Goal: Task Accomplishment & Management: Complete application form

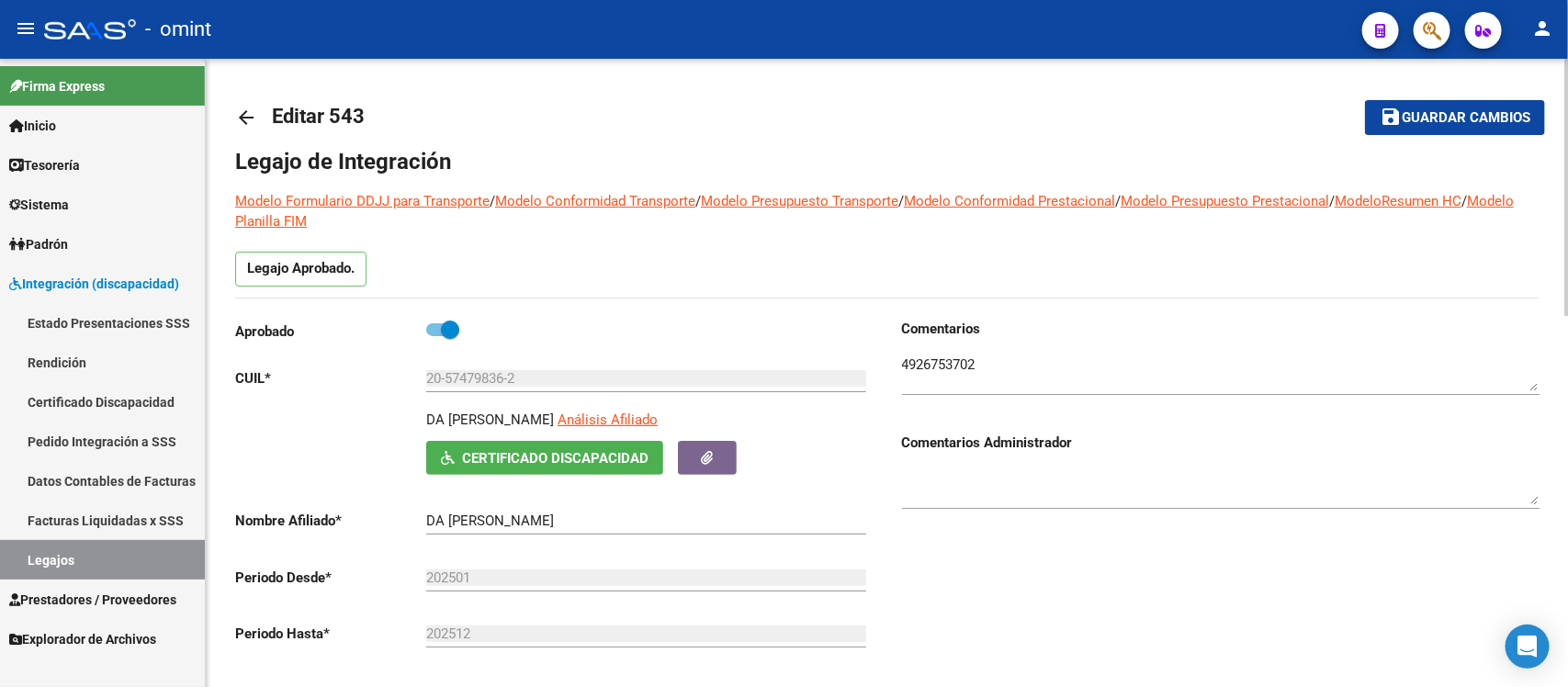
click at [254, 118] on mat-icon "arrow_back" at bounding box center [246, 118] width 22 height 22
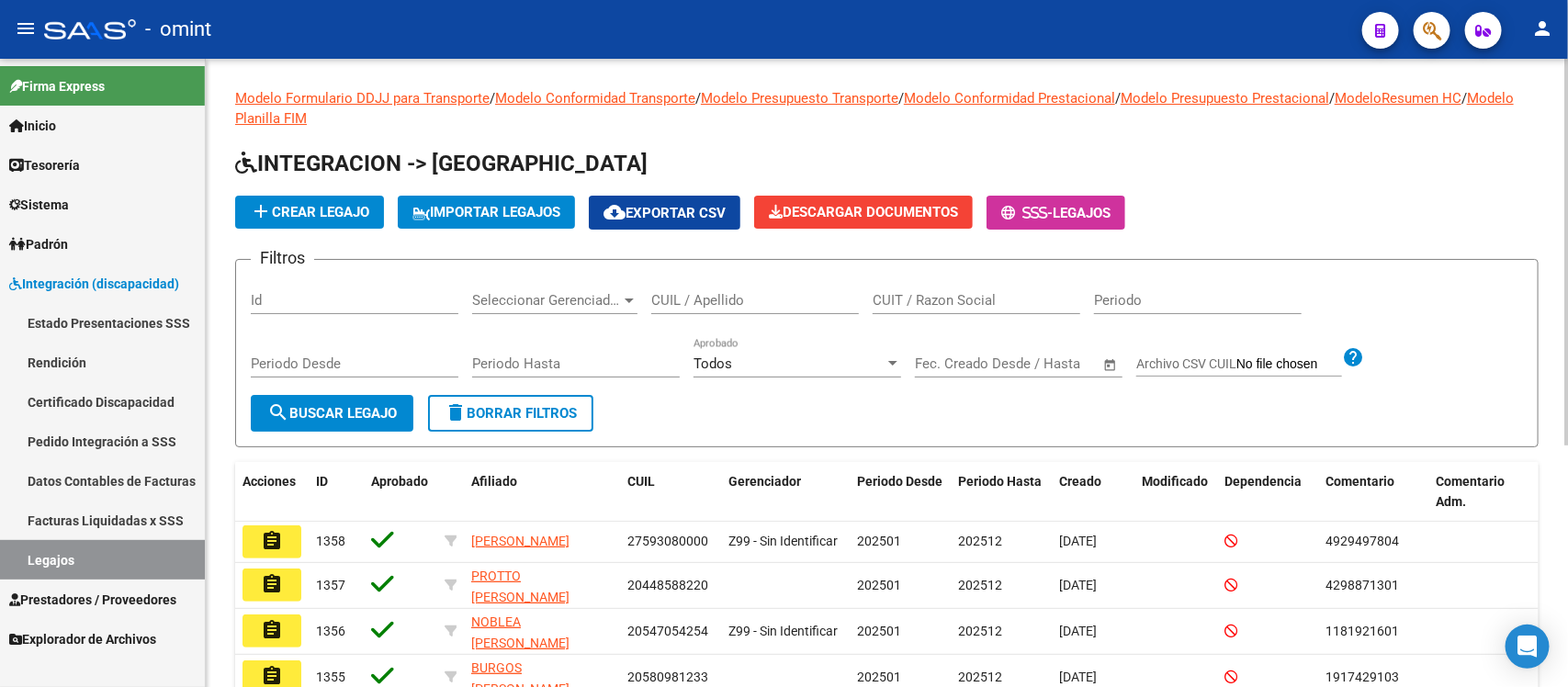
click at [771, 309] on div "CUIL / Apellido" at bounding box center [756, 294] width 208 height 39
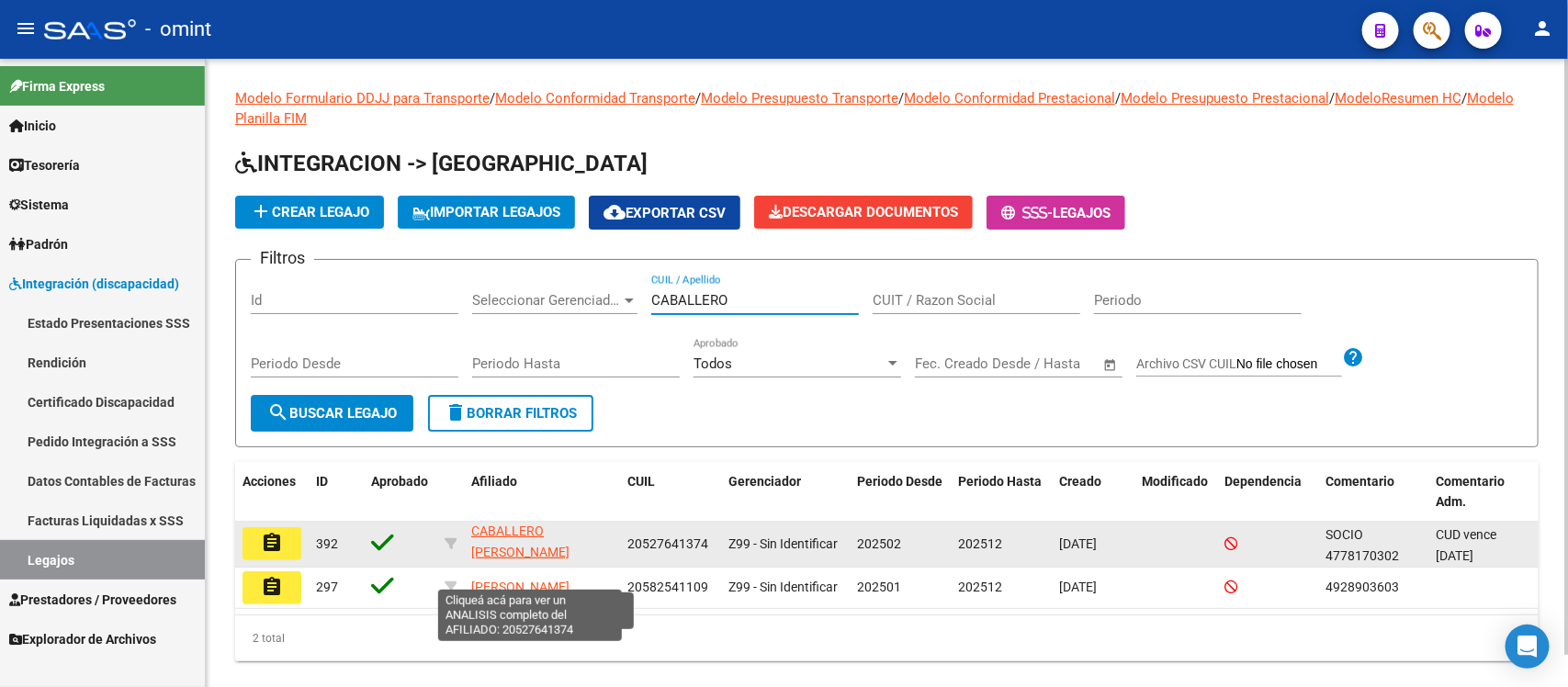
scroll to position [24, 0]
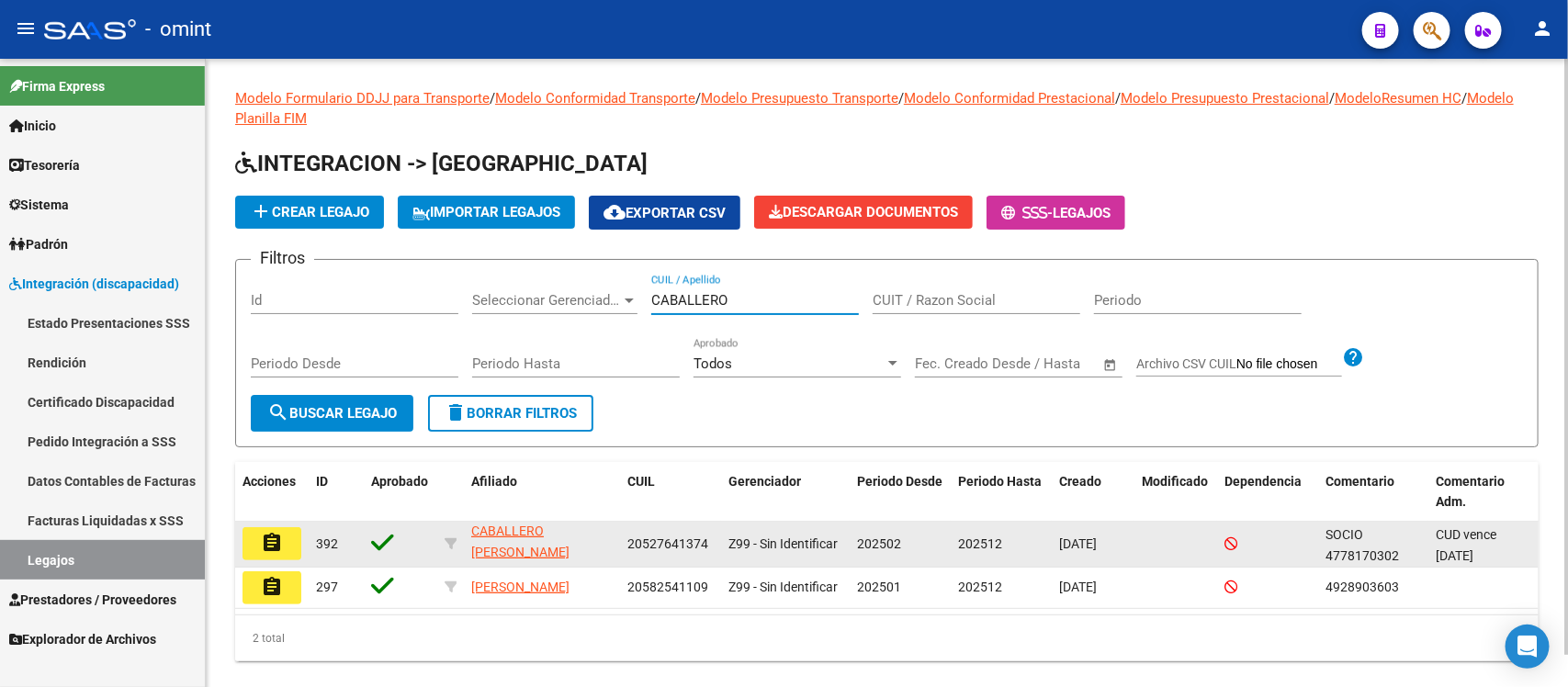
type input "CABALLERO"
click at [274, 536] on mat-icon "assignment" at bounding box center [272, 543] width 22 height 22
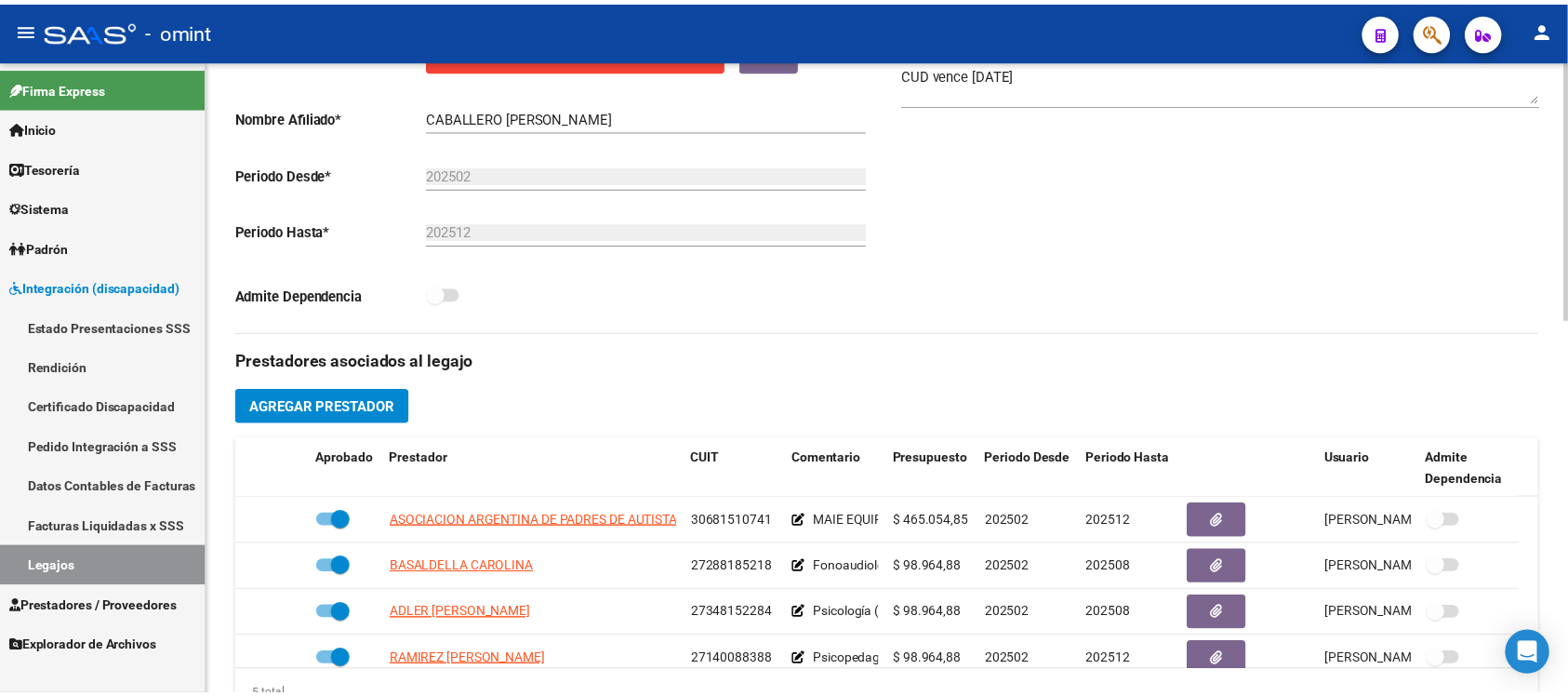
scroll to position [465, 0]
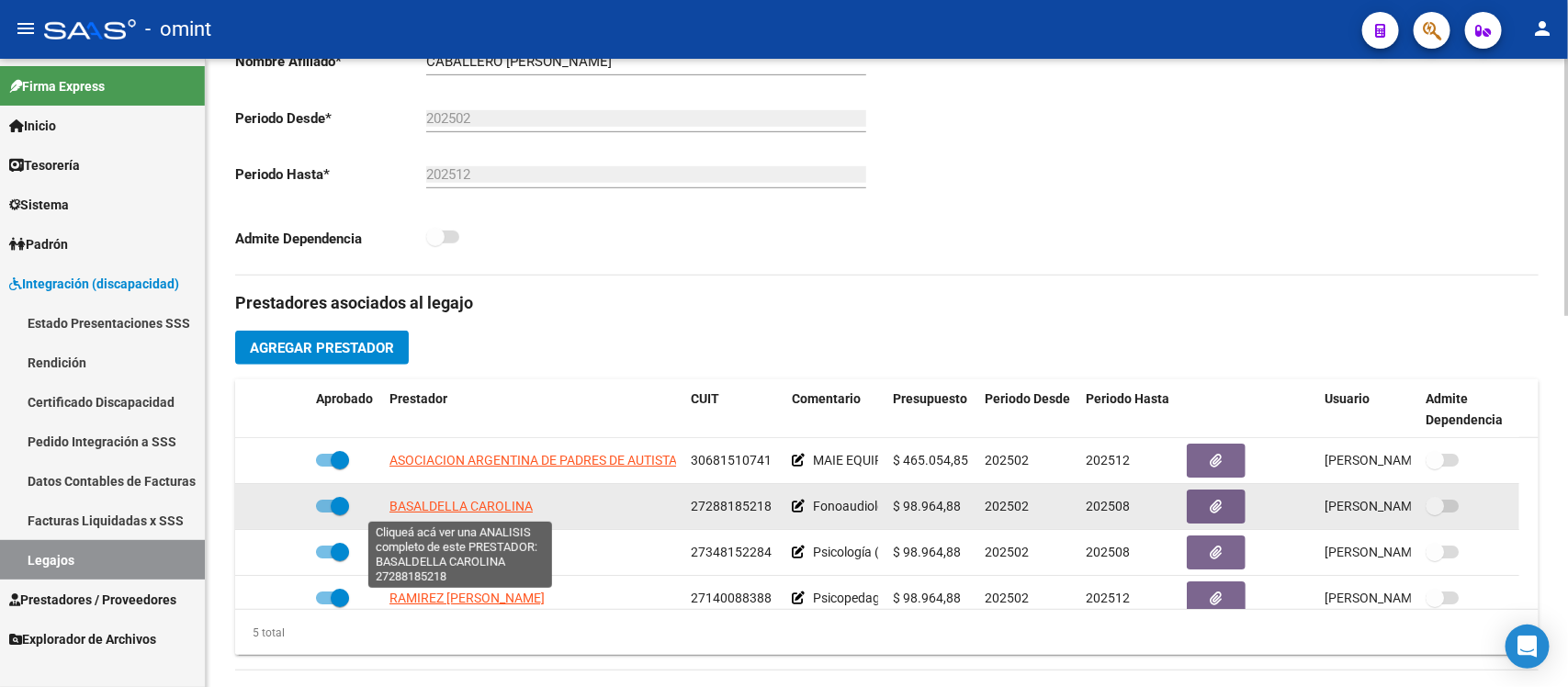
click at [490, 499] on span "BASALDELLA CAROLINA" at bounding box center [461, 505] width 143 height 15
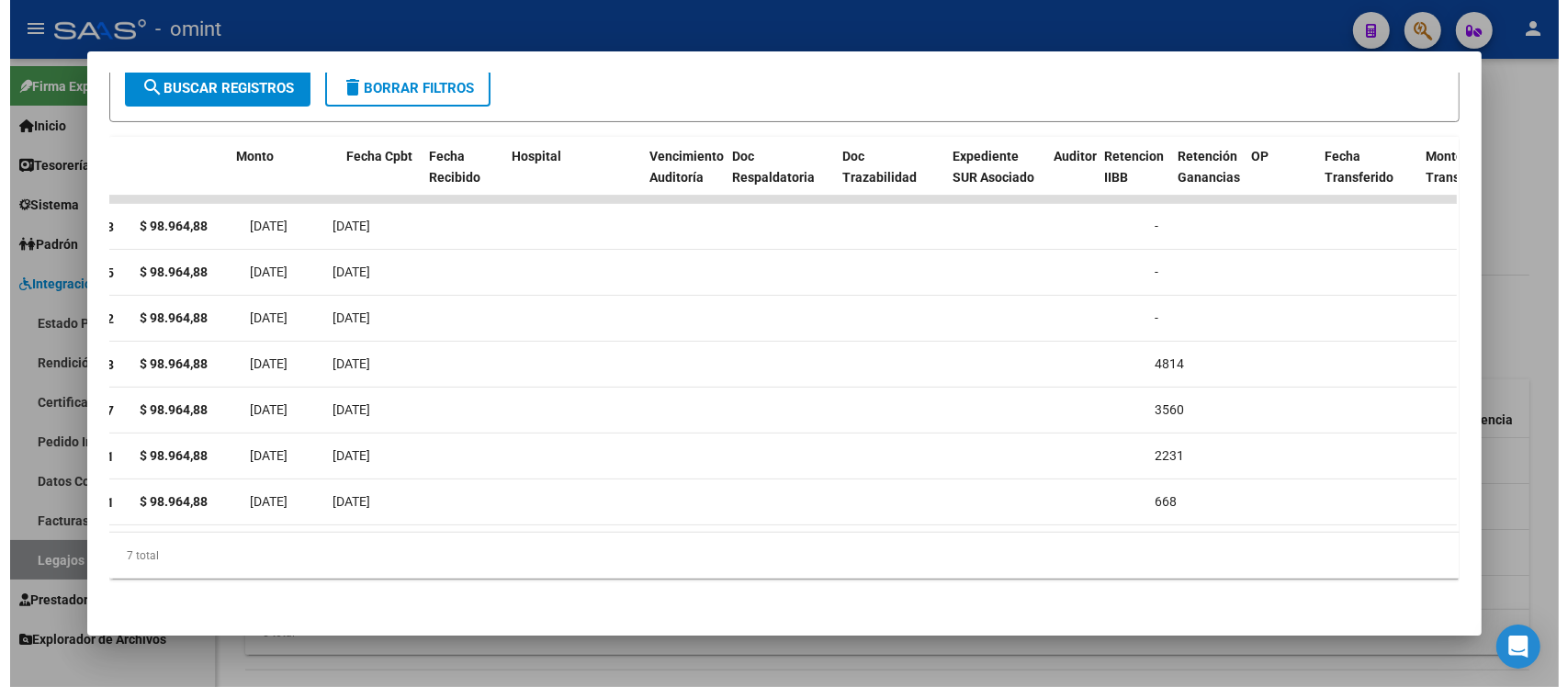
scroll to position [0, 104]
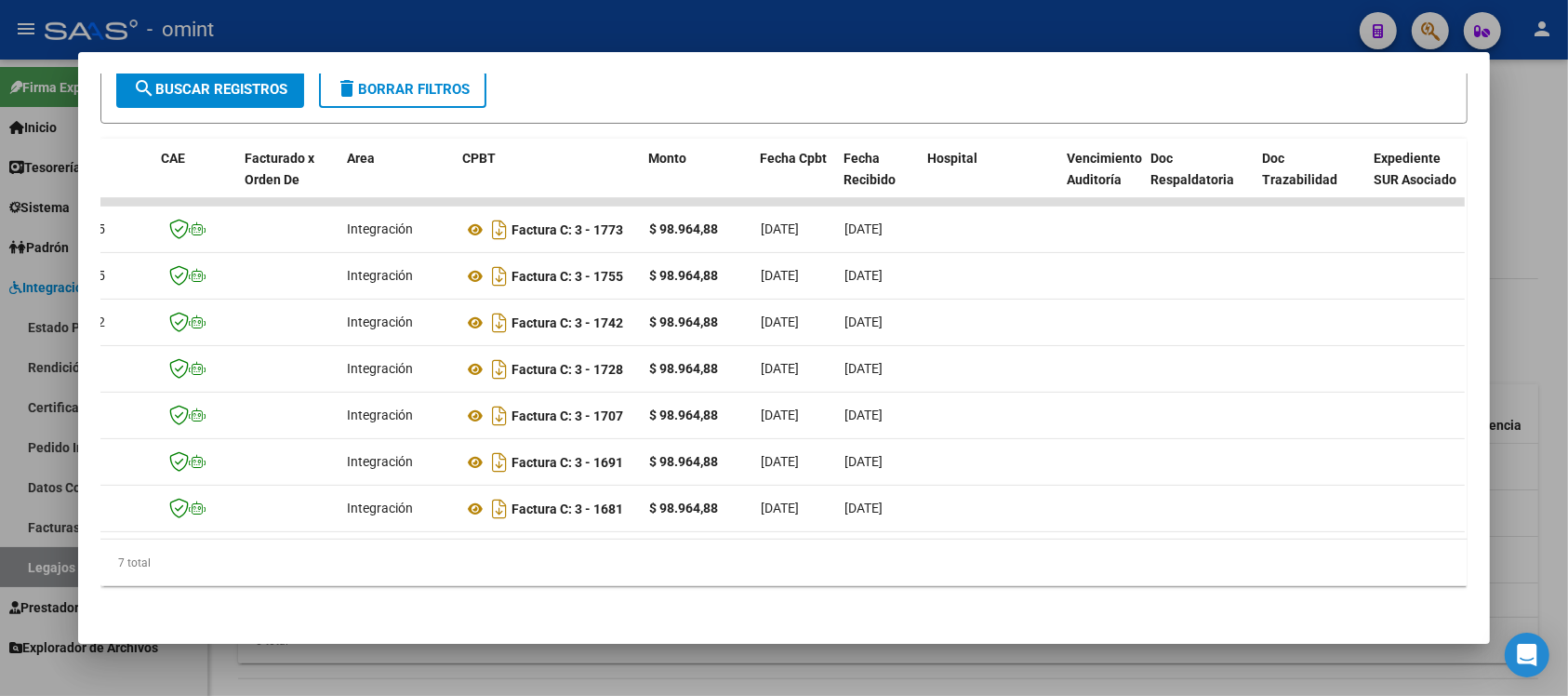
click at [507, 22] on div at bounding box center [784, 348] width 1568 height 696
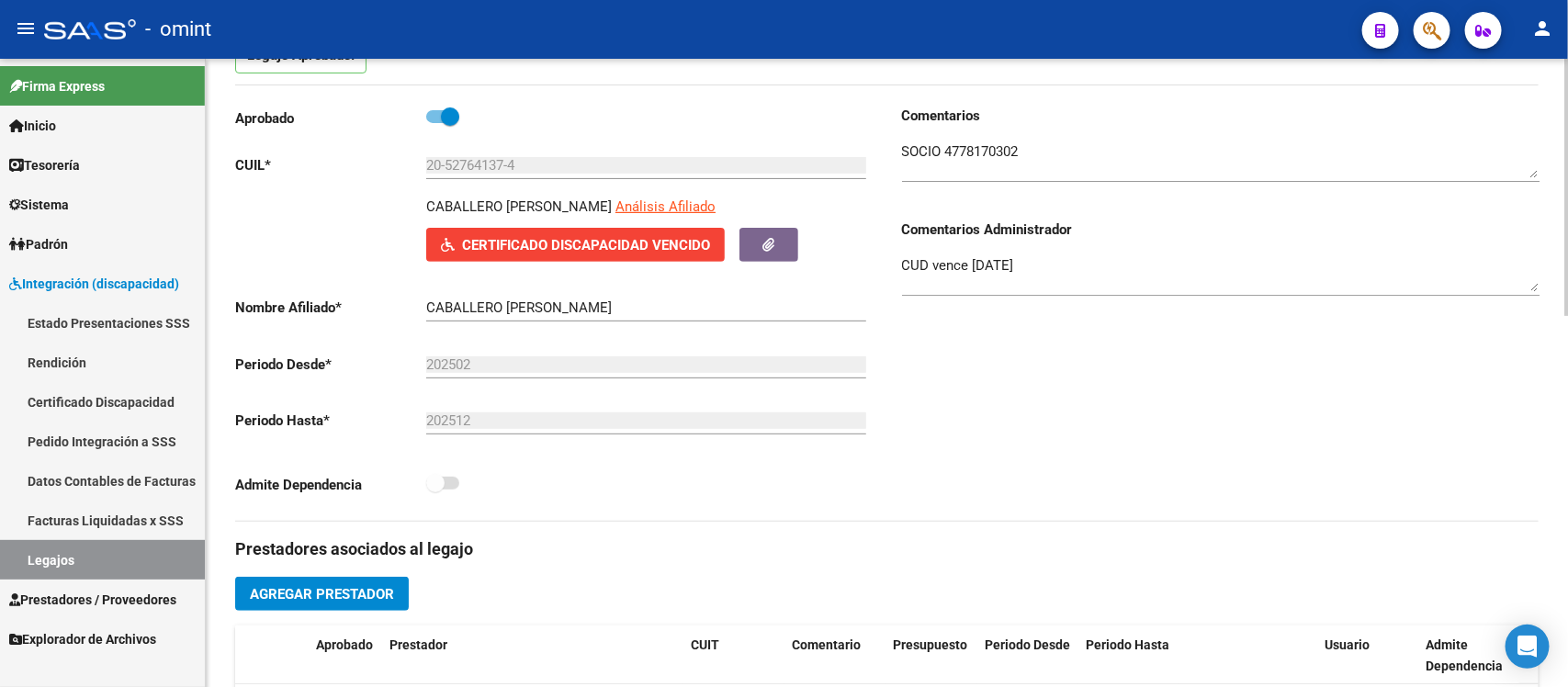
scroll to position [0, 0]
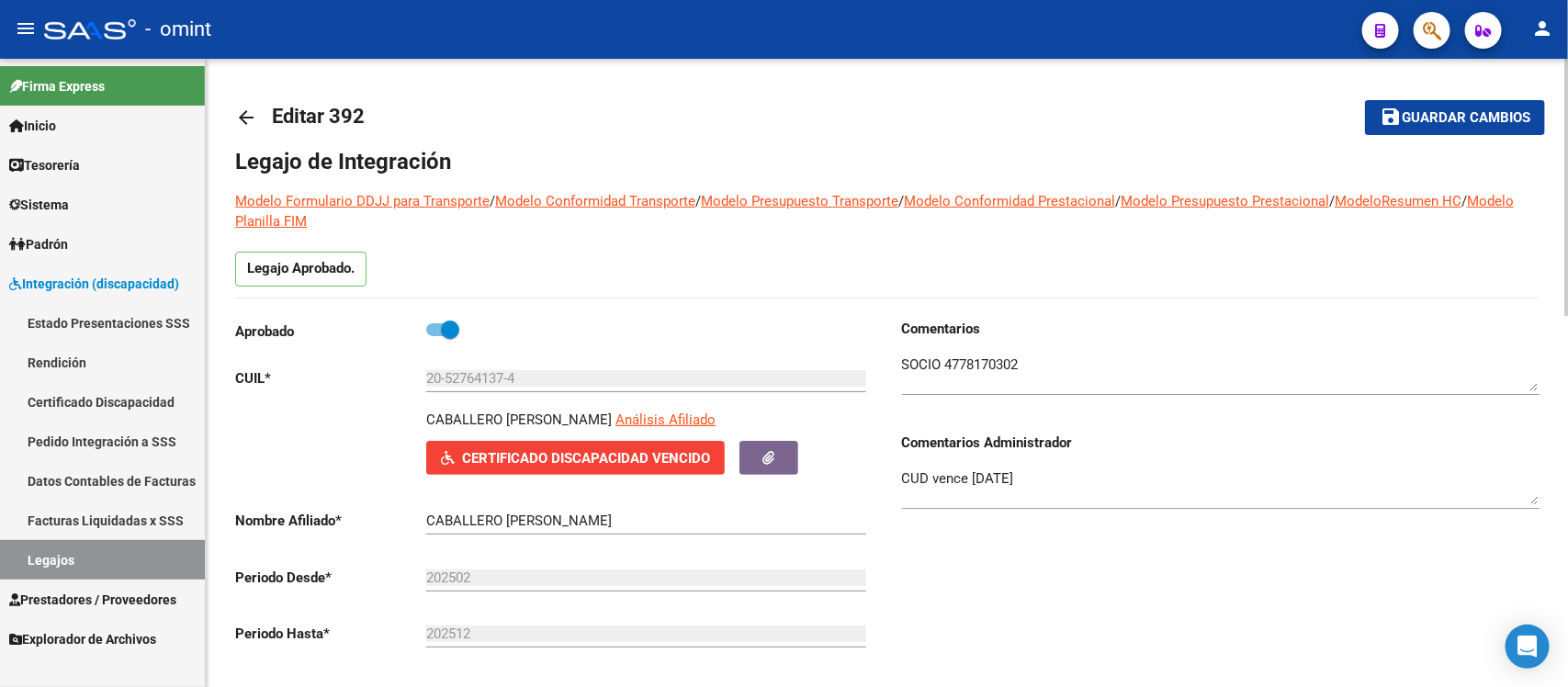
click at [252, 116] on mat-icon "arrow_back" at bounding box center [246, 118] width 22 height 22
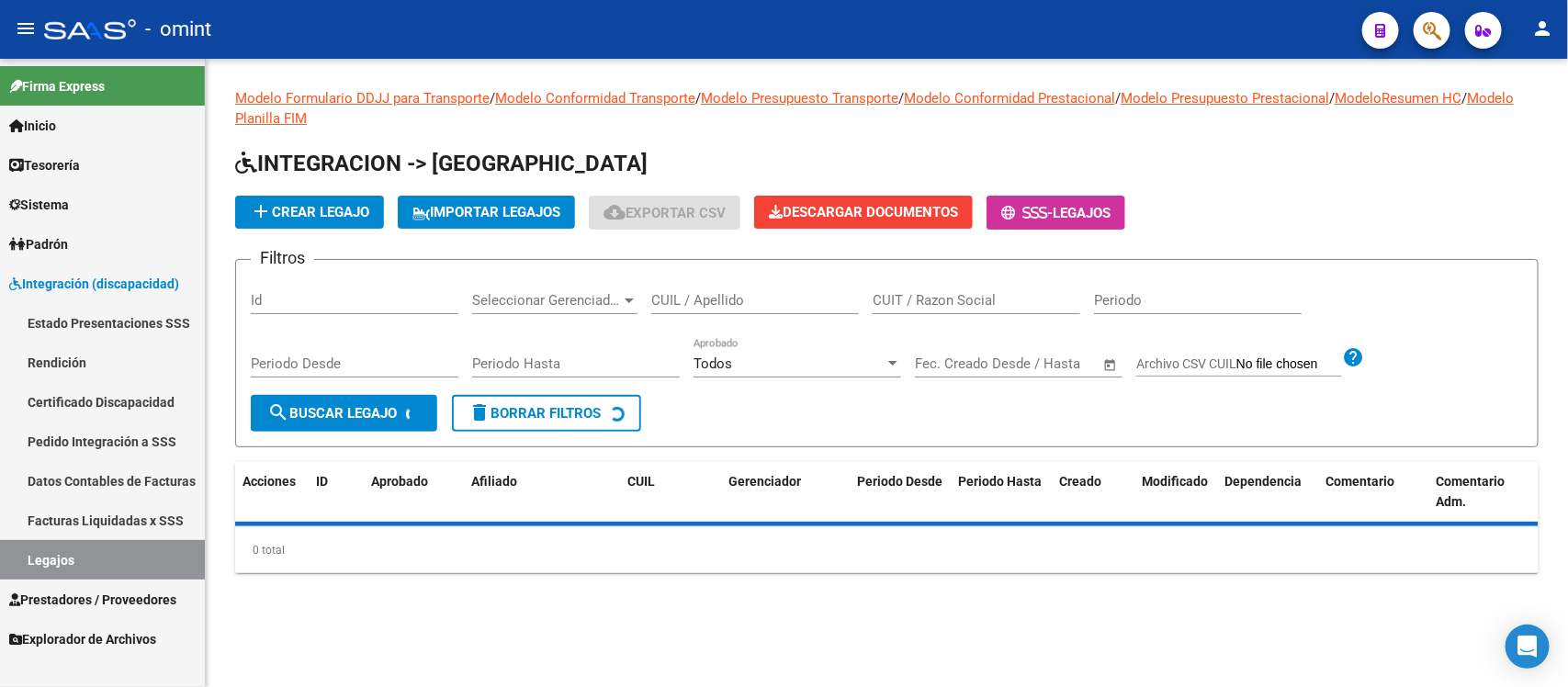
click at [680, 298] on input "CUIL / Apellido" at bounding box center [756, 300] width 208 height 17
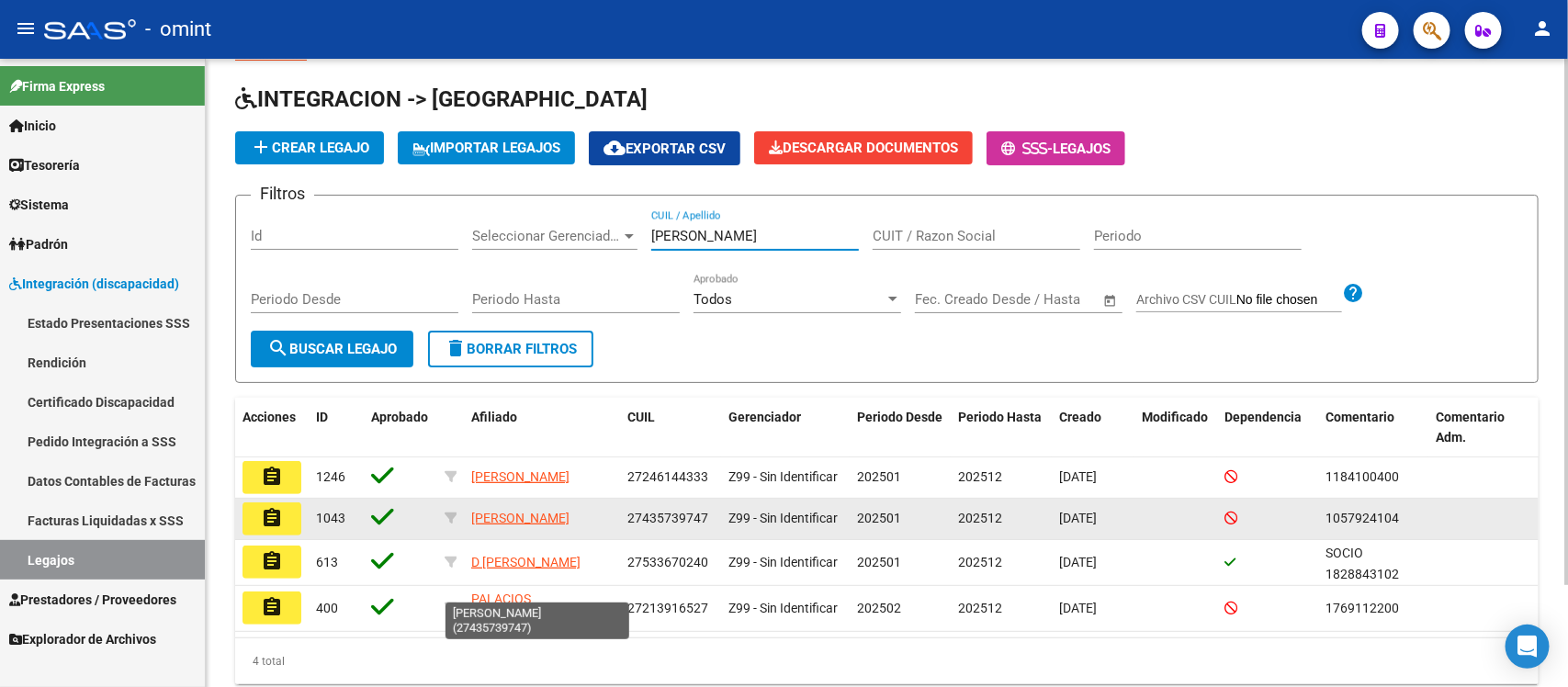
scroll to position [122, 0]
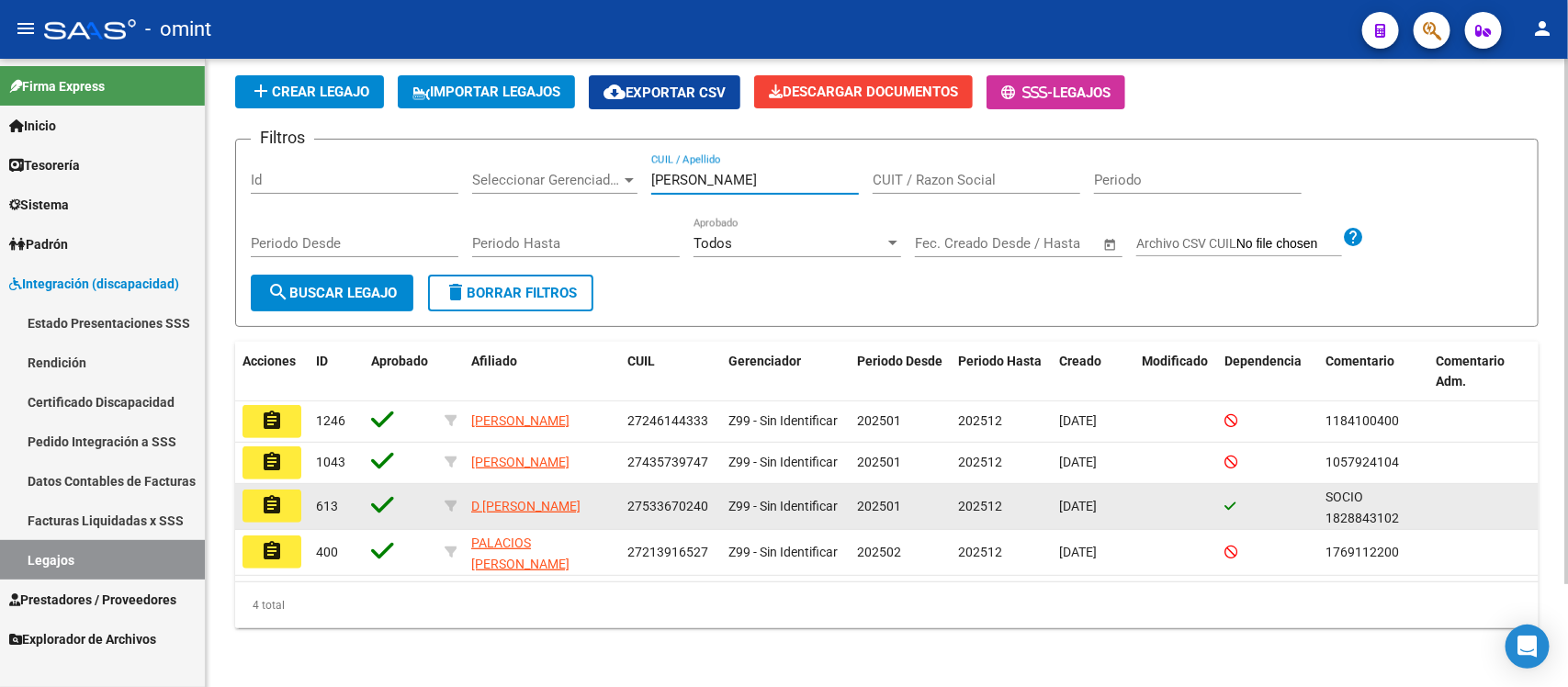
type input "ANDREA"
click at [296, 499] on button "assignment" at bounding box center [272, 506] width 59 height 33
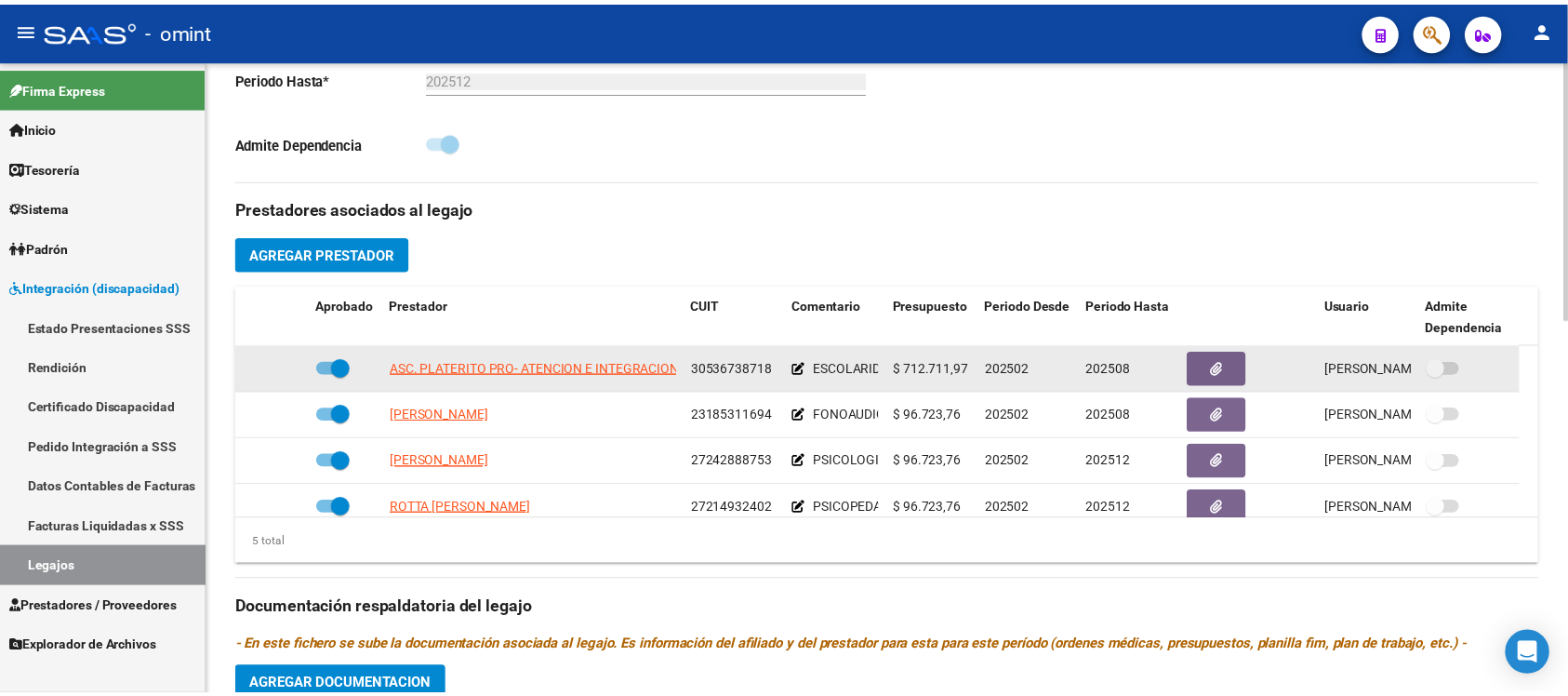
scroll to position [582, 0]
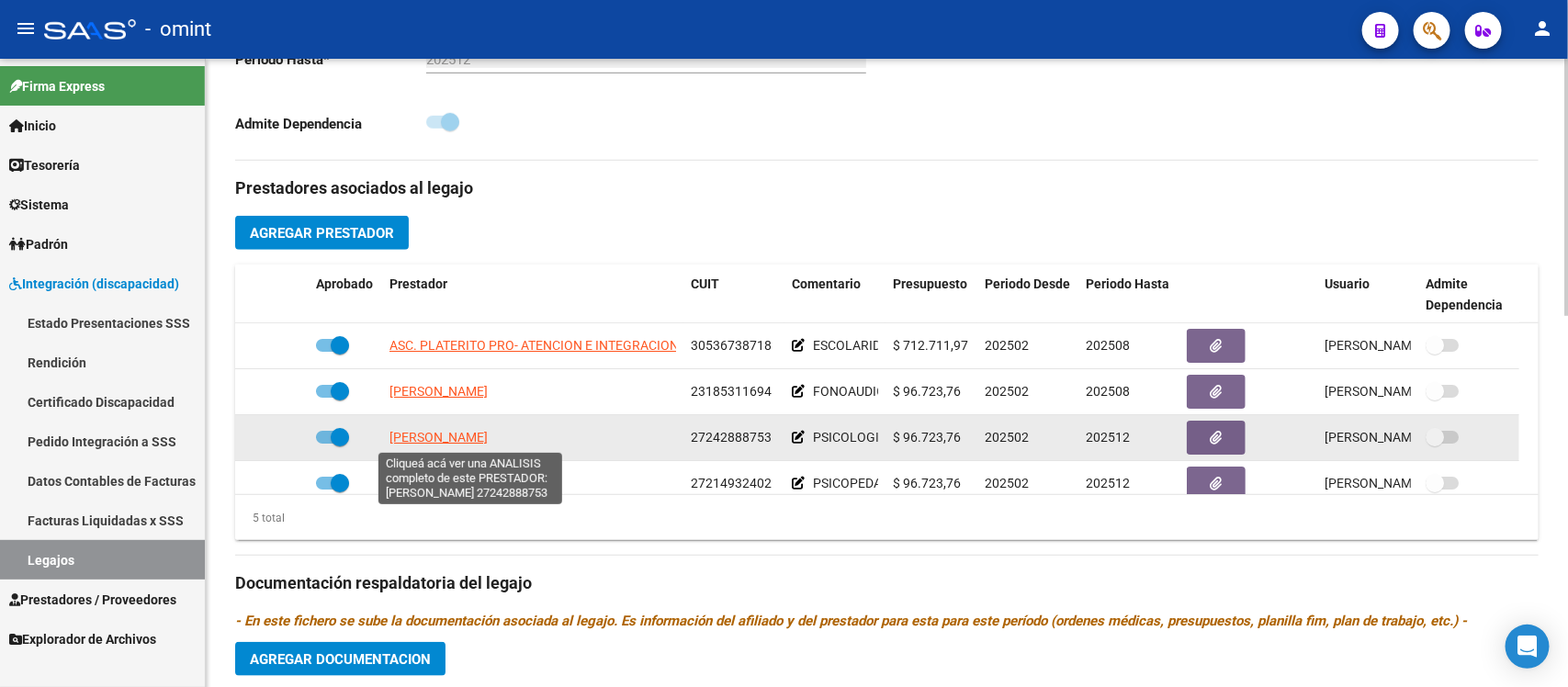
click at [488, 432] on span "HOLLMANN LAURA SILVINA" at bounding box center [439, 437] width 98 height 15
type textarea "27242888753"
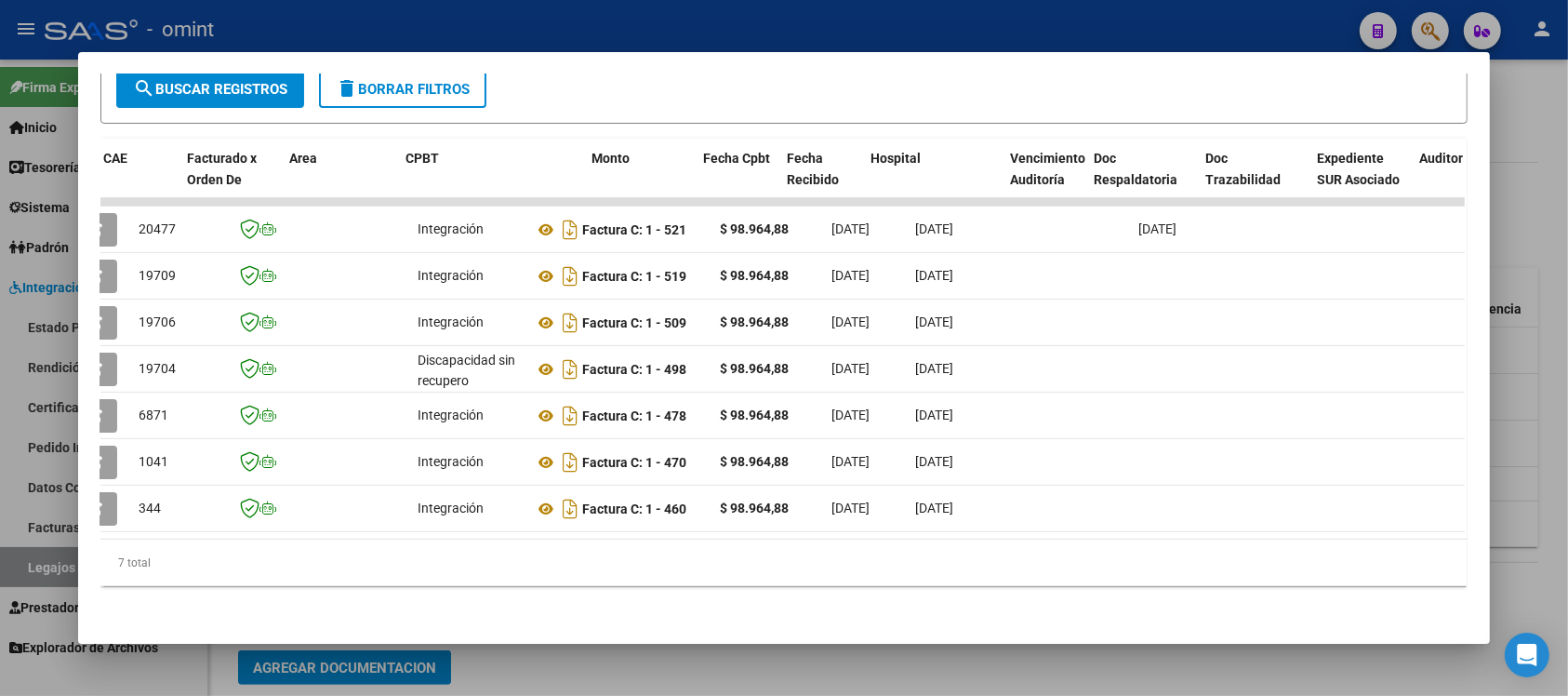
scroll to position [0, 0]
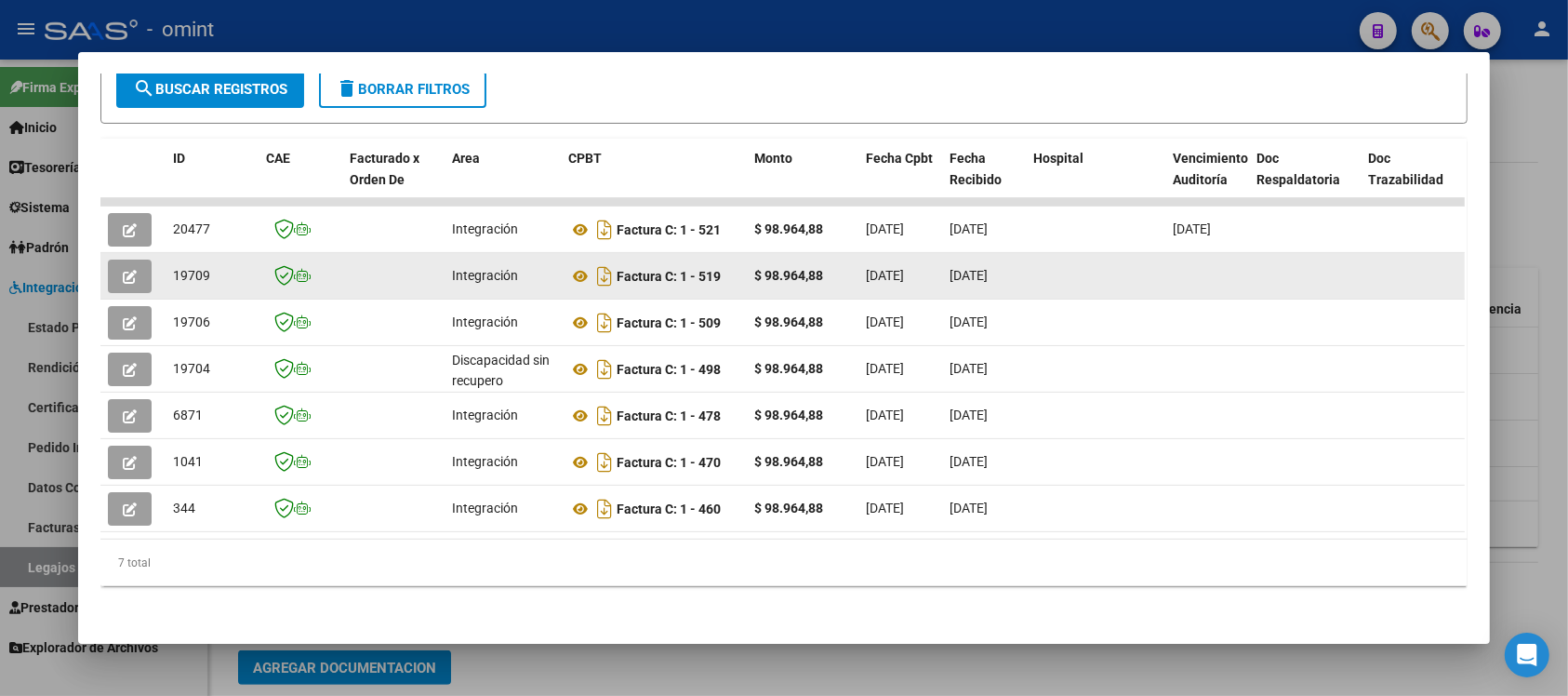
click at [123, 269] on icon "button" at bounding box center [130, 276] width 14 height 14
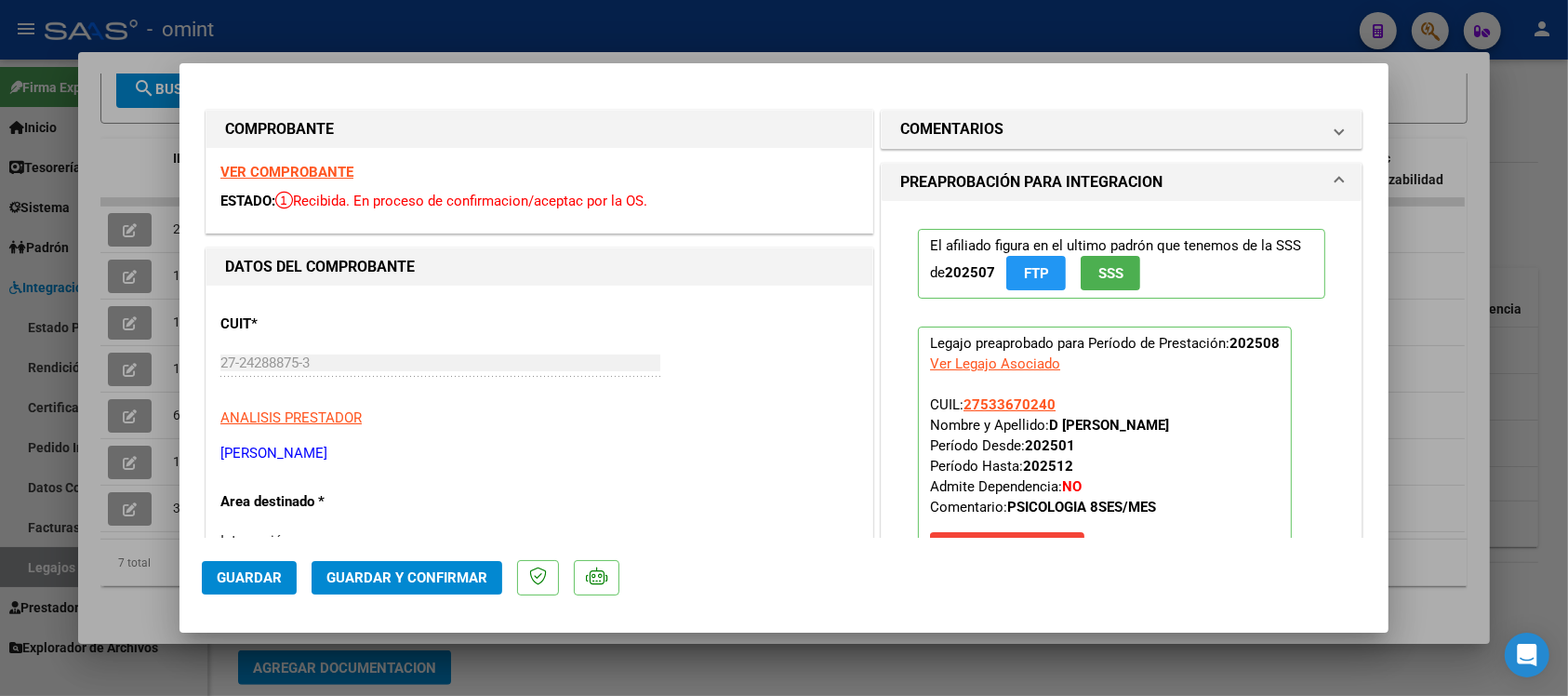
click at [304, 163] on div "VER COMPROBANTE ESTADO: Recibida. En proceso de confirmacion/aceptac por la OS." at bounding box center [540, 190] width 666 height 85
click at [313, 174] on strong "VER COMPROBANTE" at bounding box center [287, 172] width 133 height 17
click at [460, 574] on span "Guardar y Confirmar" at bounding box center [407, 578] width 161 height 17
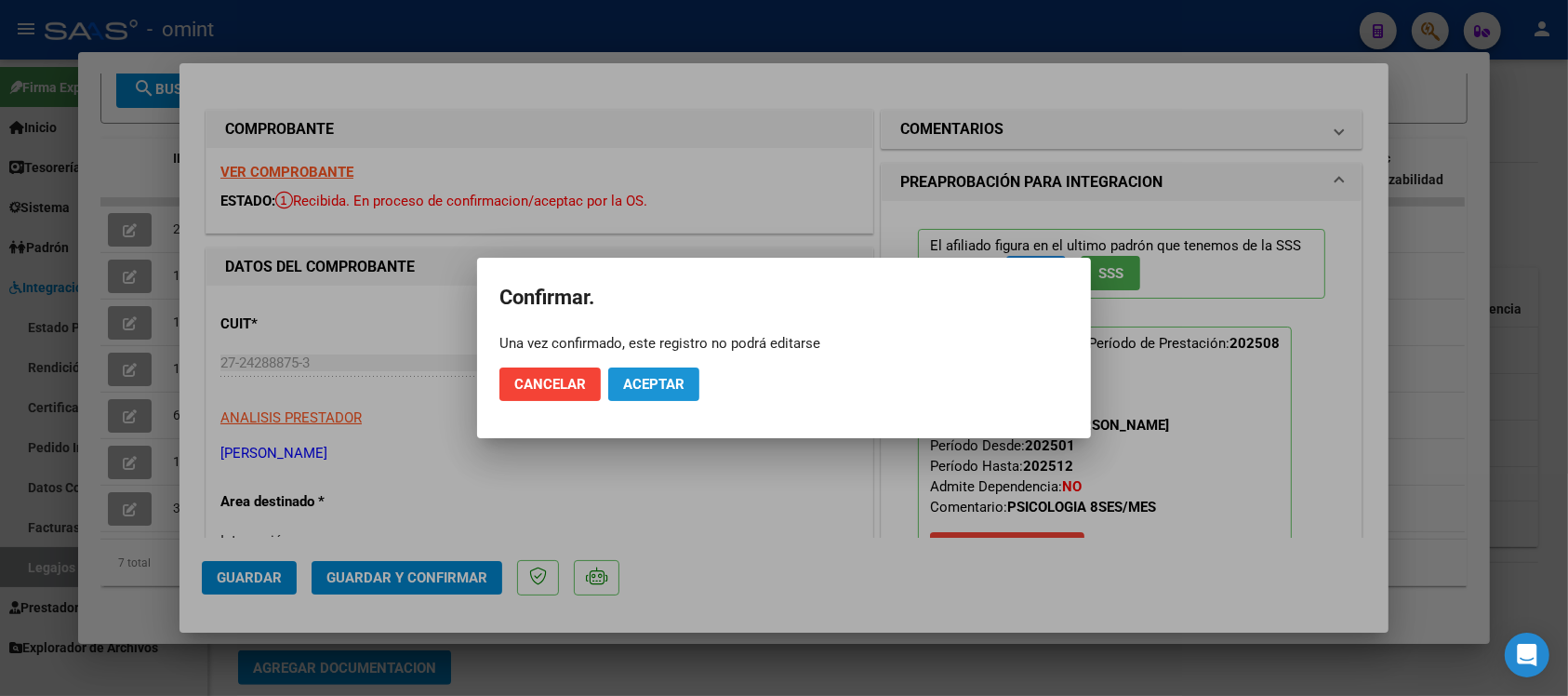
click at [675, 377] on span "Aceptar" at bounding box center [654, 384] width 62 height 17
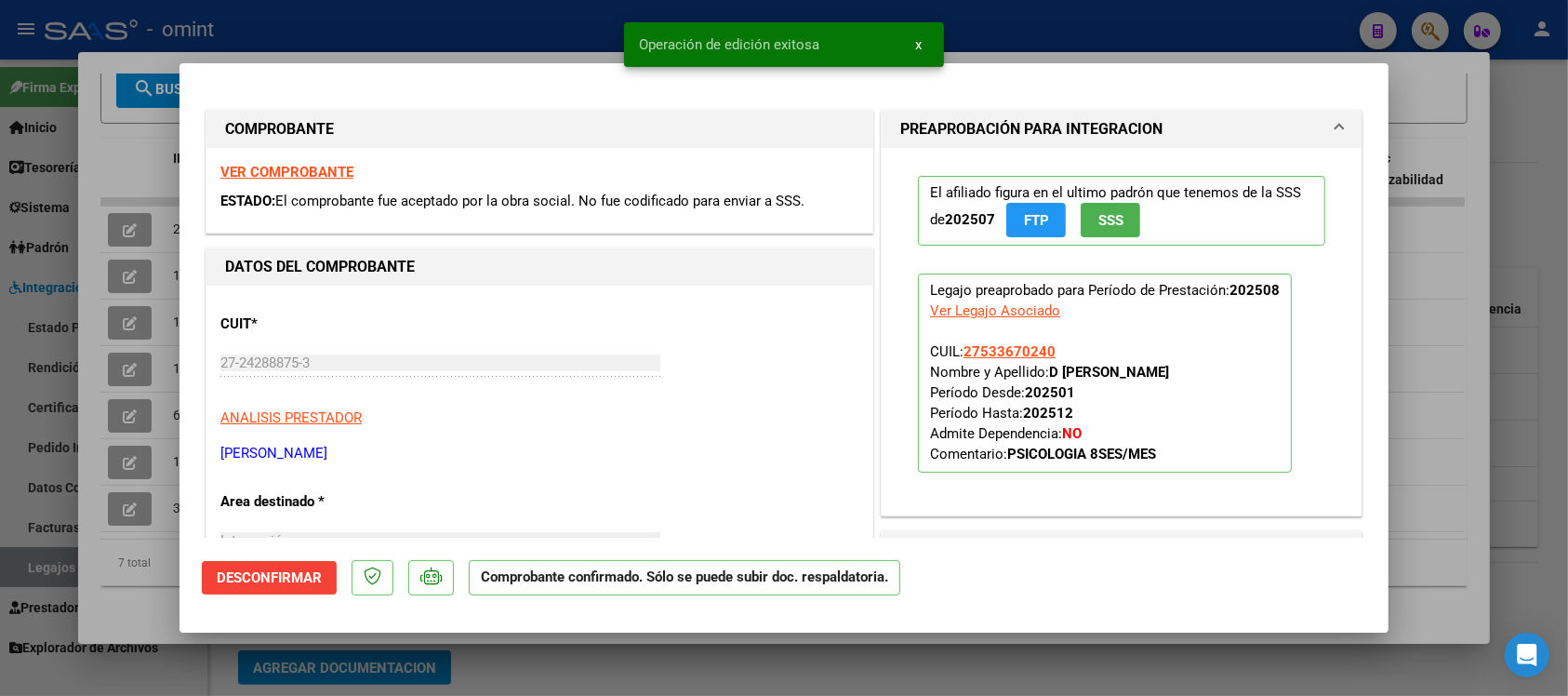
click at [550, 7] on div at bounding box center [784, 348] width 1568 height 696
type input "$ 0,00"
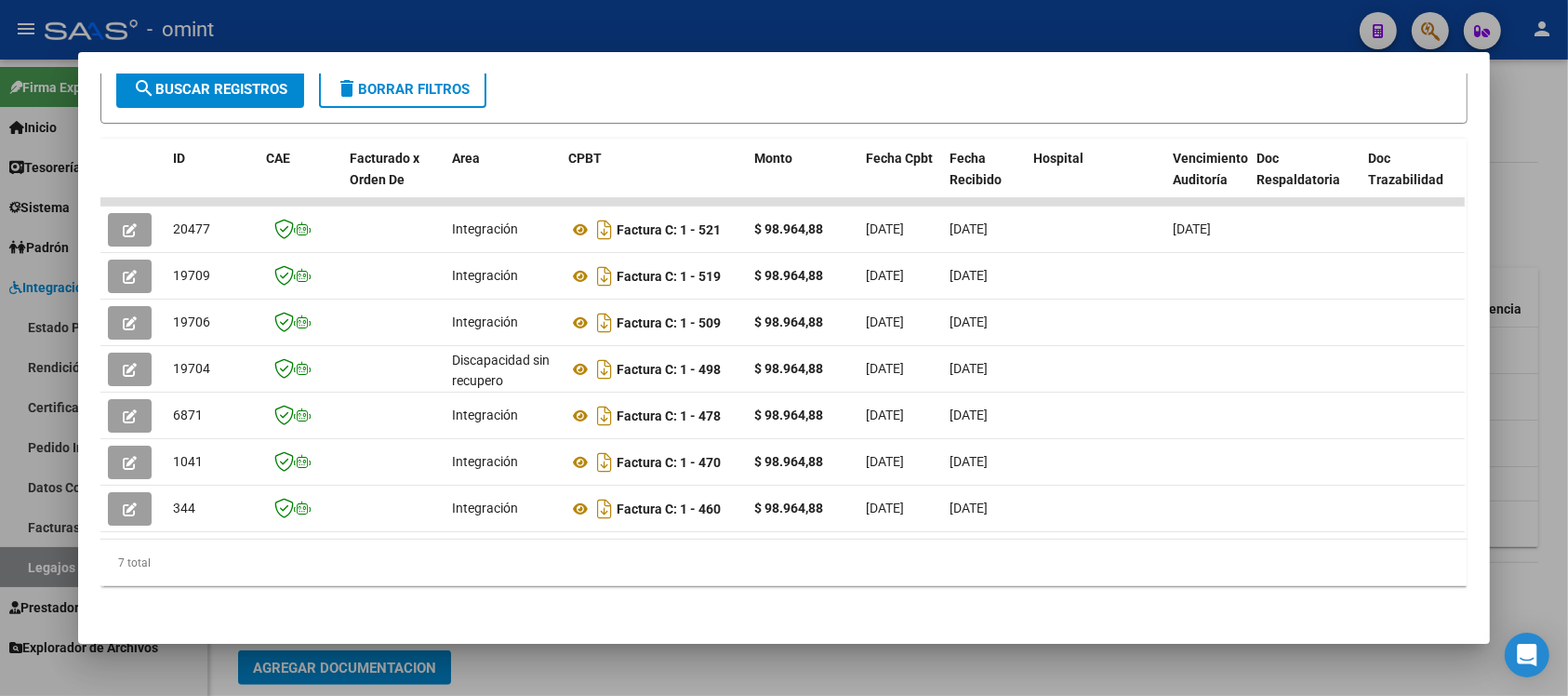
click at [507, 16] on div at bounding box center [784, 348] width 1568 height 696
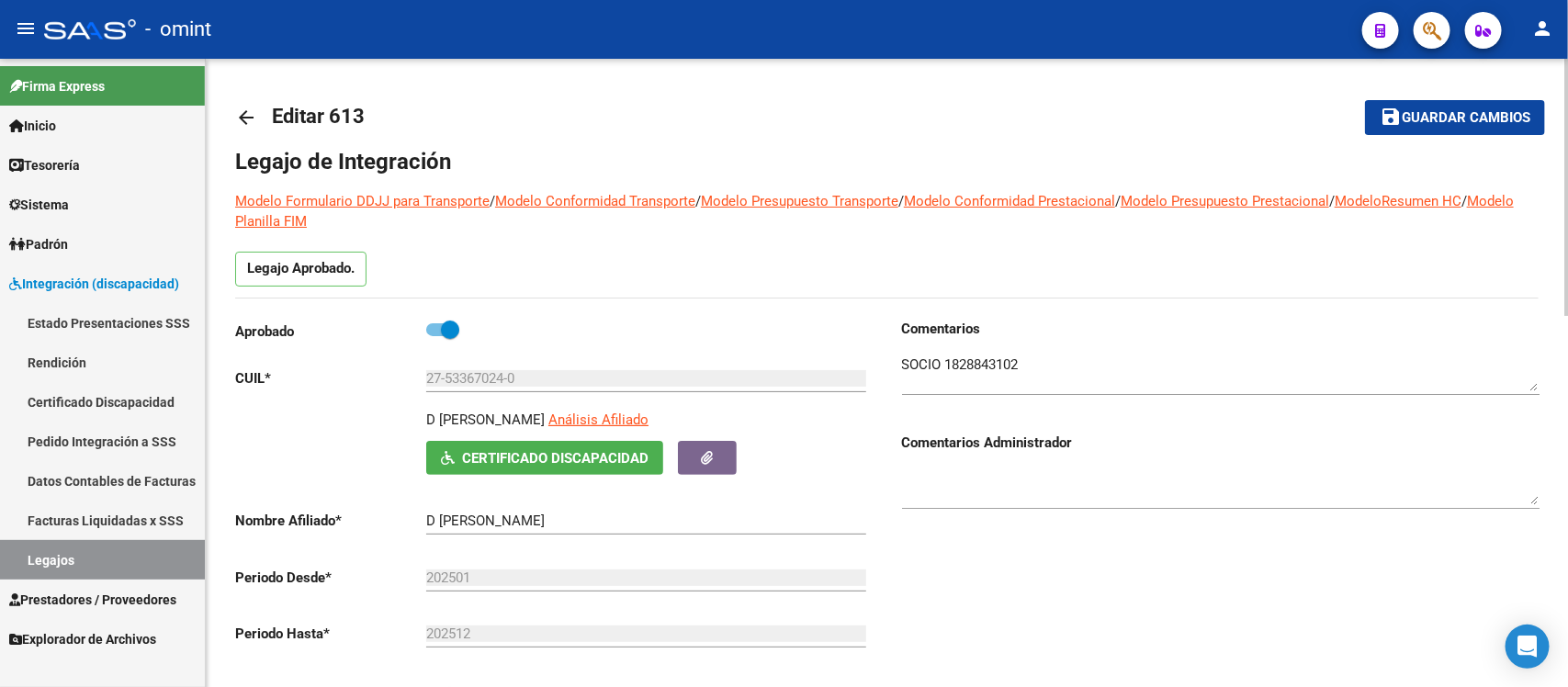
click at [258, 120] on link "arrow_back" at bounding box center [253, 117] width 36 height 43
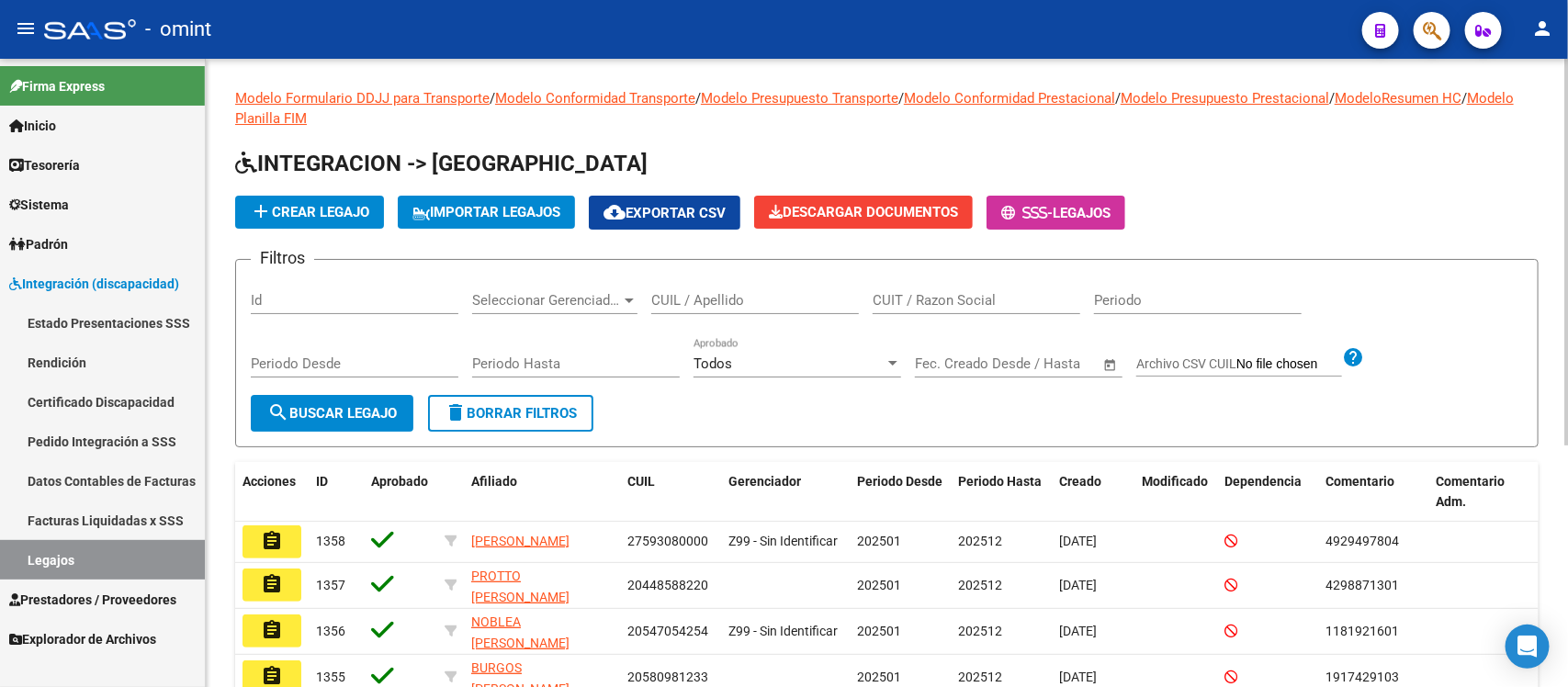
click at [747, 283] on div "CUIL / Apellido" at bounding box center [756, 294] width 208 height 39
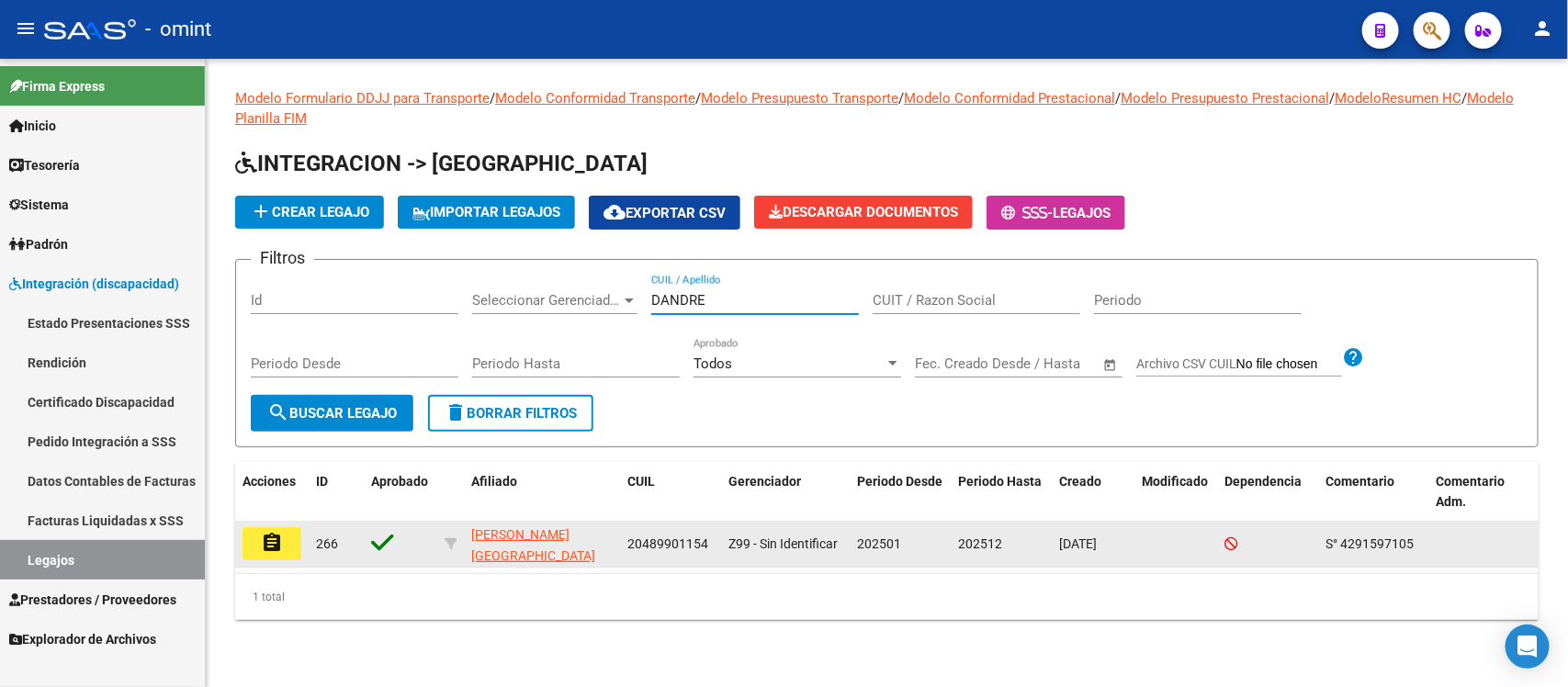
type input "DANDRE"
click at [255, 539] on button "assignment" at bounding box center [272, 544] width 59 height 33
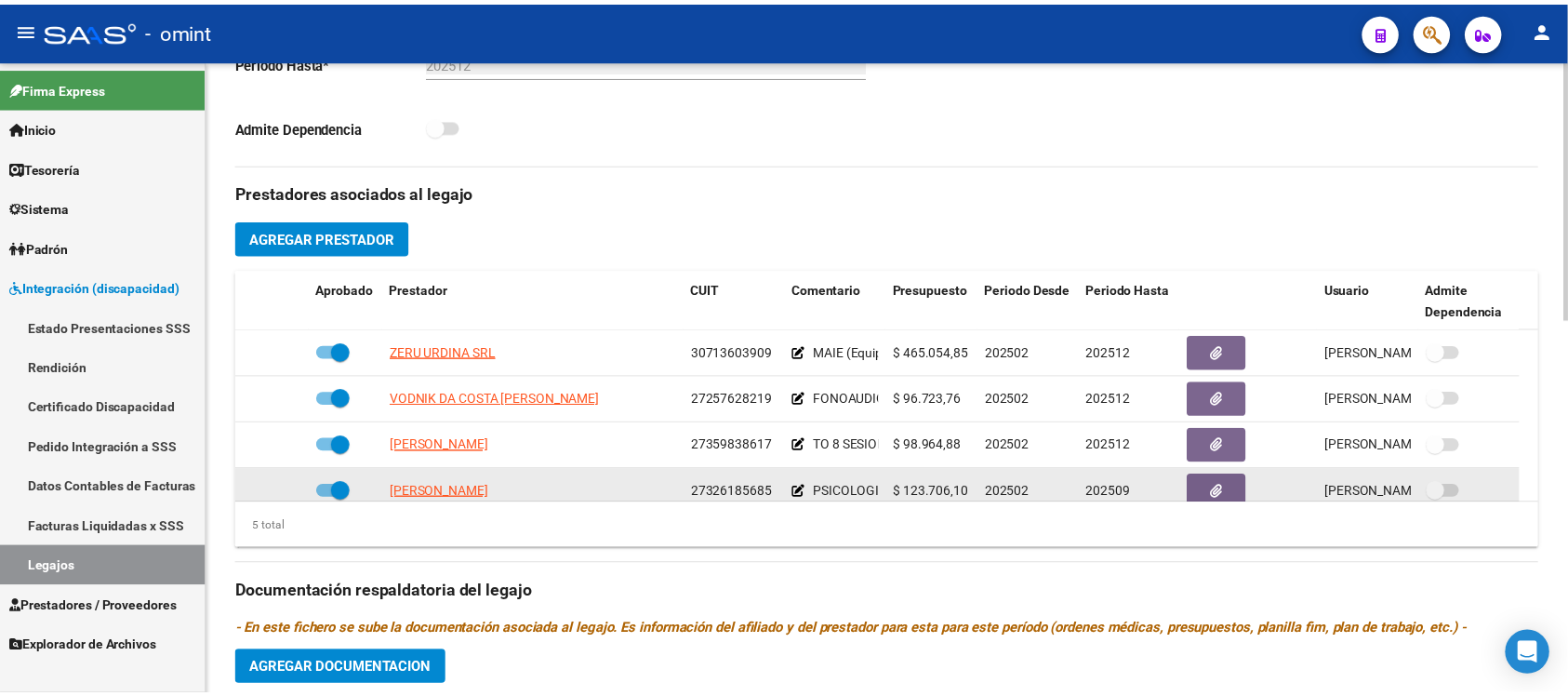
scroll to position [582, 0]
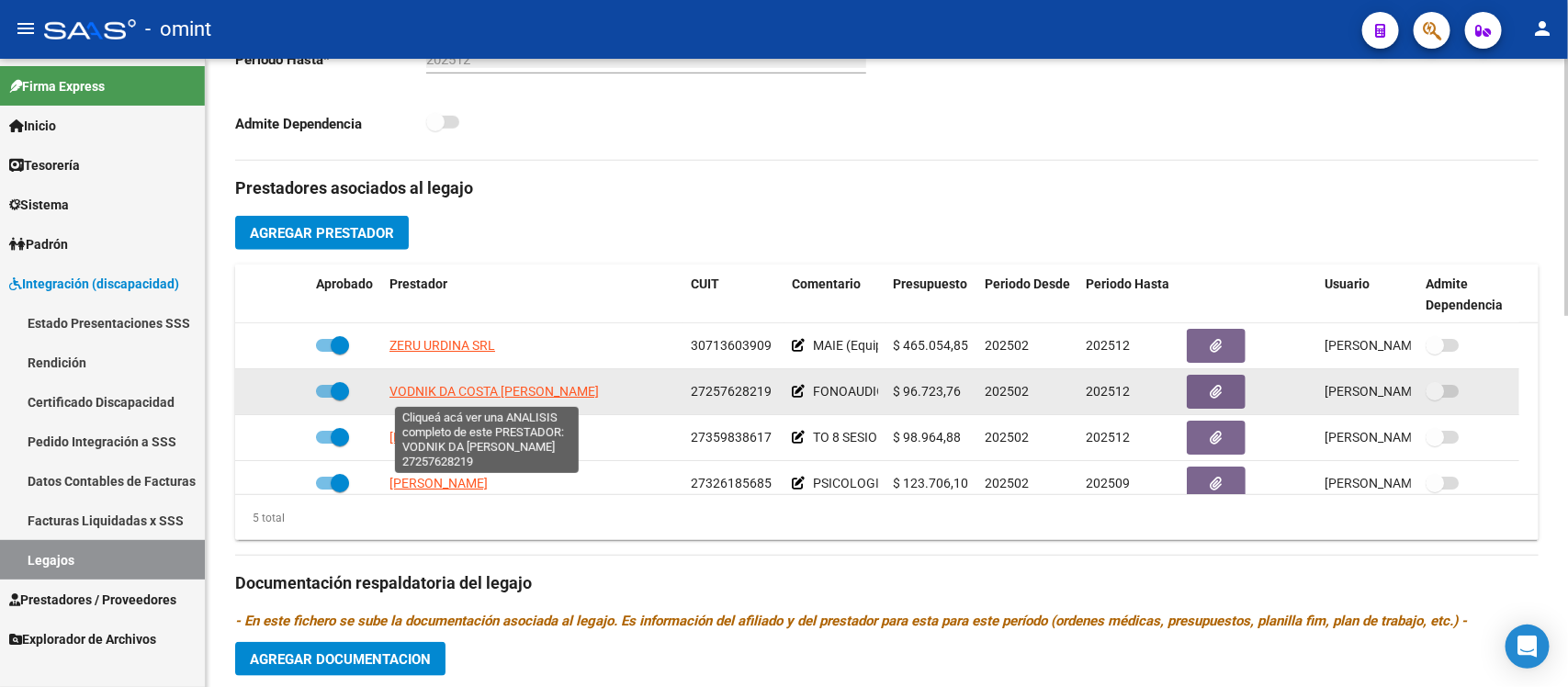
click at [533, 386] on span "VODNIK DA COSTA MARIA LUJAN" at bounding box center [494, 391] width 209 height 15
type textarea "27257628219"
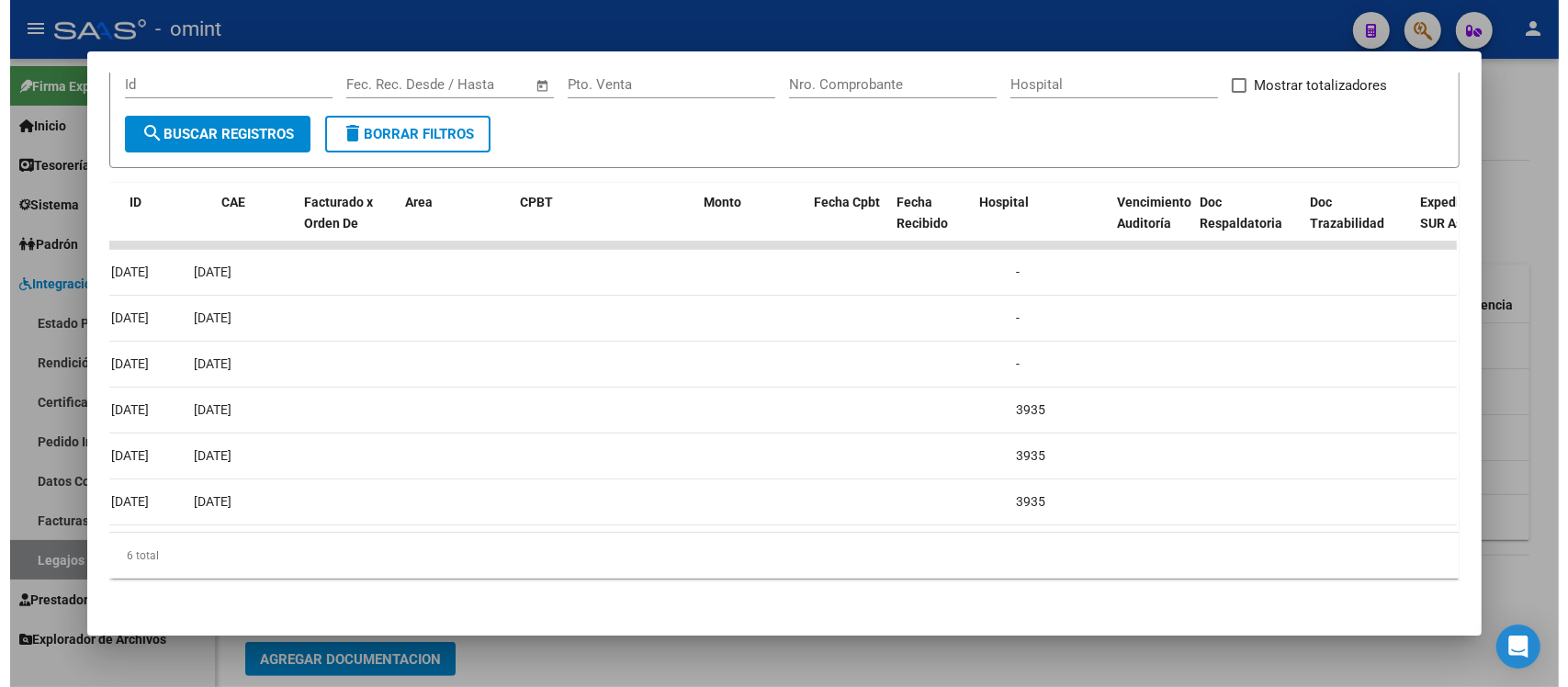
scroll to position [0, 0]
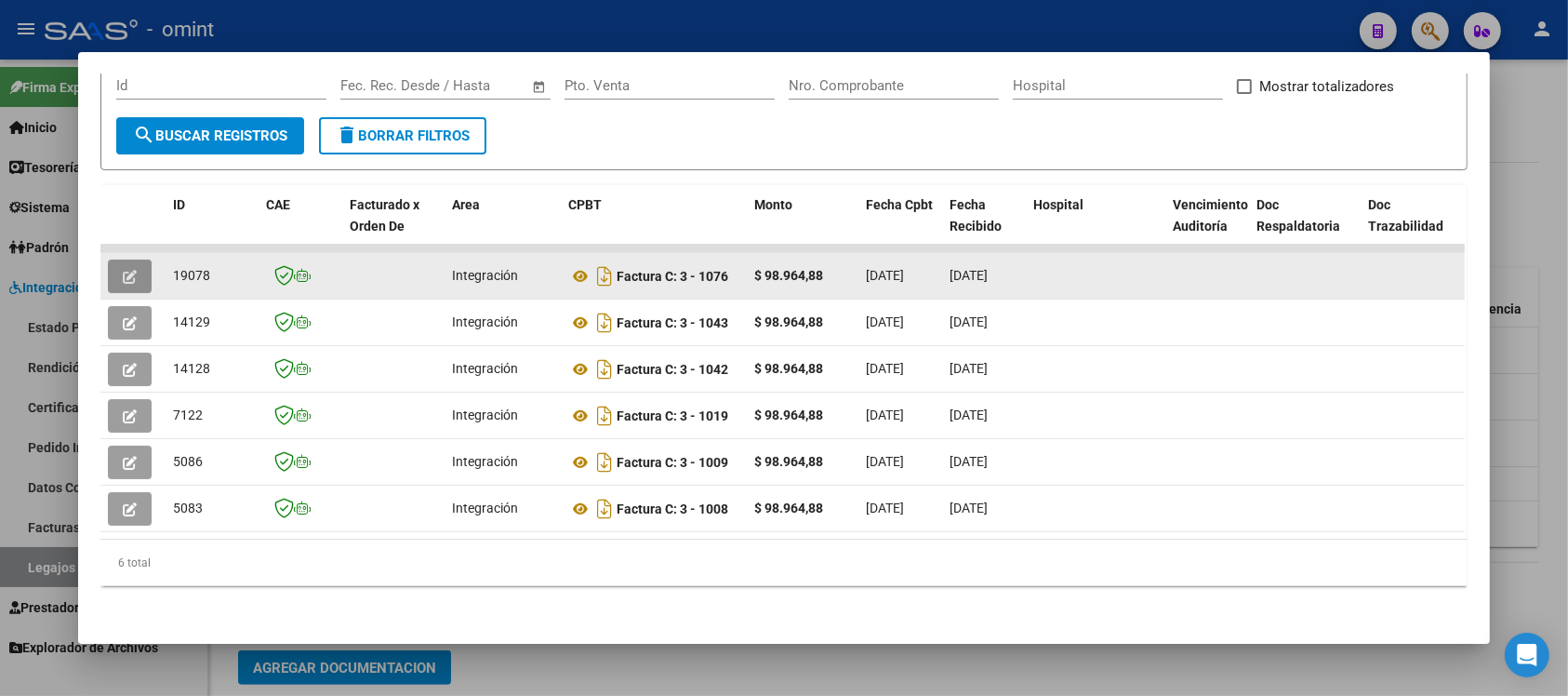
drag, startPoint x: 114, startPoint y: 262, endPoint x: 122, endPoint y: 270, distance: 11.3
click at [122, 270] on button "button" at bounding box center [130, 276] width 44 height 34
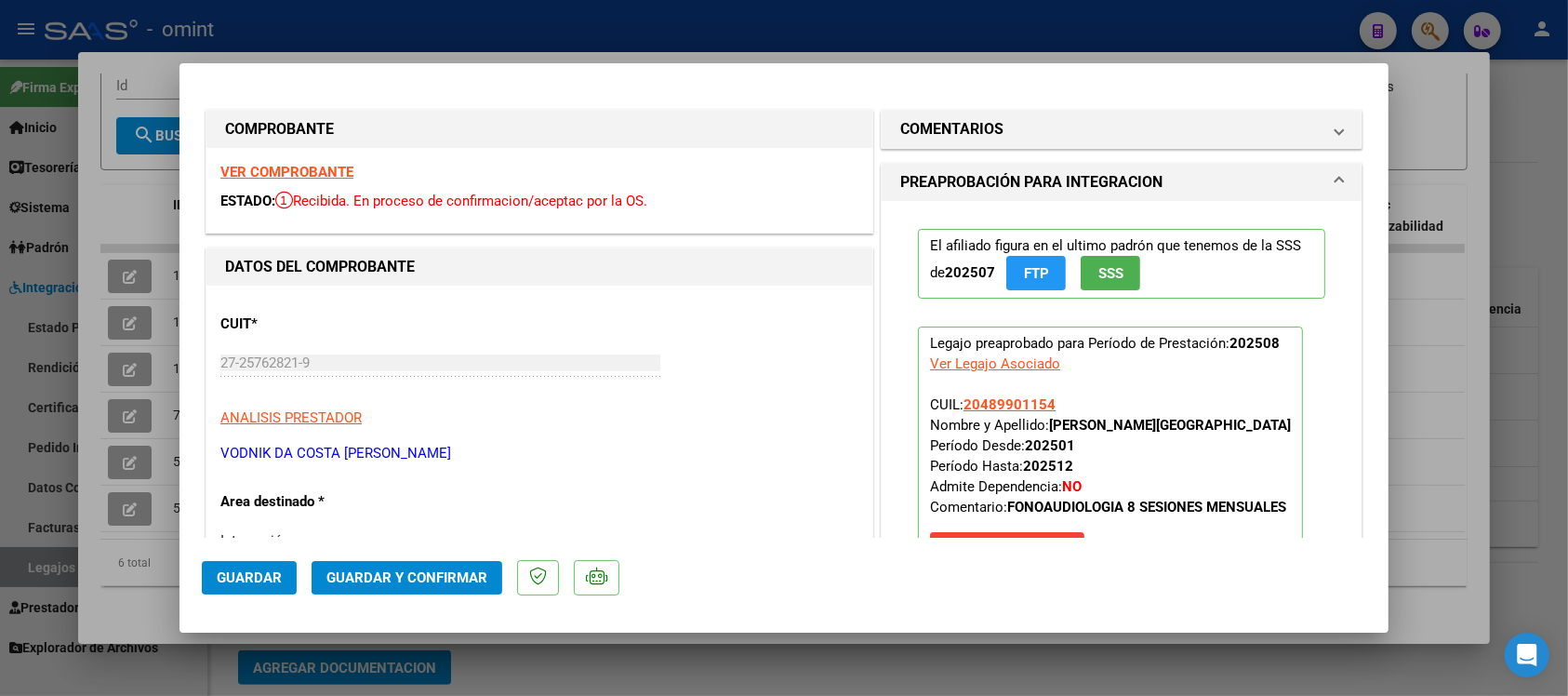
click at [344, 160] on div "VER COMPROBANTE ESTADO: Recibida. En proceso de confirmacion/aceptac por la OS." at bounding box center [540, 190] width 666 height 85
click at [346, 167] on strong "VER COMPROBANTE" at bounding box center [287, 172] width 133 height 17
click at [370, 570] on span "Guardar y Confirmar" at bounding box center [407, 578] width 161 height 17
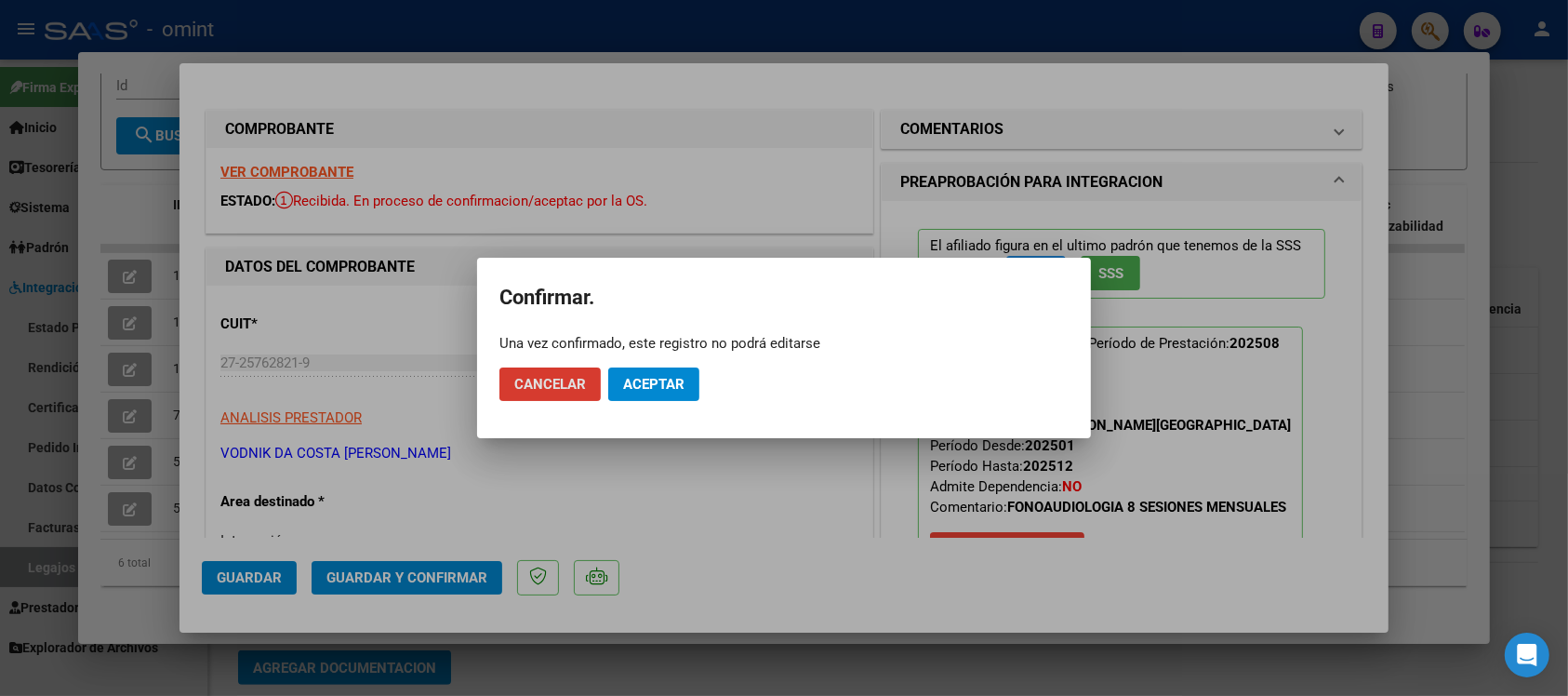
click at [647, 377] on span "Aceptar" at bounding box center [654, 384] width 62 height 17
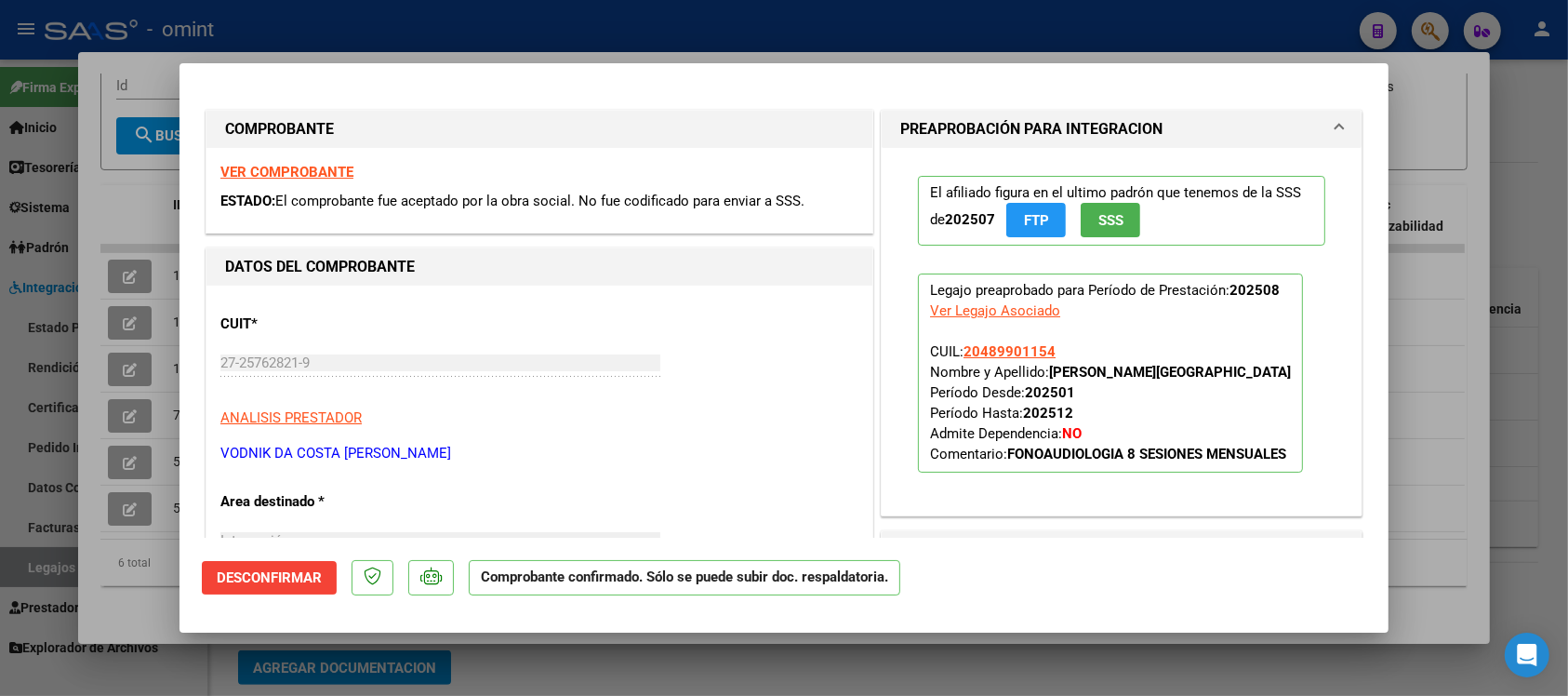
click at [481, 16] on div at bounding box center [784, 348] width 1568 height 696
type input "$ 0,00"
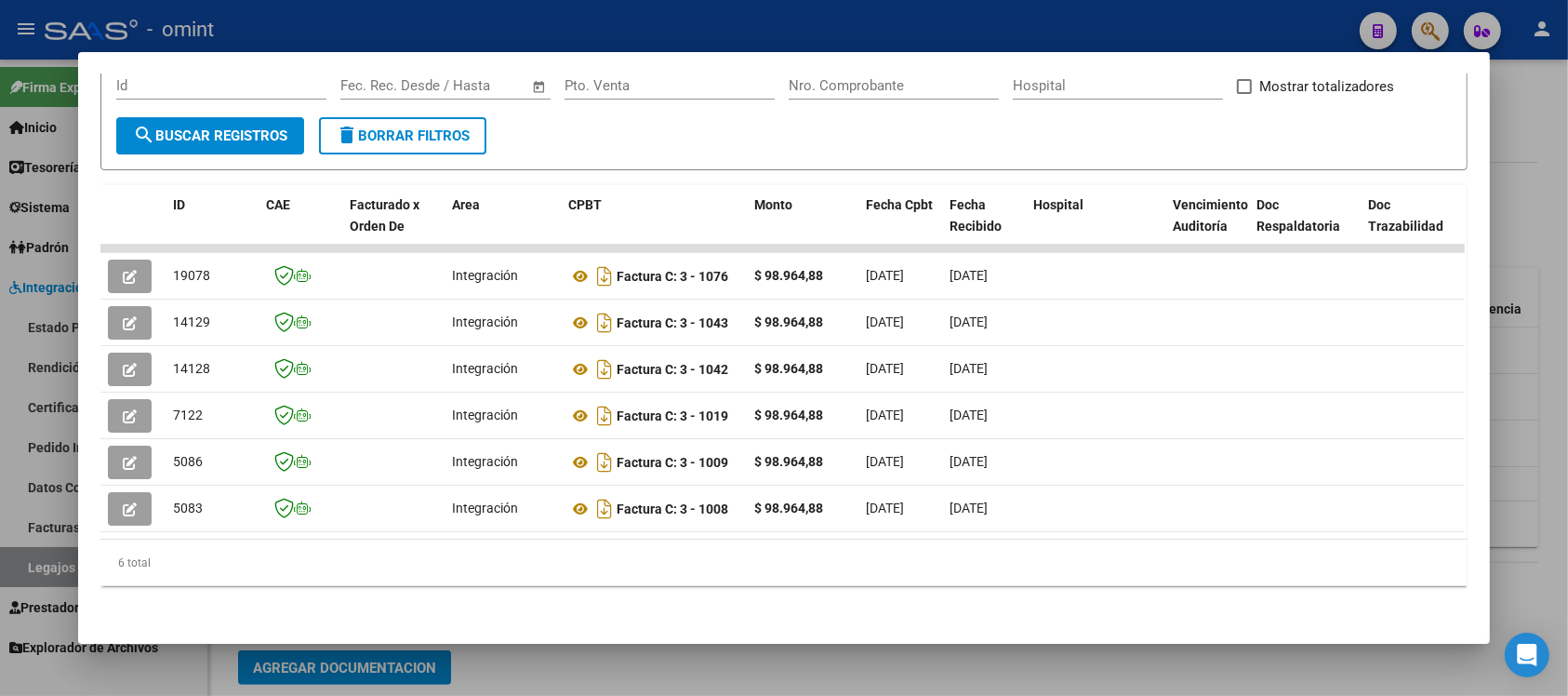
click at [481, 14] on div at bounding box center [784, 348] width 1568 height 696
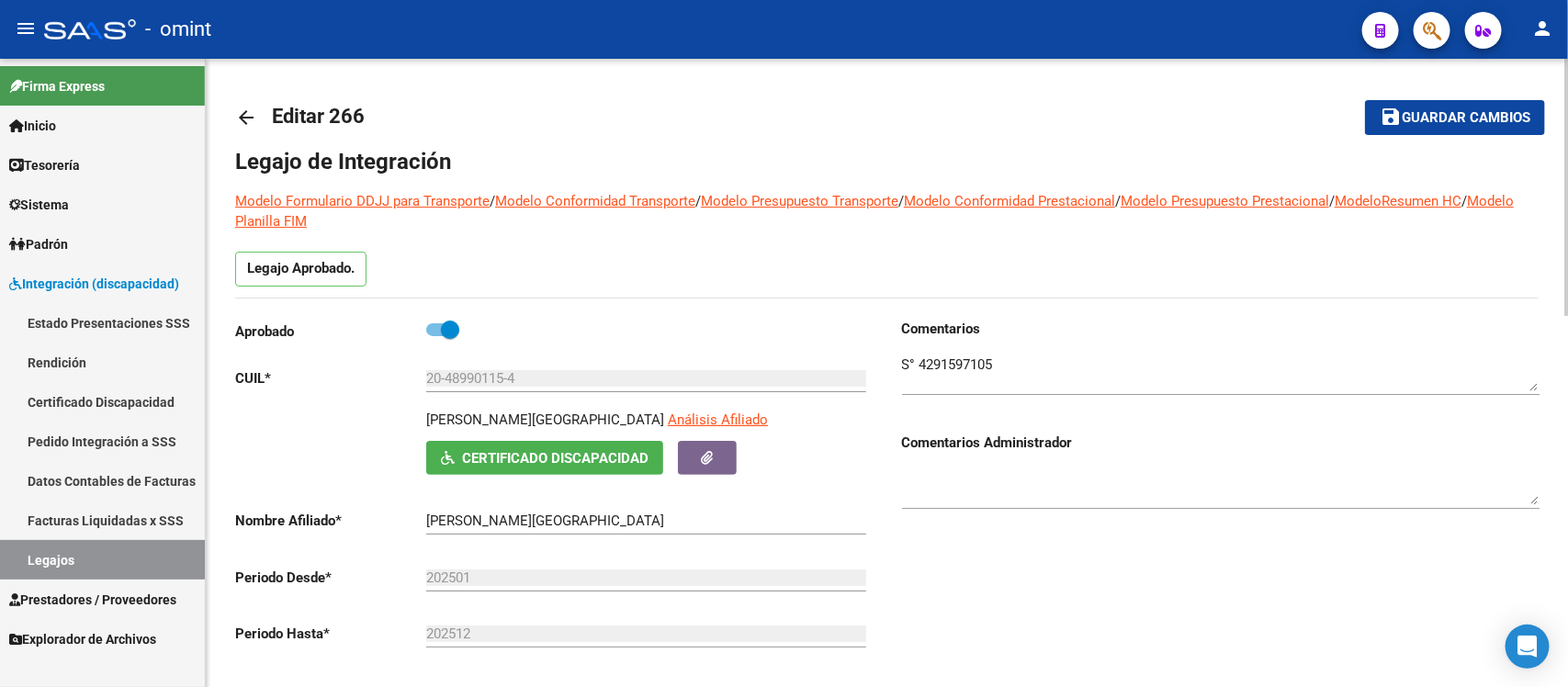
click at [253, 117] on mat-icon "arrow_back" at bounding box center [246, 118] width 22 height 22
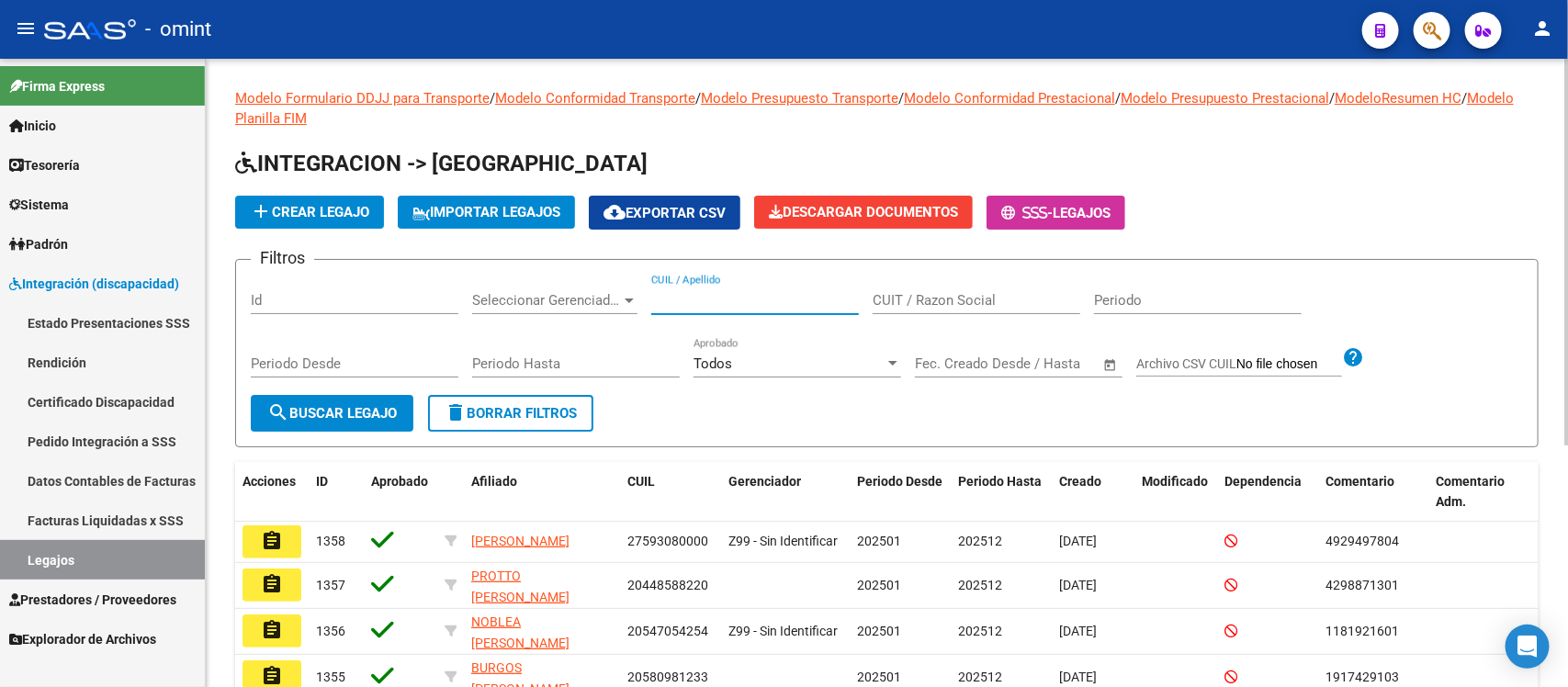
click at [749, 295] on input "CUIL / Apellido" at bounding box center [756, 300] width 208 height 17
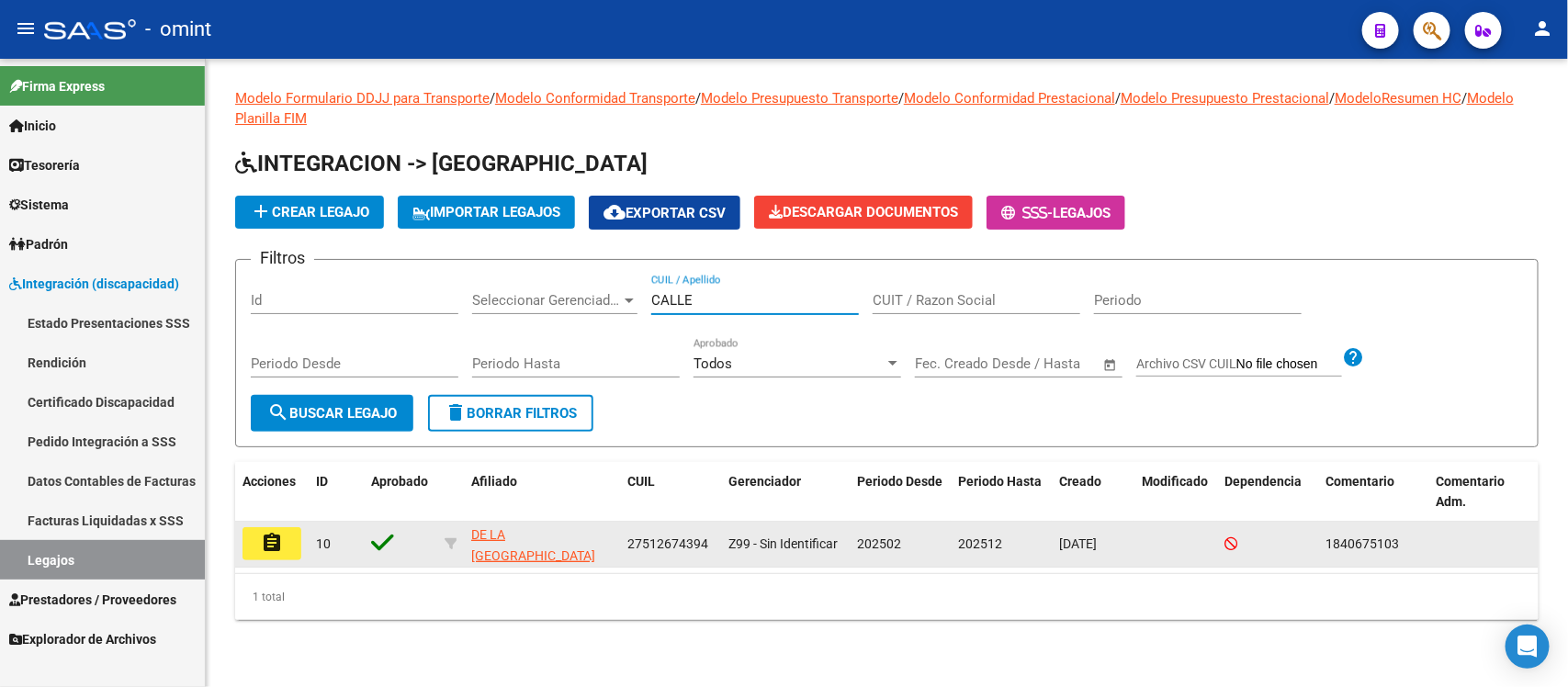
type input "CALLE"
click at [271, 532] on mat-icon "assignment" at bounding box center [272, 543] width 22 height 22
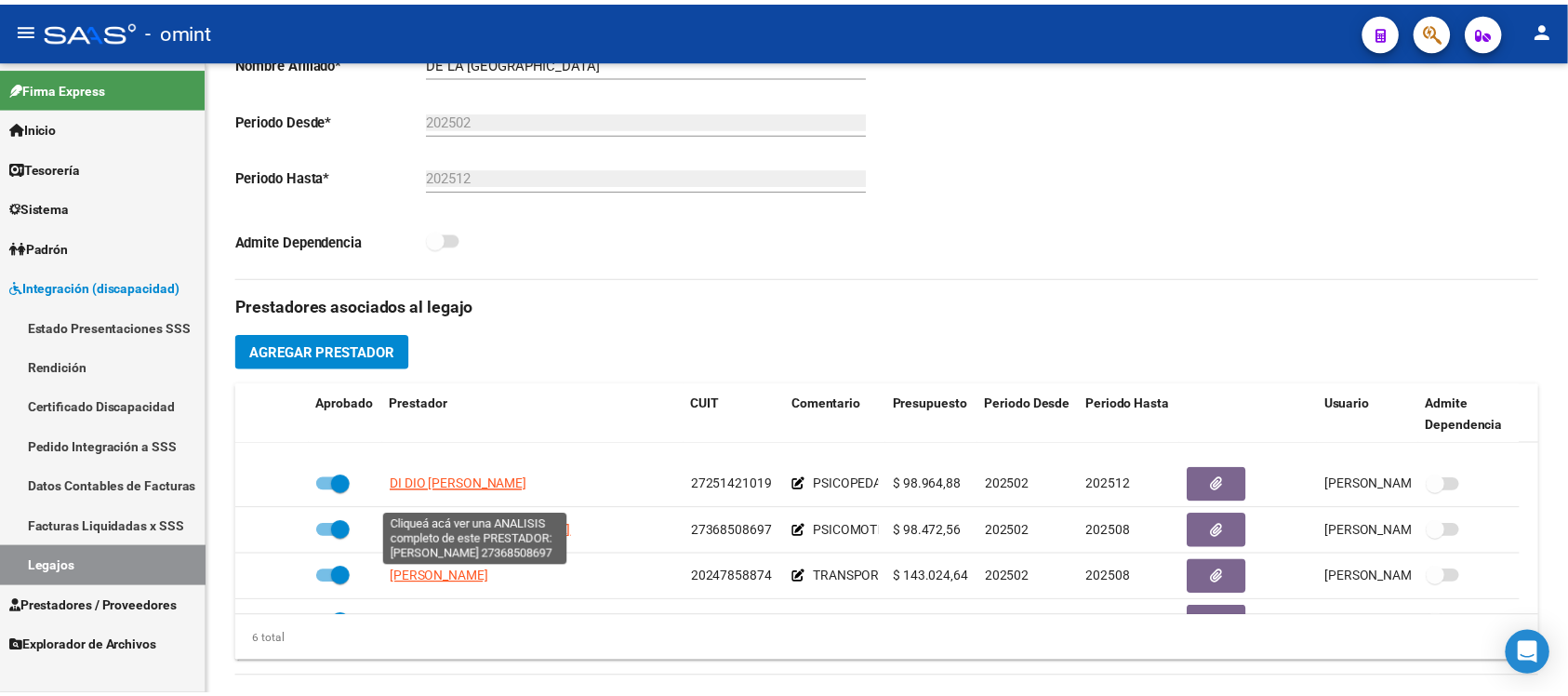
scroll to position [112, 0]
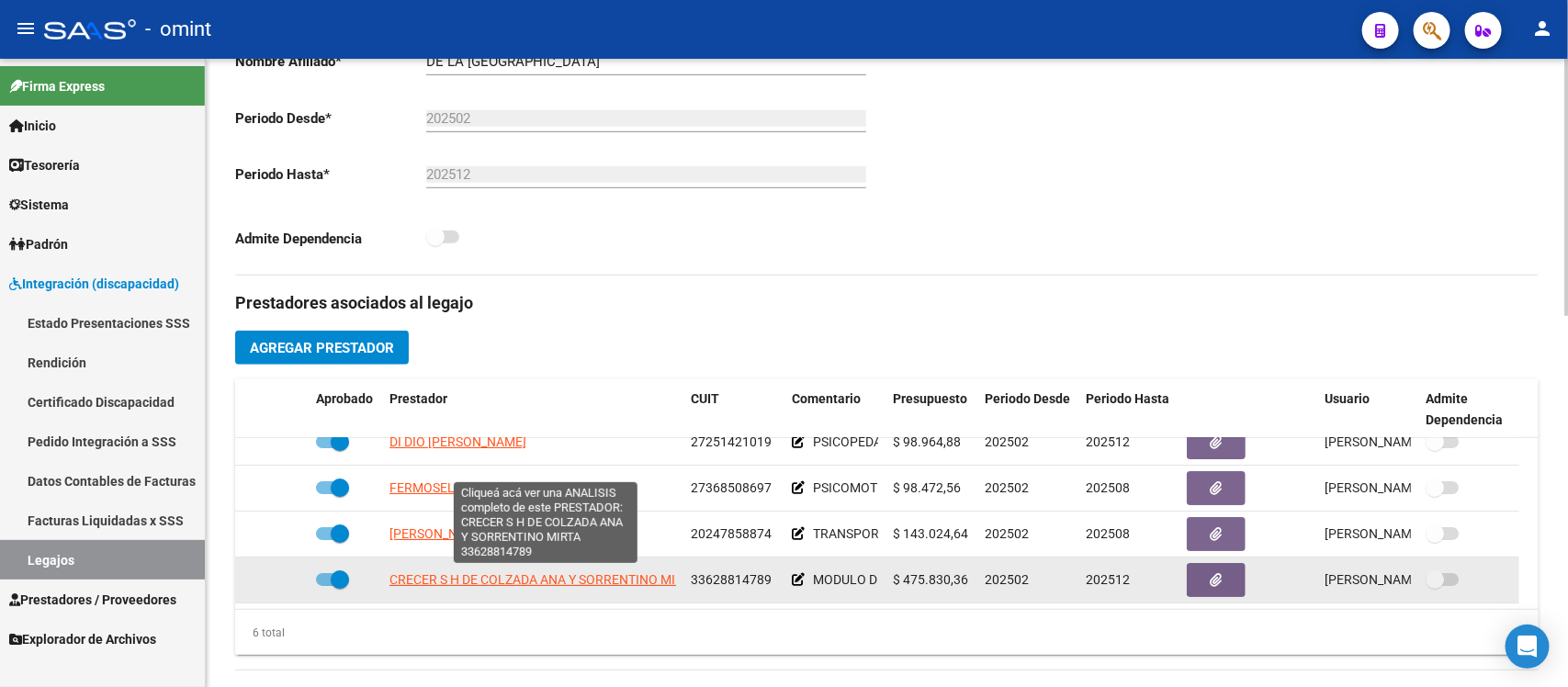
click at [547, 580] on span "CRECER S H DE COLZADA ANA Y SORRENTINO MIRTA" at bounding box center [544, 579] width 308 height 15
type textarea "33628814789"
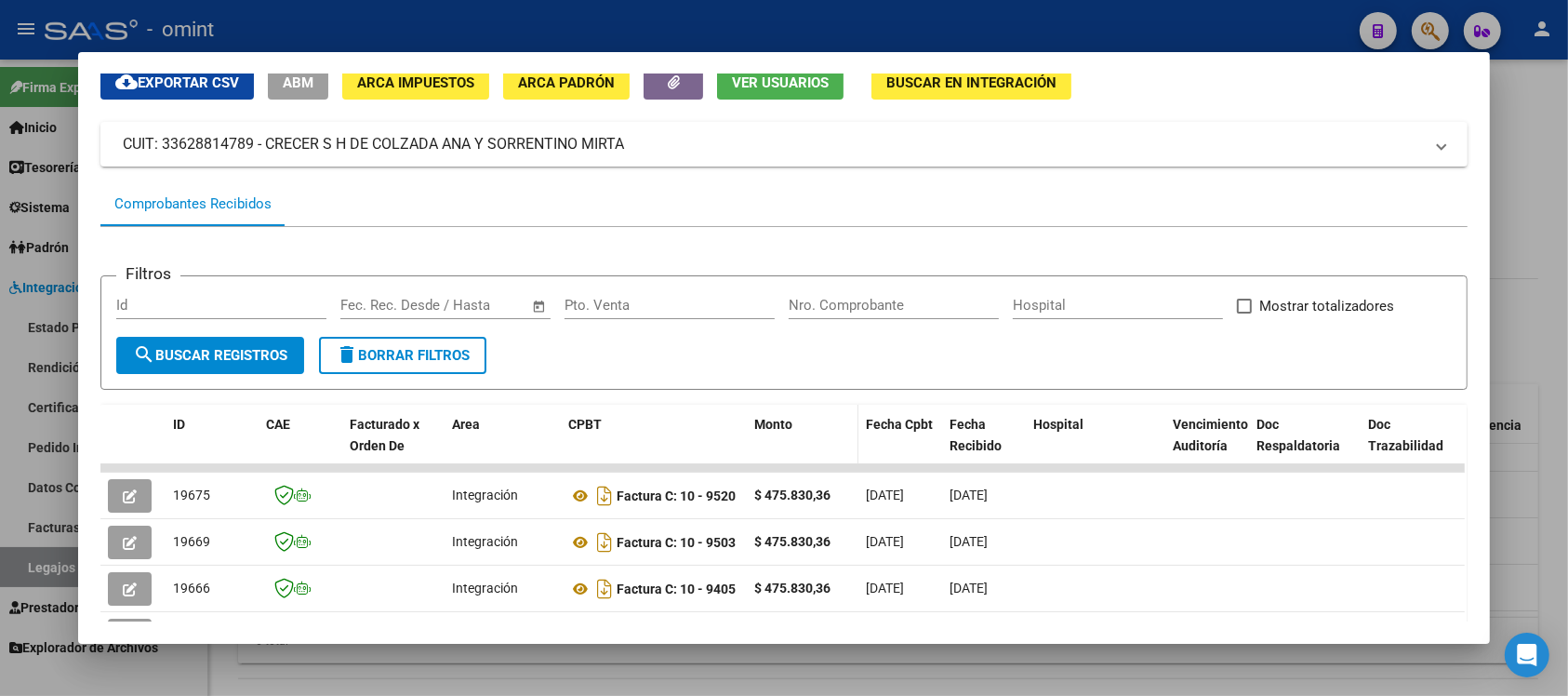
scroll to position [116, 0]
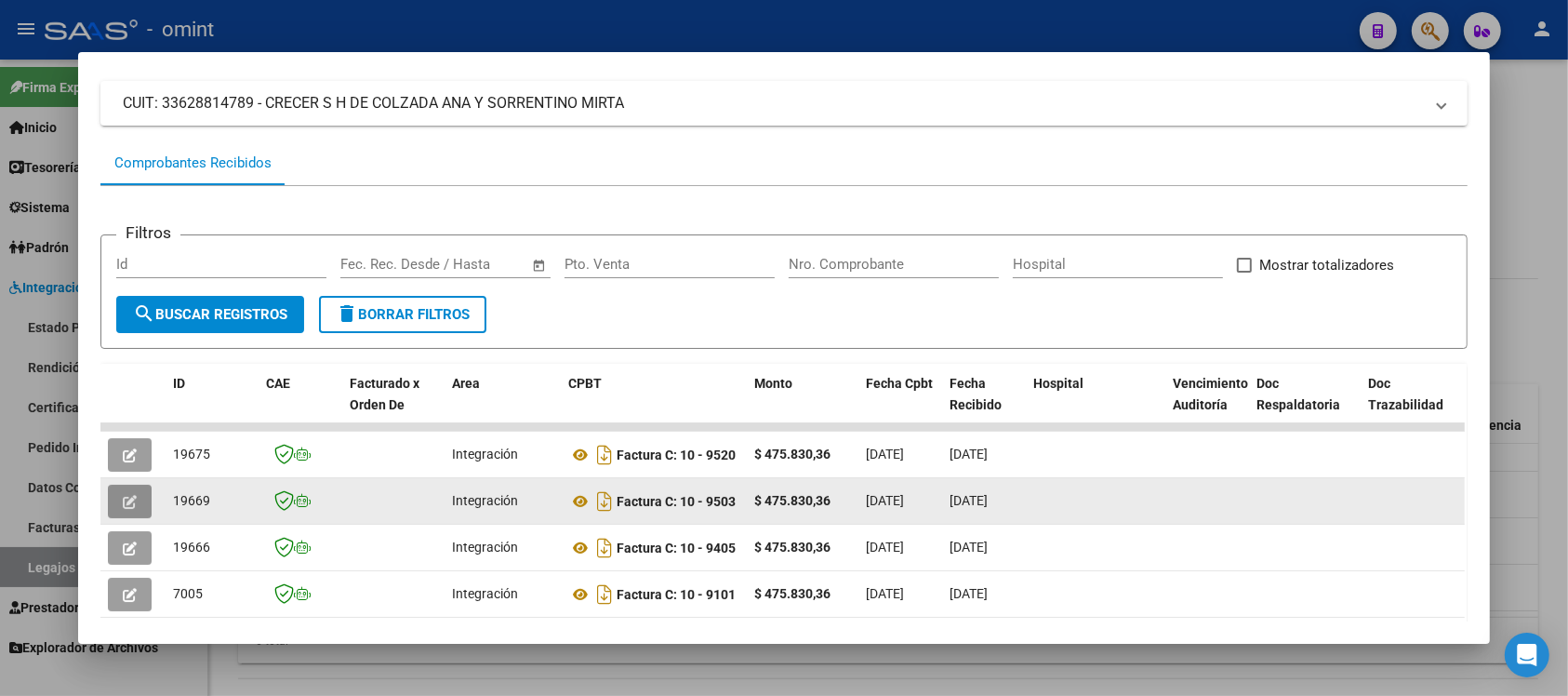
click at [108, 496] on button "button" at bounding box center [130, 502] width 44 height 34
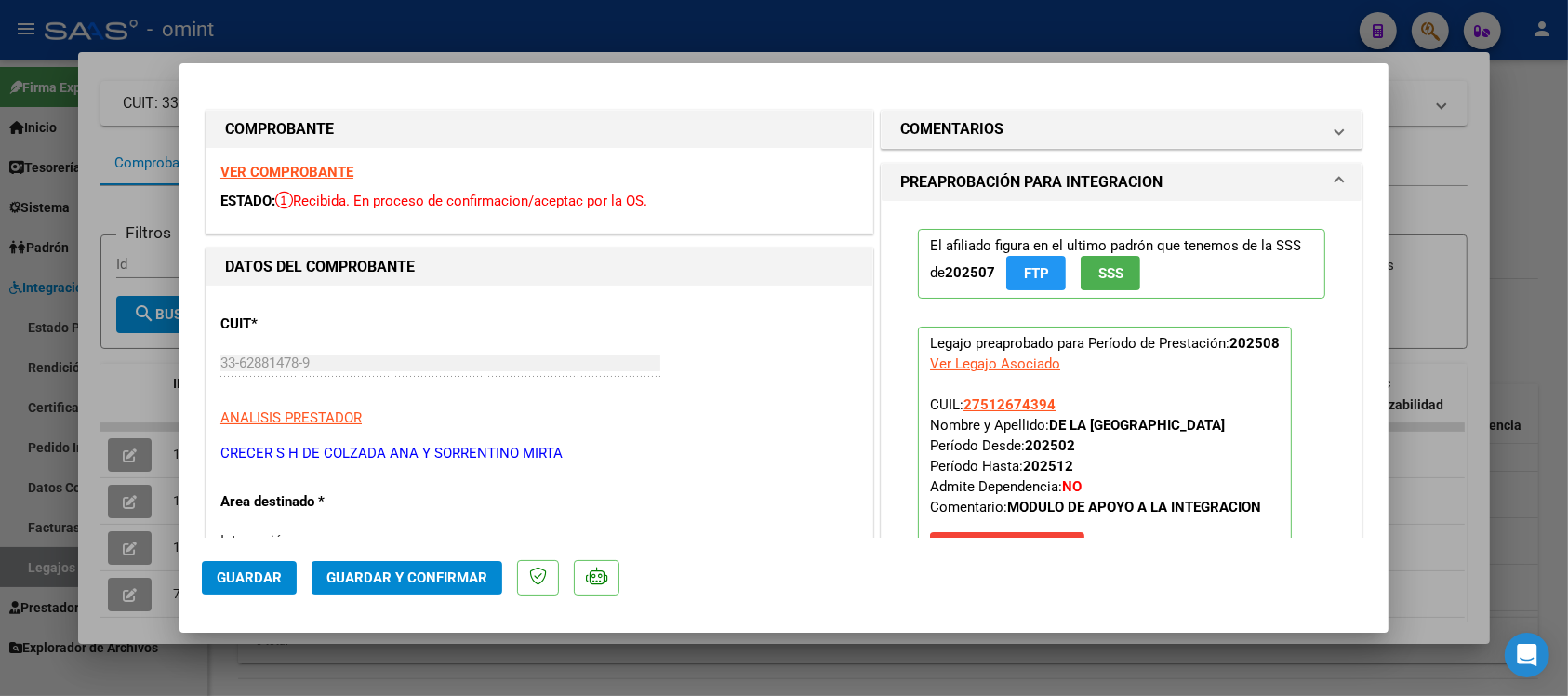
click at [338, 160] on div "VER COMPROBANTE ESTADO: Recibida. En proceso de confirmacion/aceptac por la OS." at bounding box center [540, 190] width 666 height 85
click at [346, 173] on strong "VER COMPROBANTE" at bounding box center [287, 172] width 133 height 17
click at [424, 570] on span "Guardar y Confirmar" at bounding box center [407, 578] width 161 height 17
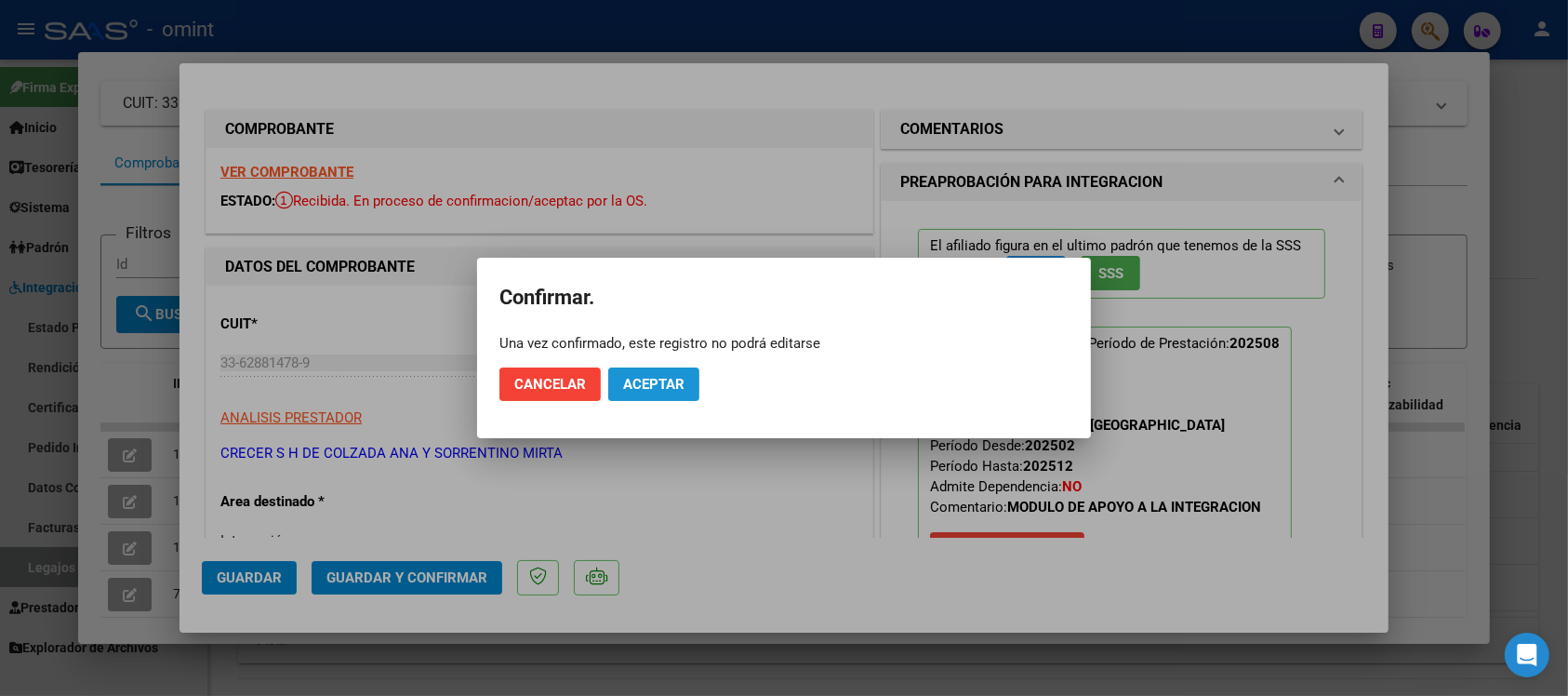
click at [644, 377] on span "Aceptar" at bounding box center [654, 384] width 62 height 17
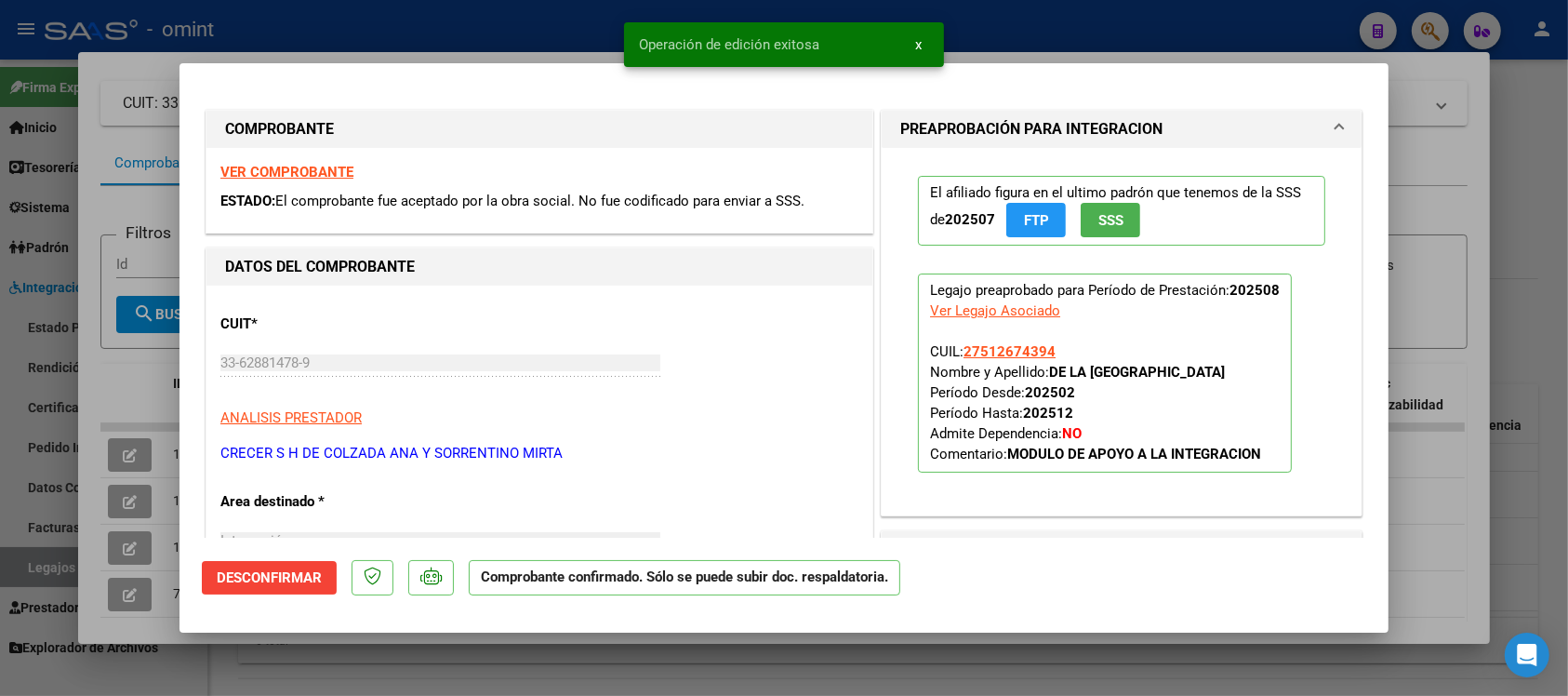
click at [500, 35] on div at bounding box center [784, 348] width 1568 height 696
type input "$ 0,00"
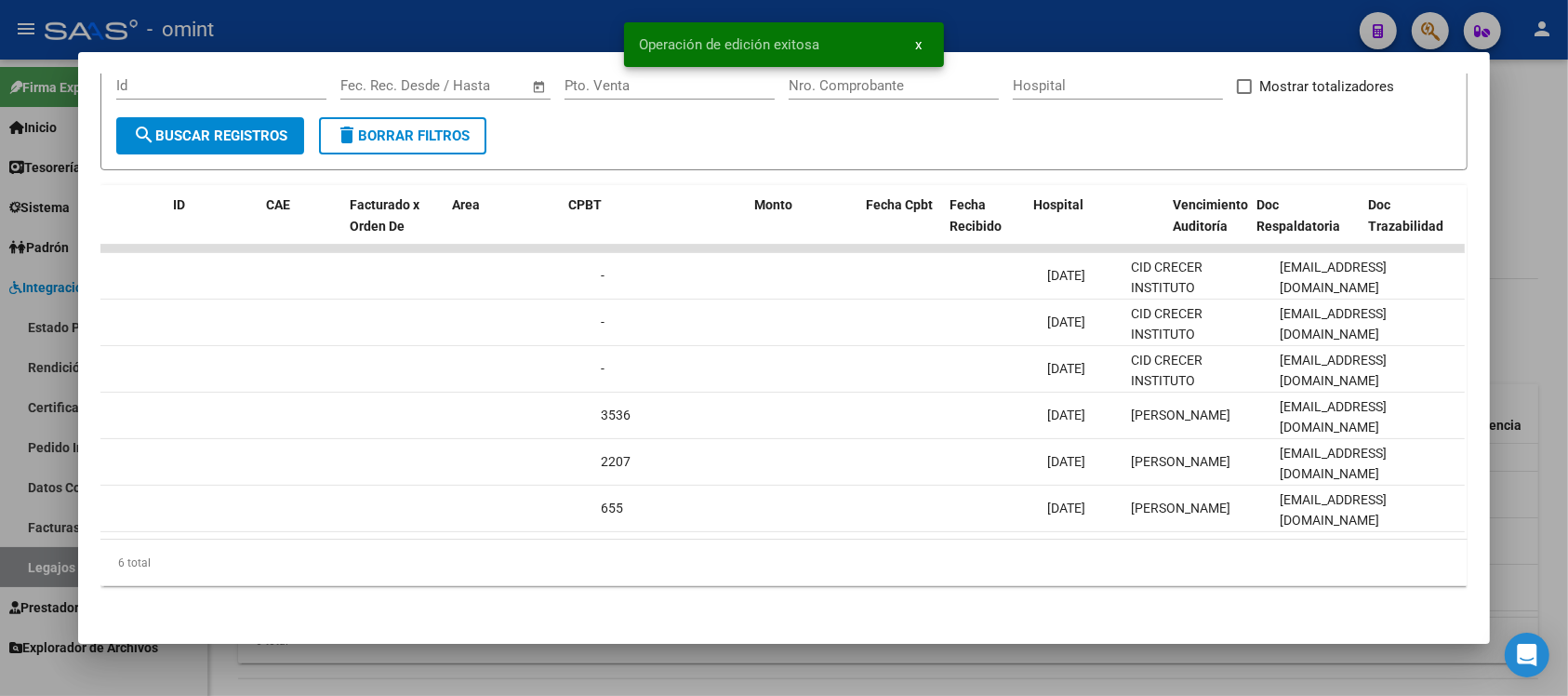
scroll to position [0, 0]
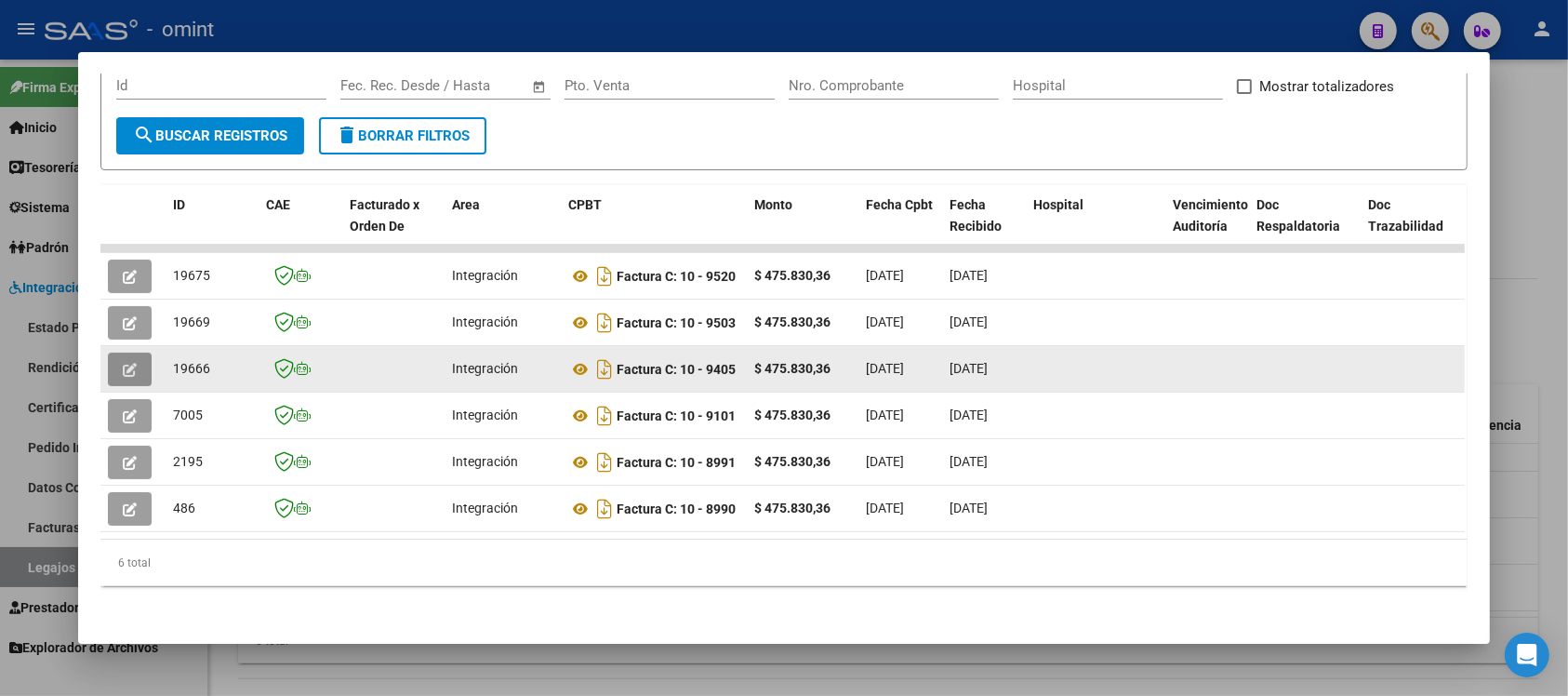
click at [123, 361] on span "button" at bounding box center [130, 369] width 14 height 17
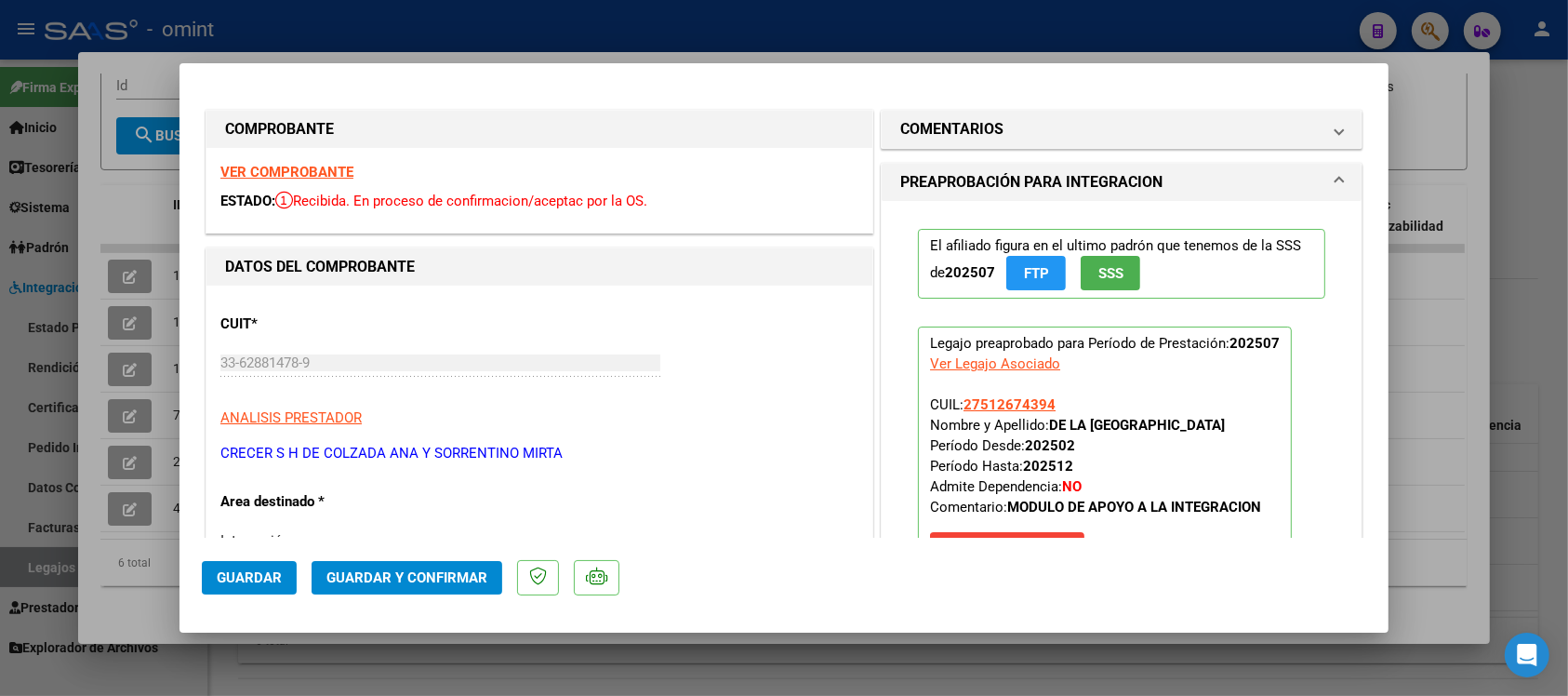
click at [310, 173] on strong "VER COMPROBANTE" at bounding box center [287, 172] width 133 height 17
click at [444, 577] on span "Guardar y Confirmar" at bounding box center [407, 578] width 161 height 17
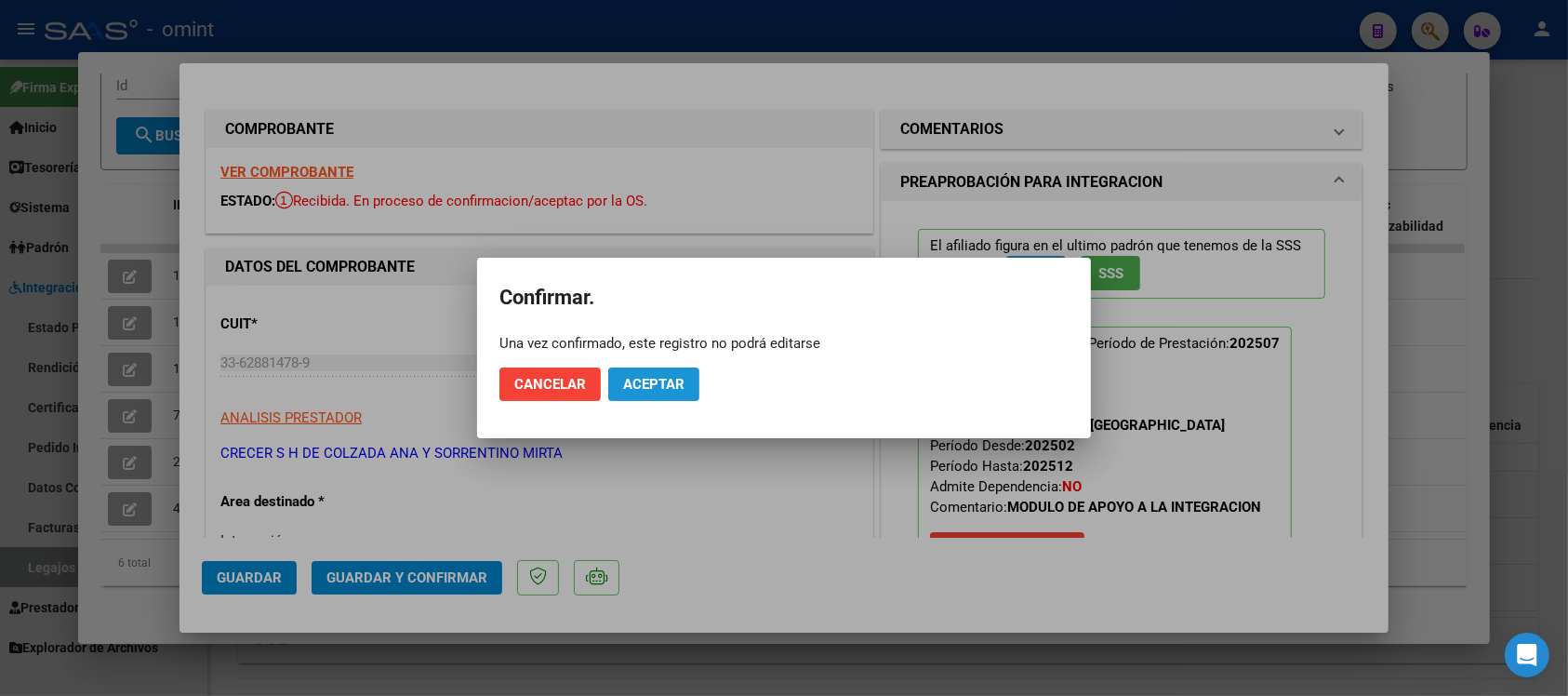
click at [652, 371] on button "Aceptar" at bounding box center [654, 385] width 91 height 34
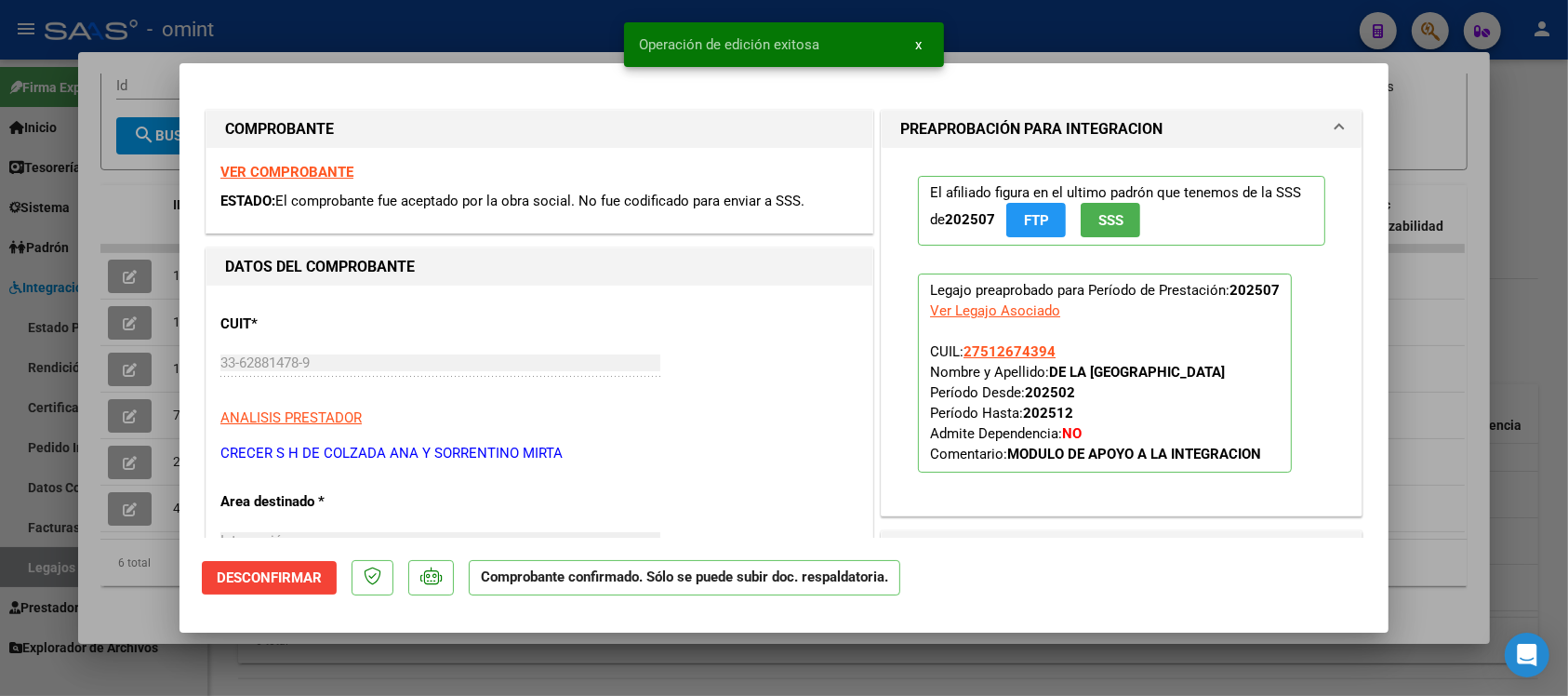
click at [475, 26] on div at bounding box center [784, 348] width 1568 height 696
type input "$ 0,00"
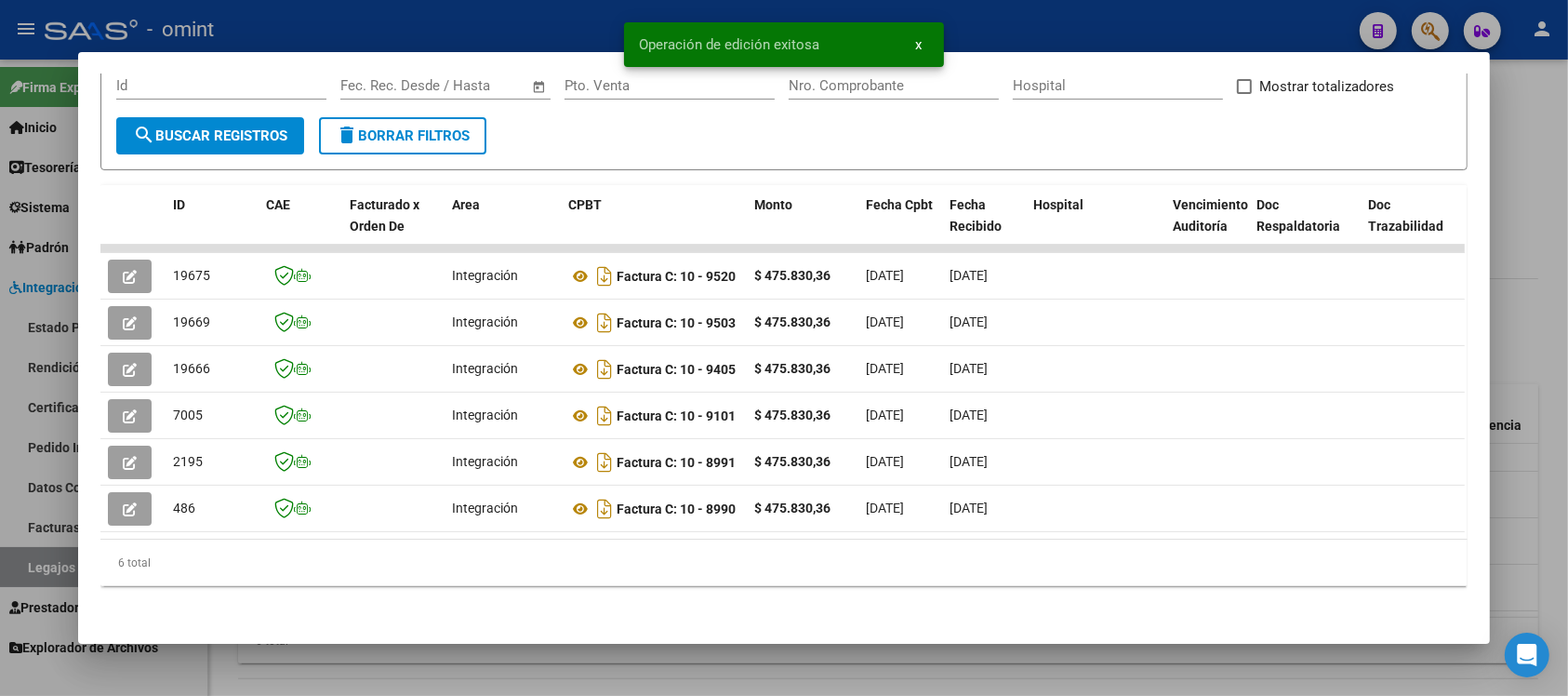
click at [479, 19] on div at bounding box center [784, 348] width 1568 height 696
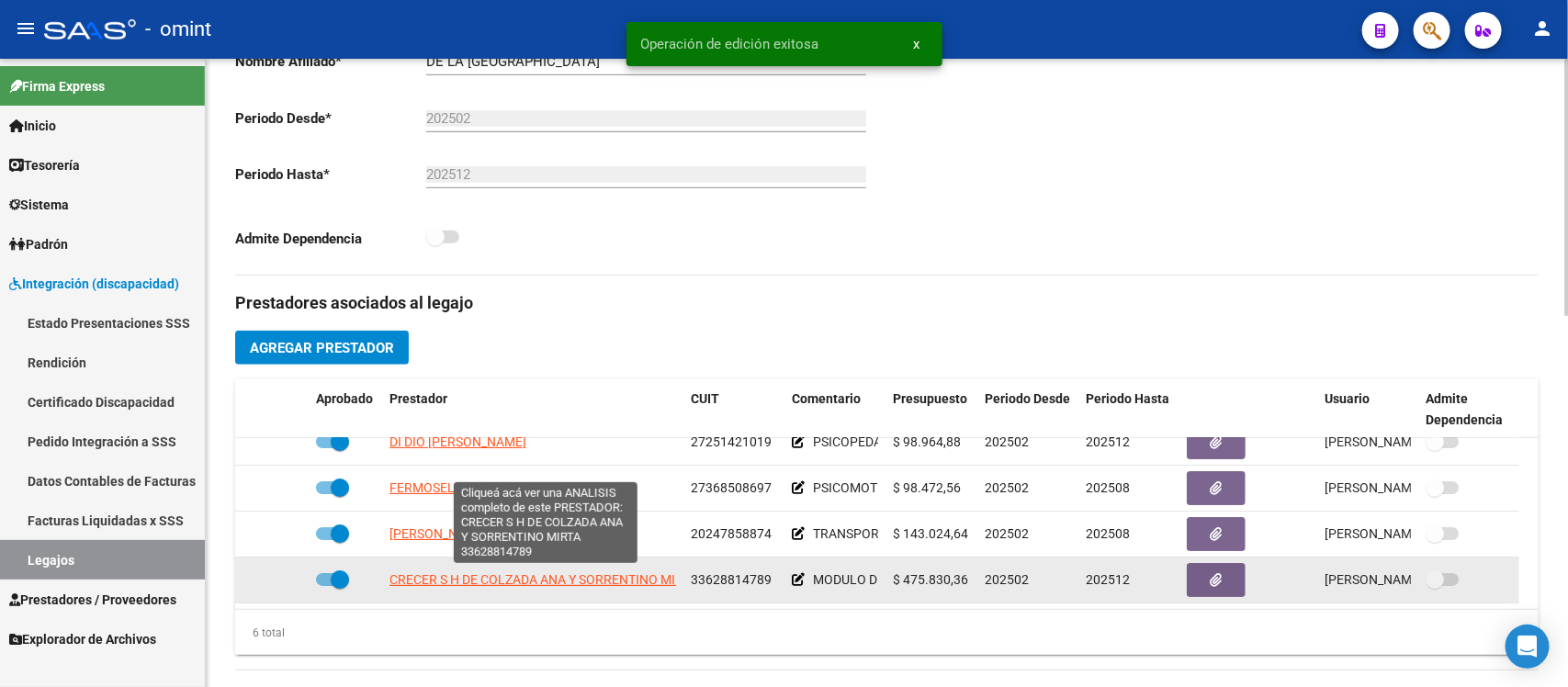
click at [441, 583] on span "CRECER S H DE COLZADA ANA Y SORRENTINO MIRTA" at bounding box center [544, 579] width 308 height 15
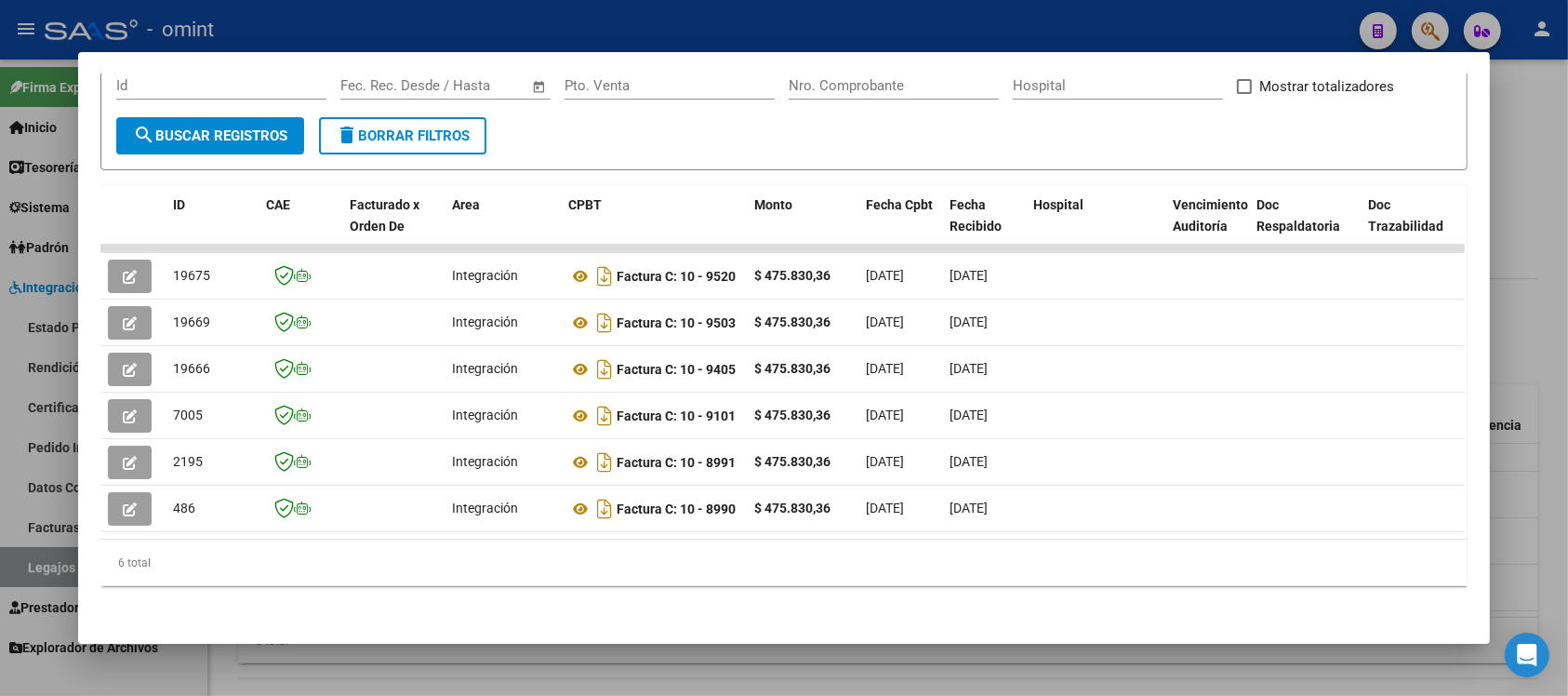
click at [526, 16] on div at bounding box center [784, 348] width 1568 height 696
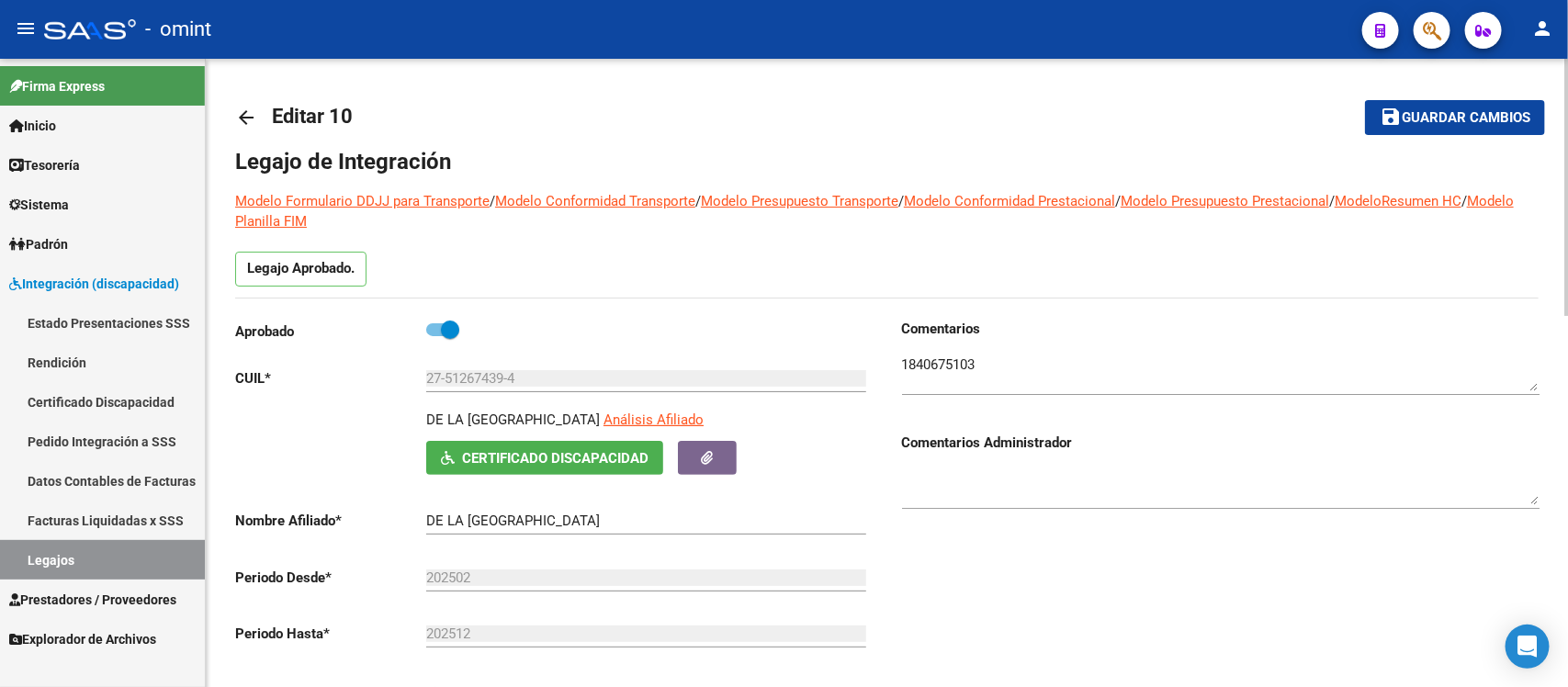
click at [248, 121] on mat-icon "arrow_back" at bounding box center [246, 118] width 22 height 22
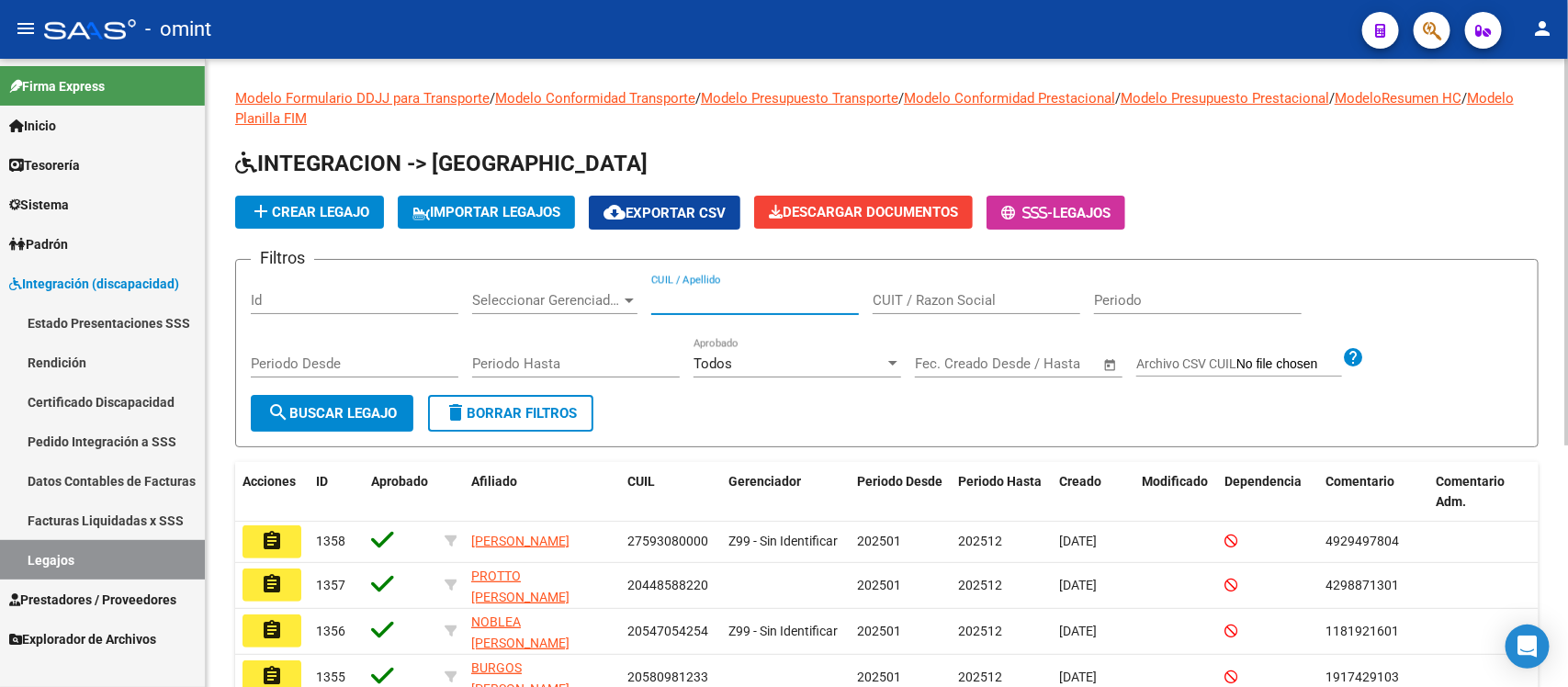
click at [713, 295] on input "CUIL / Apellido" at bounding box center [756, 300] width 208 height 17
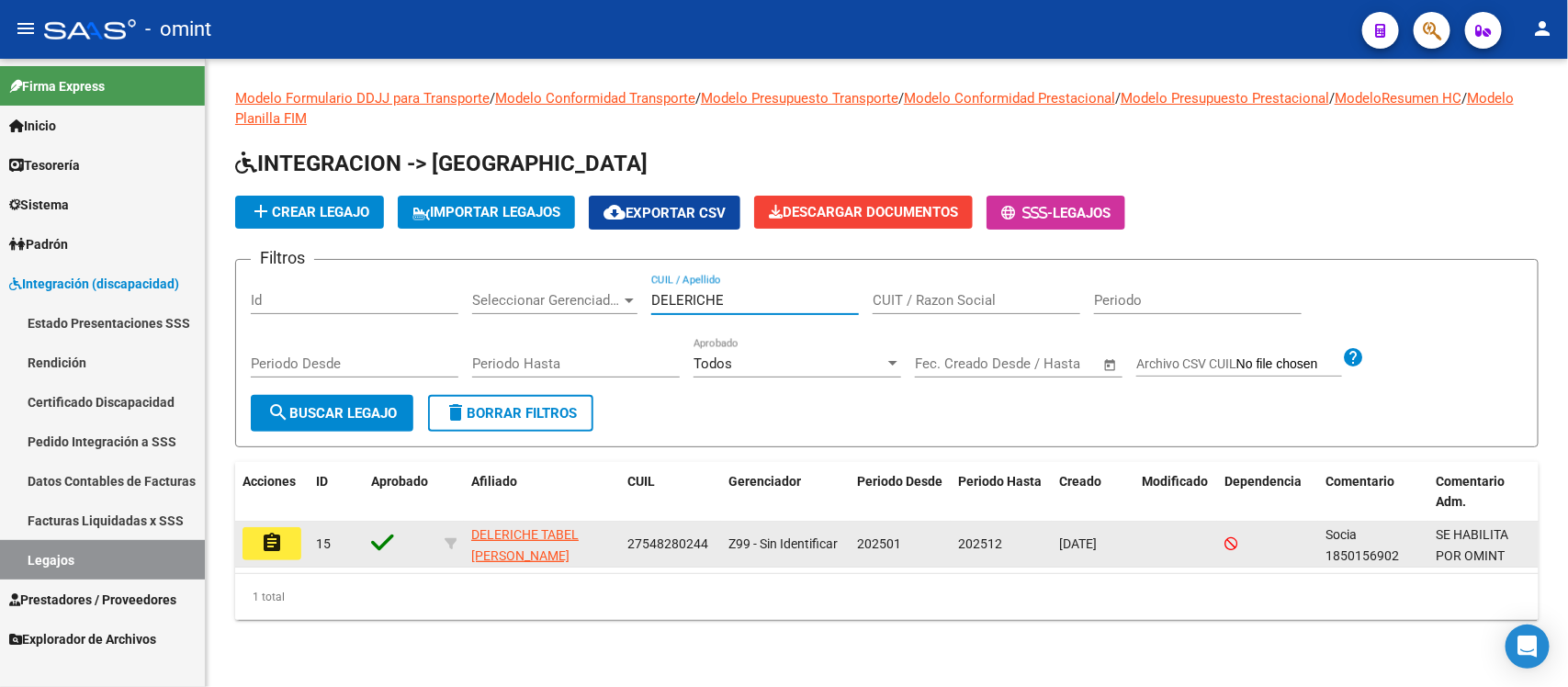
type input "DELERICHE"
click at [301, 533] on datatable-body-cell "assignment" at bounding box center [272, 545] width 74 height 45
click at [289, 538] on button "assignment" at bounding box center [272, 544] width 59 height 33
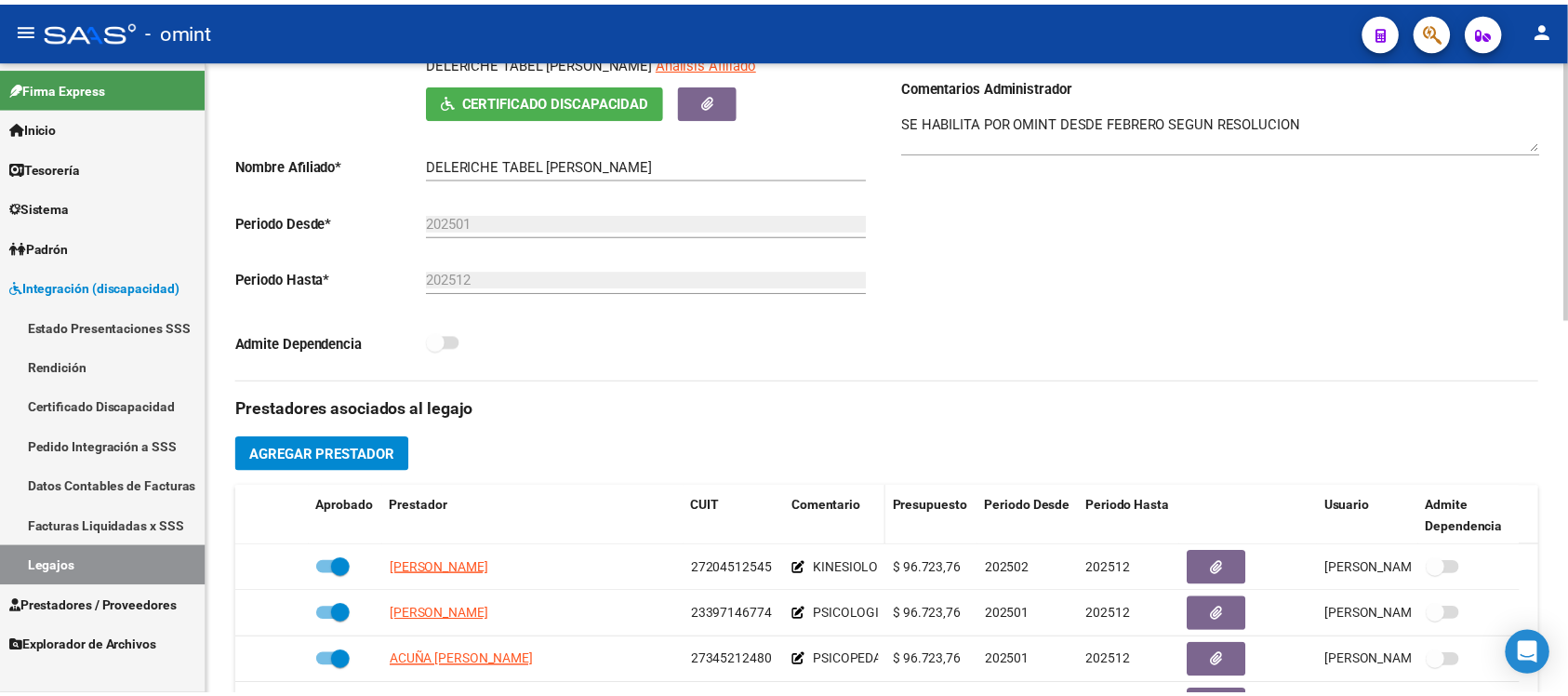
scroll to position [465, 0]
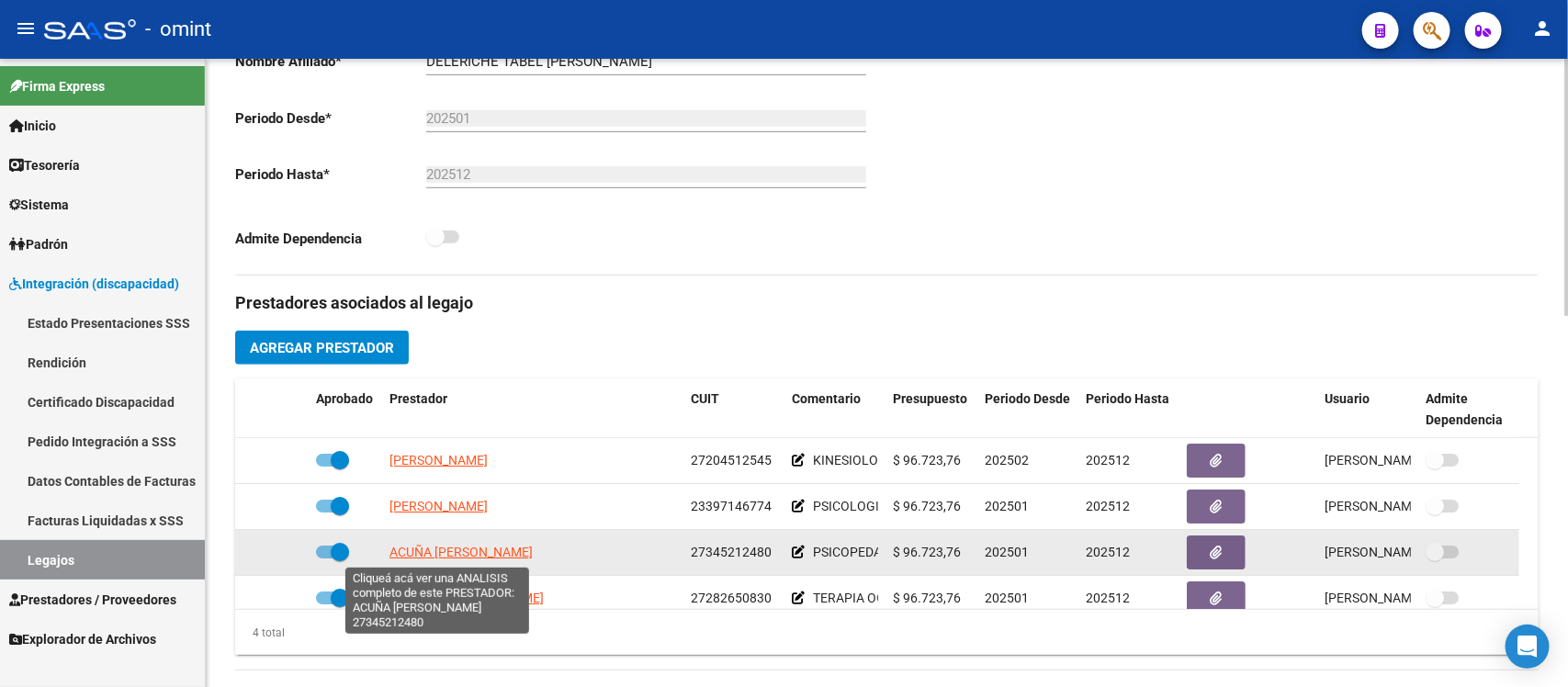
click at [464, 557] on span "ACUÑA JULIETA" at bounding box center [461, 552] width 143 height 15
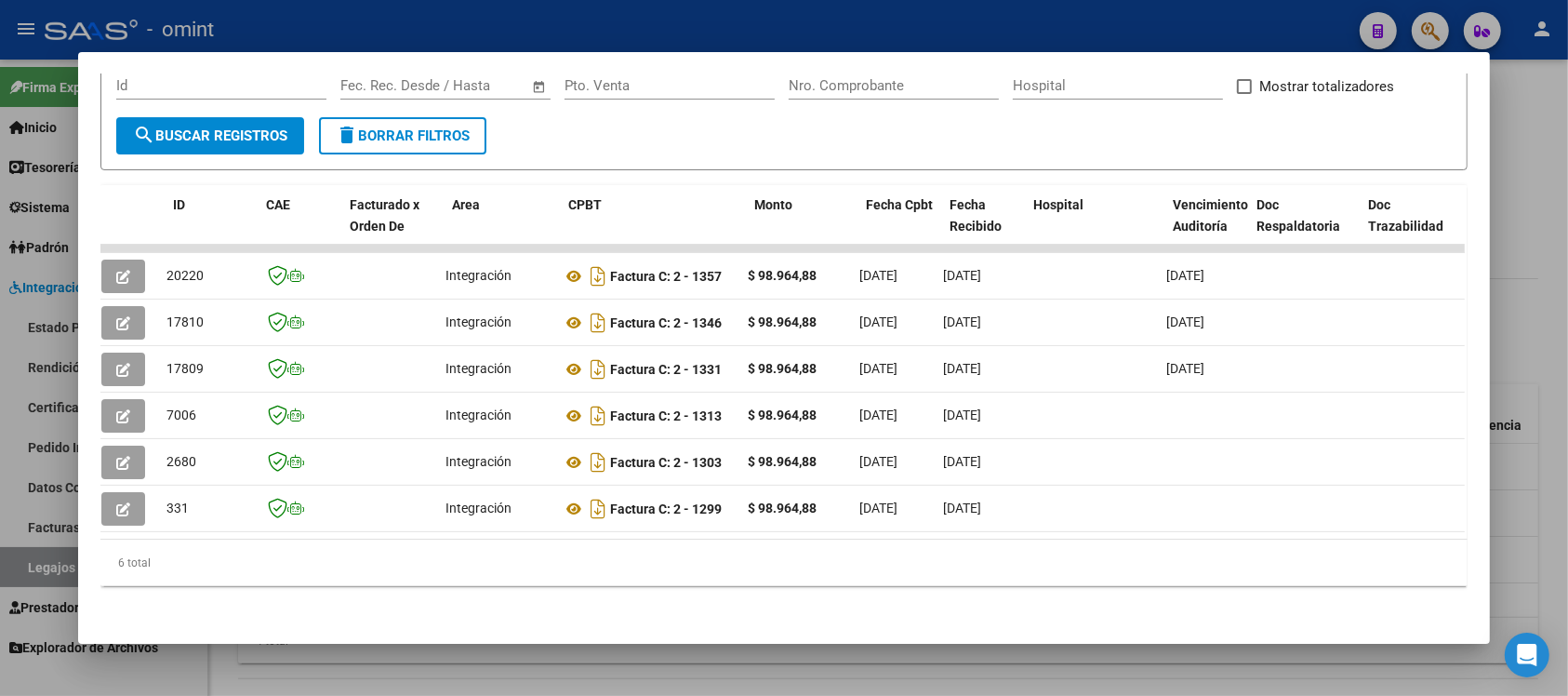
scroll to position [0, 0]
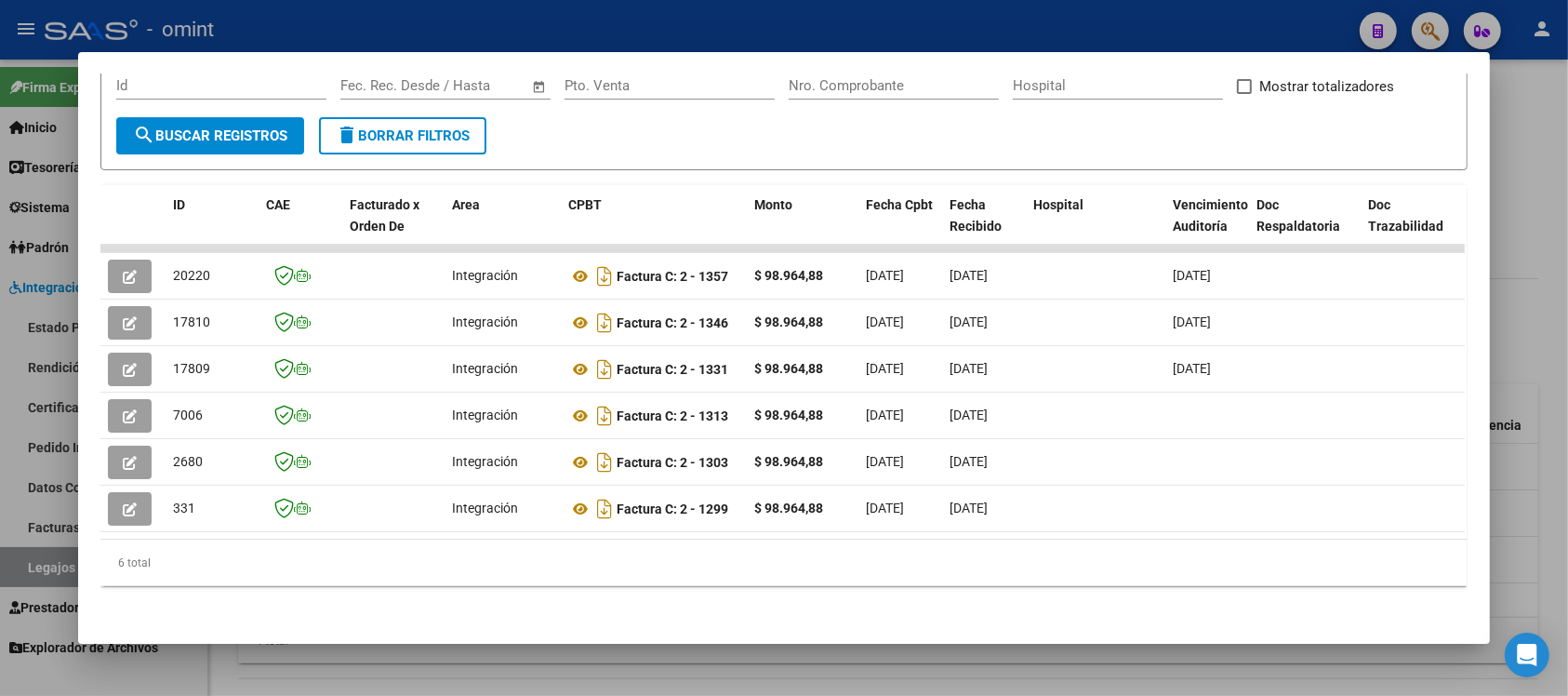
click at [602, 35] on div at bounding box center [784, 348] width 1568 height 696
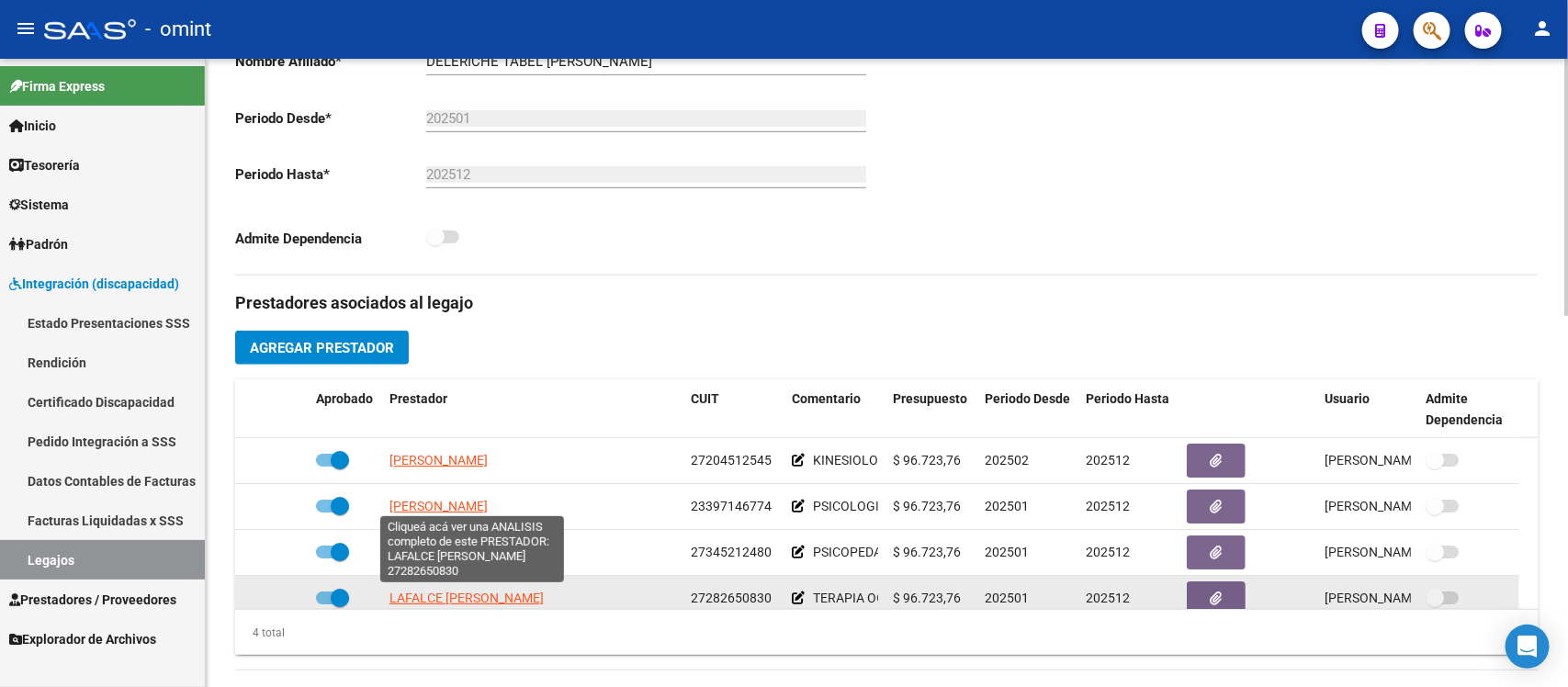
click at [475, 596] on span "LAFALCE NATALIA SOLEDAD" at bounding box center [466, 598] width 154 height 15
type textarea "27282650830"
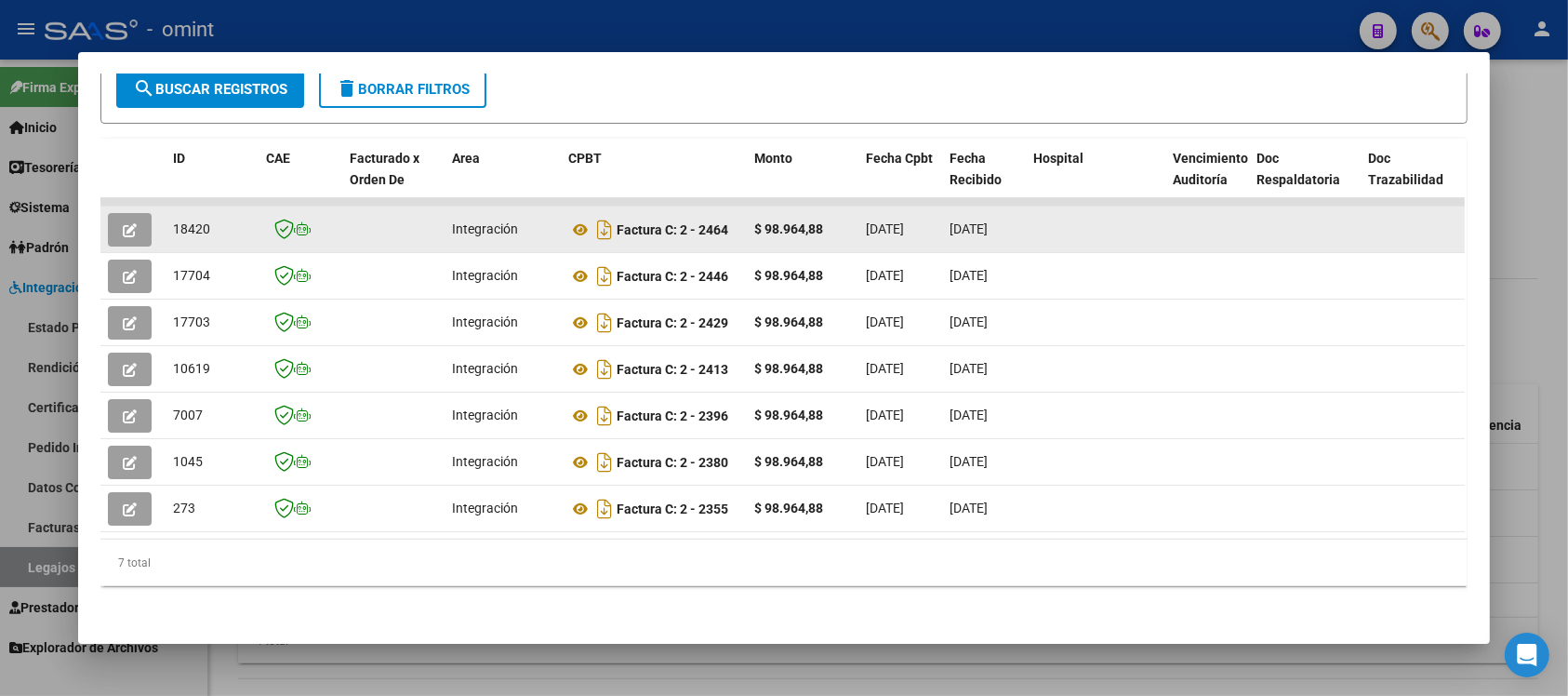
click at [123, 213] on button "button" at bounding box center [130, 230] width 44 height 34
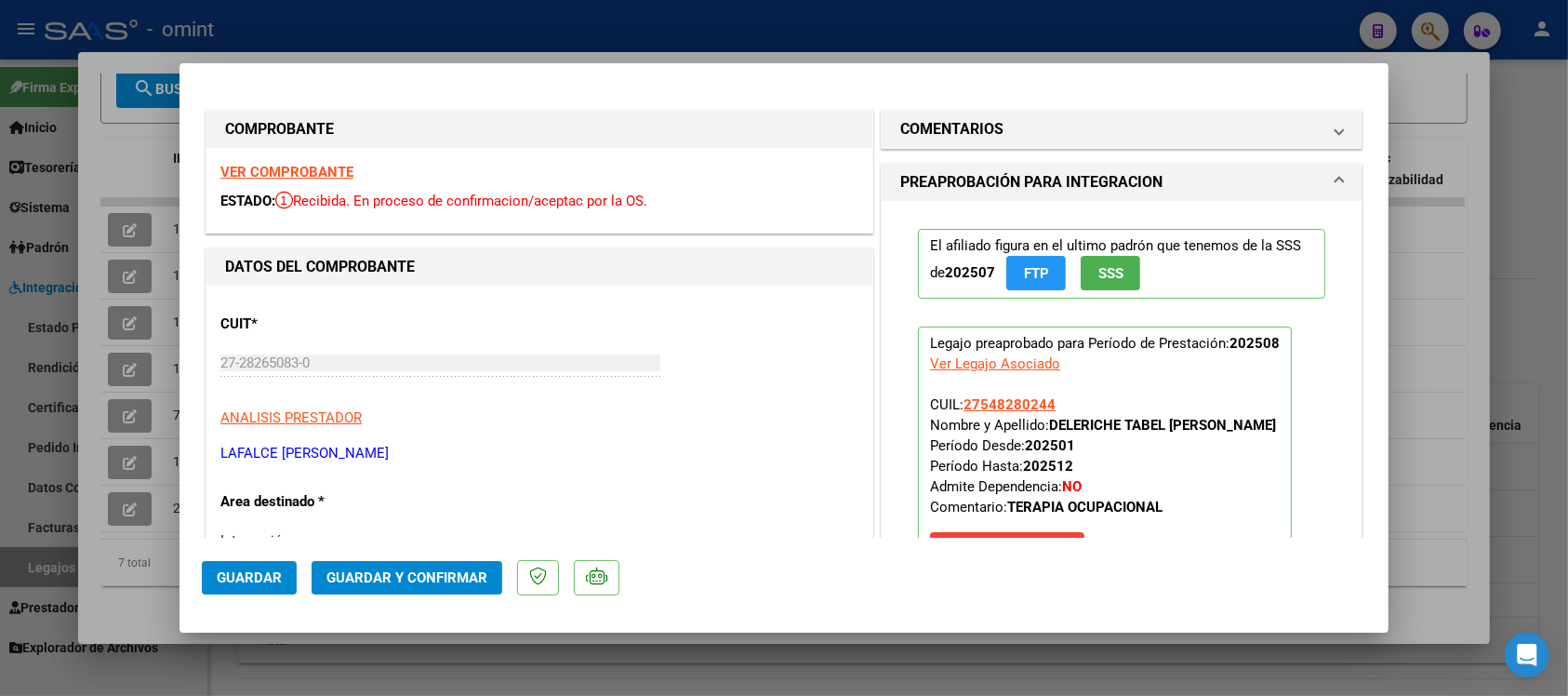
click at [335, 173] on strong "VER COMPROBANTE" at bounding box center [287, 172] width 133 height 17
click at [438, 587] on button "Guardar y Confirmar" at bounding box center [407, 578] width 191 height 34
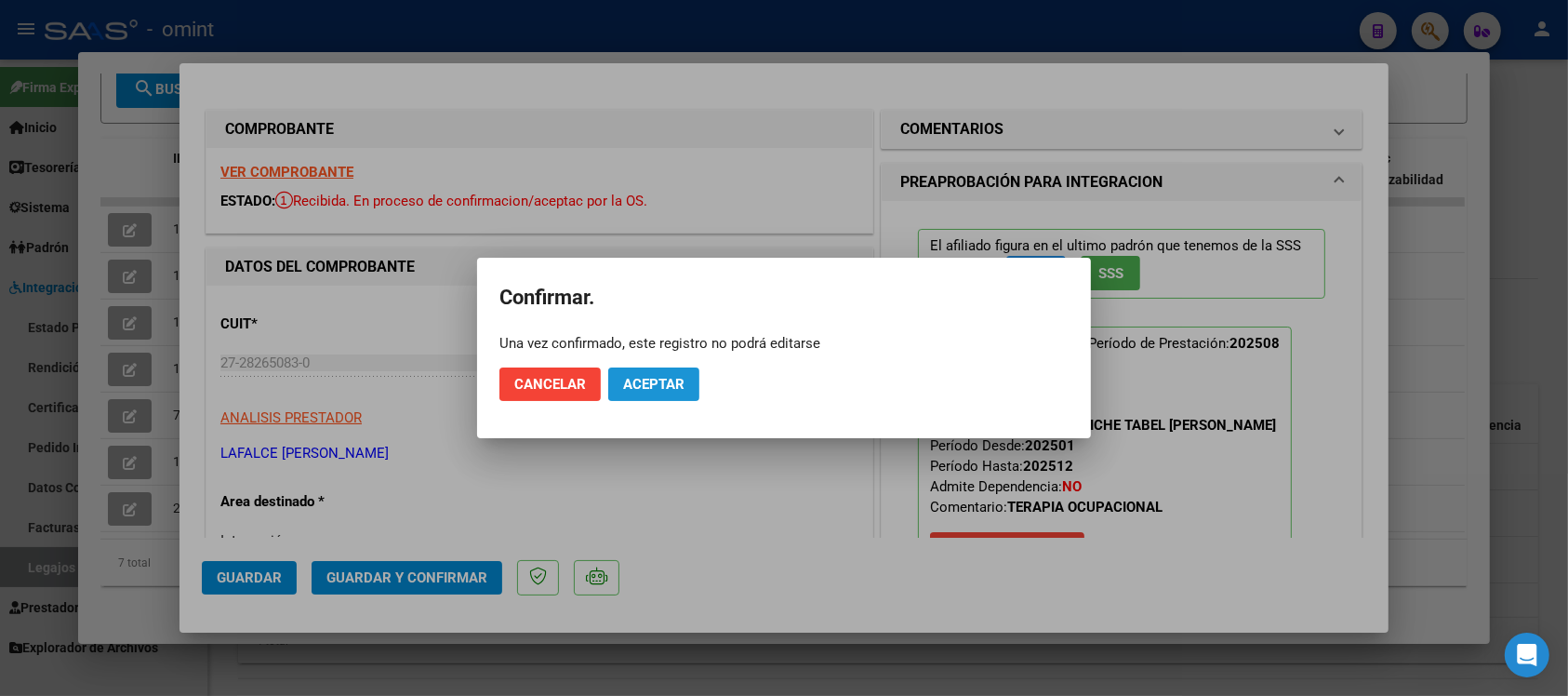
click at [673, 398] on button "Aceptar" at bounding box center [654, 385] width 91 height 34
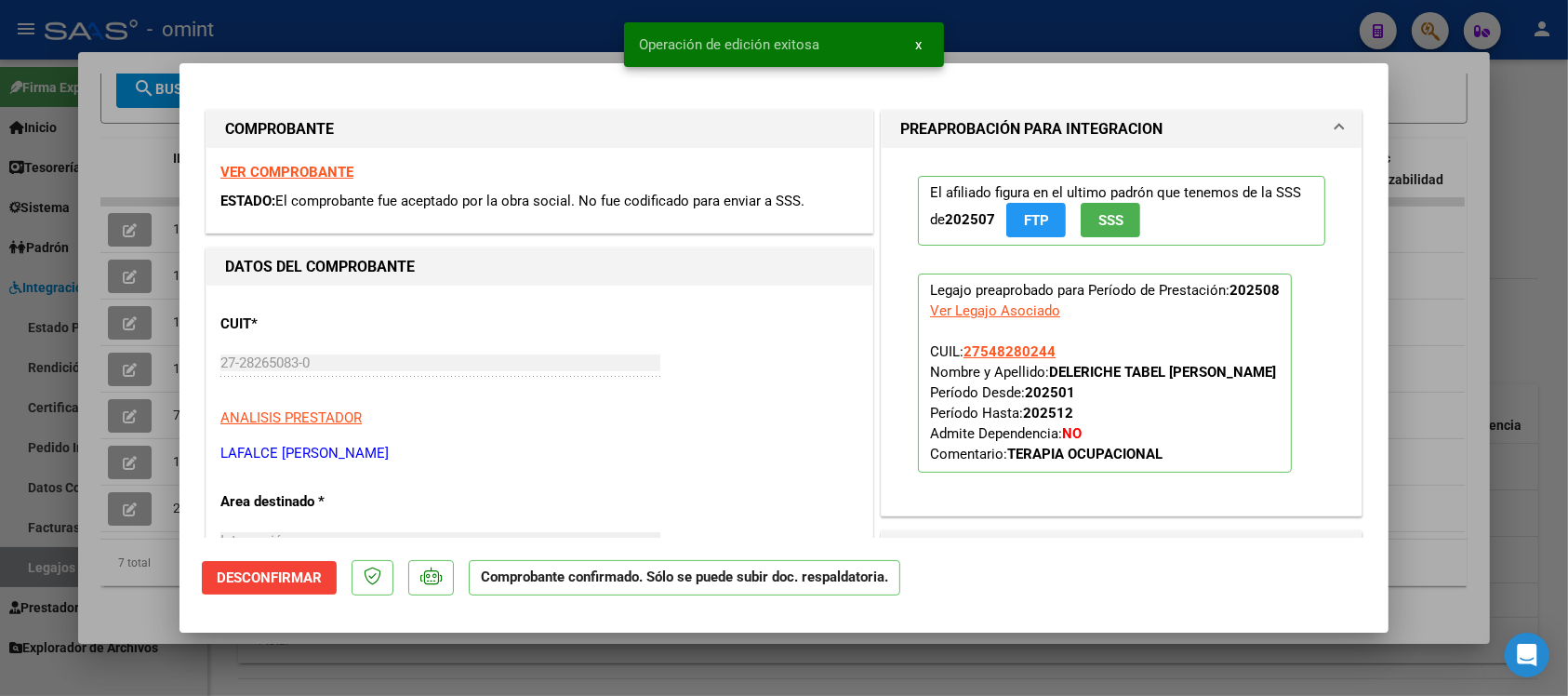
click at [545, 11] on div at bounding box center [784, 348] width 1568 height 696
type input "$ 0,00"
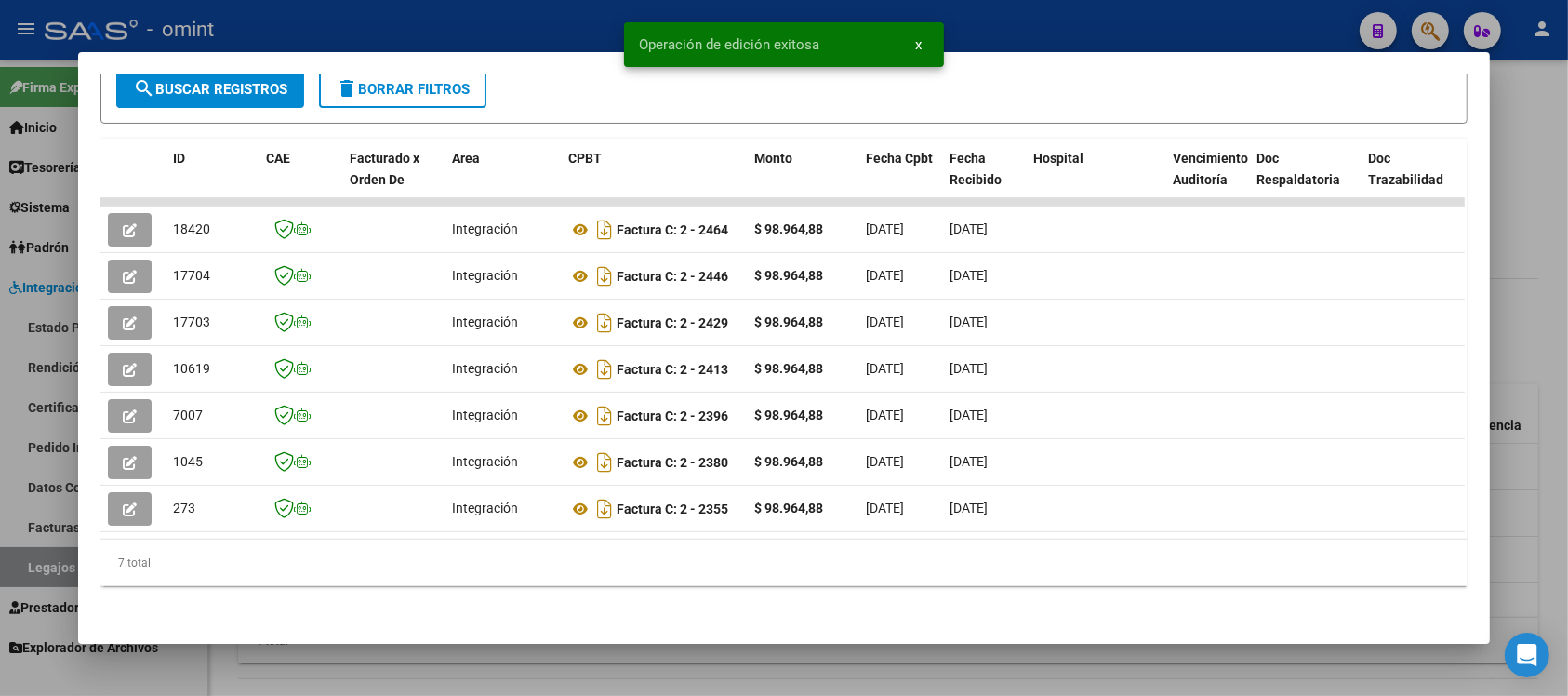
click at [543, 16] on div at bounding box center [784, 348] width 1568 height 696
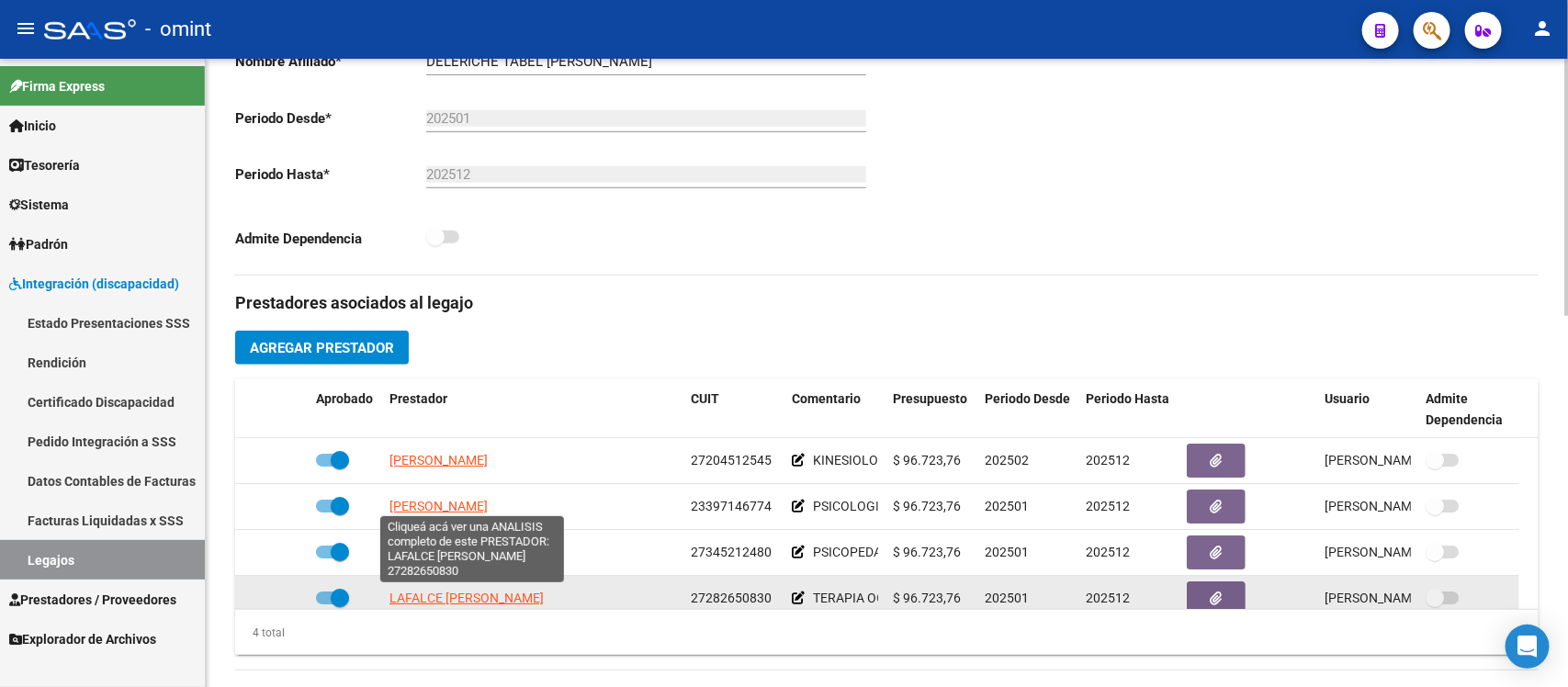
click at [470, 591] on span "LAFALCE NATALIA SOLEDAD" at bounding box center [466, 598] width 154 height 15
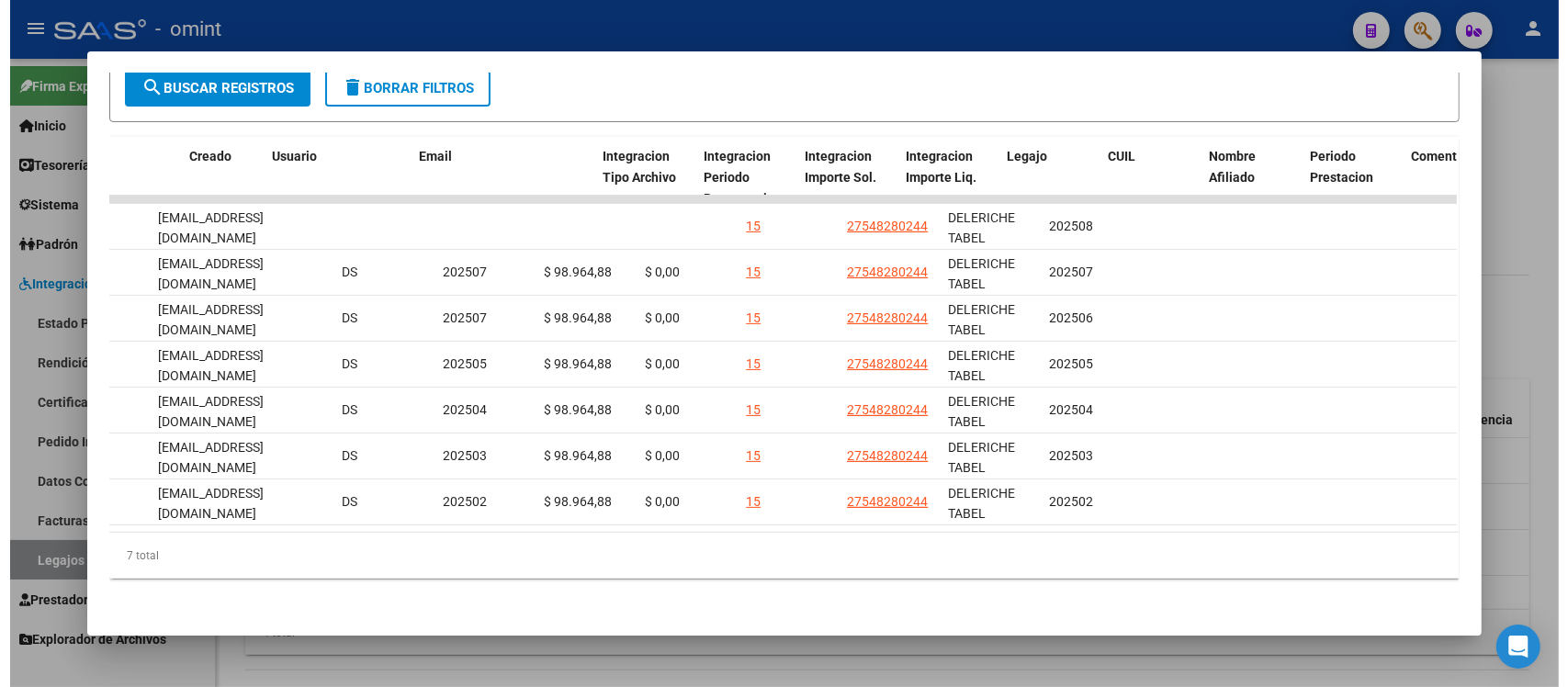
scroll to position [0, 2620]
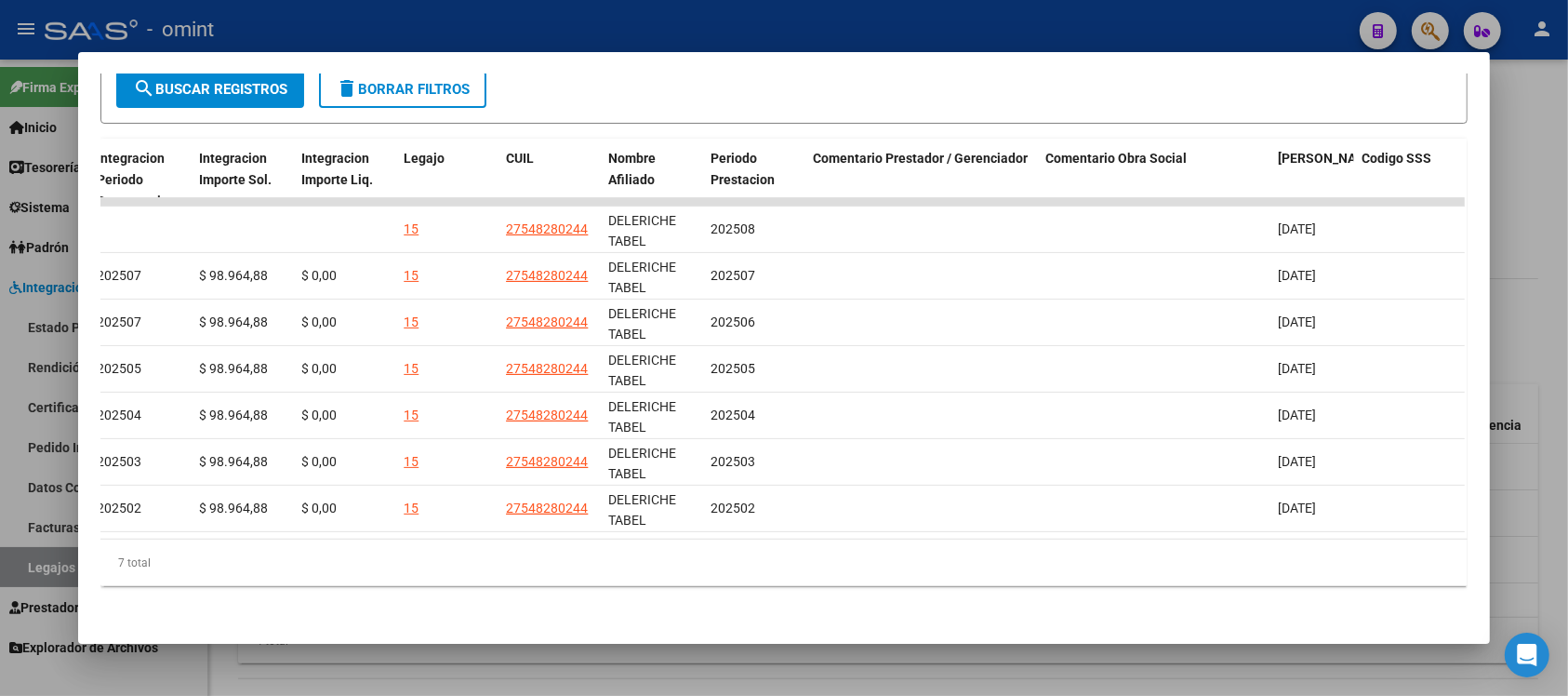
click at [609, 30] on div at bounding box center [784, 348] width 1568 height 696
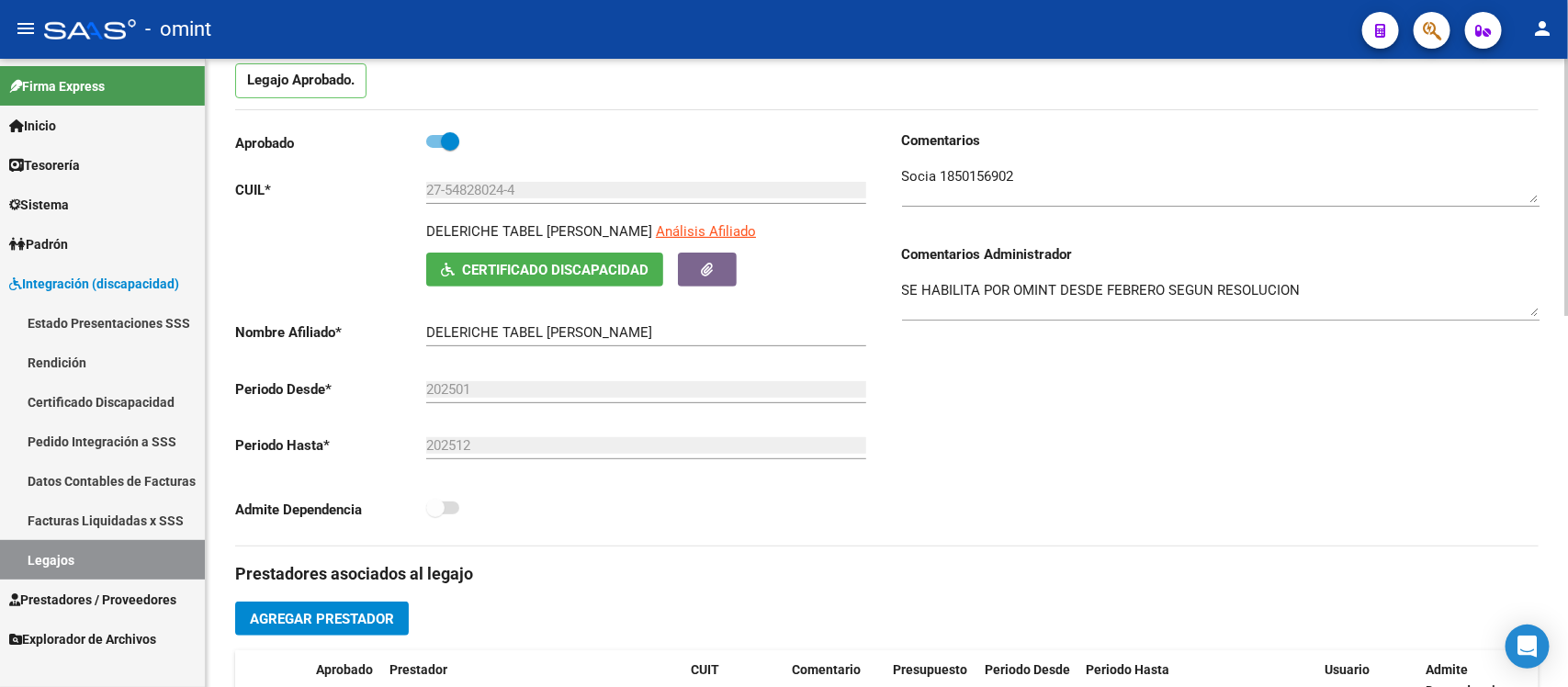
scroll to position [0, 0]
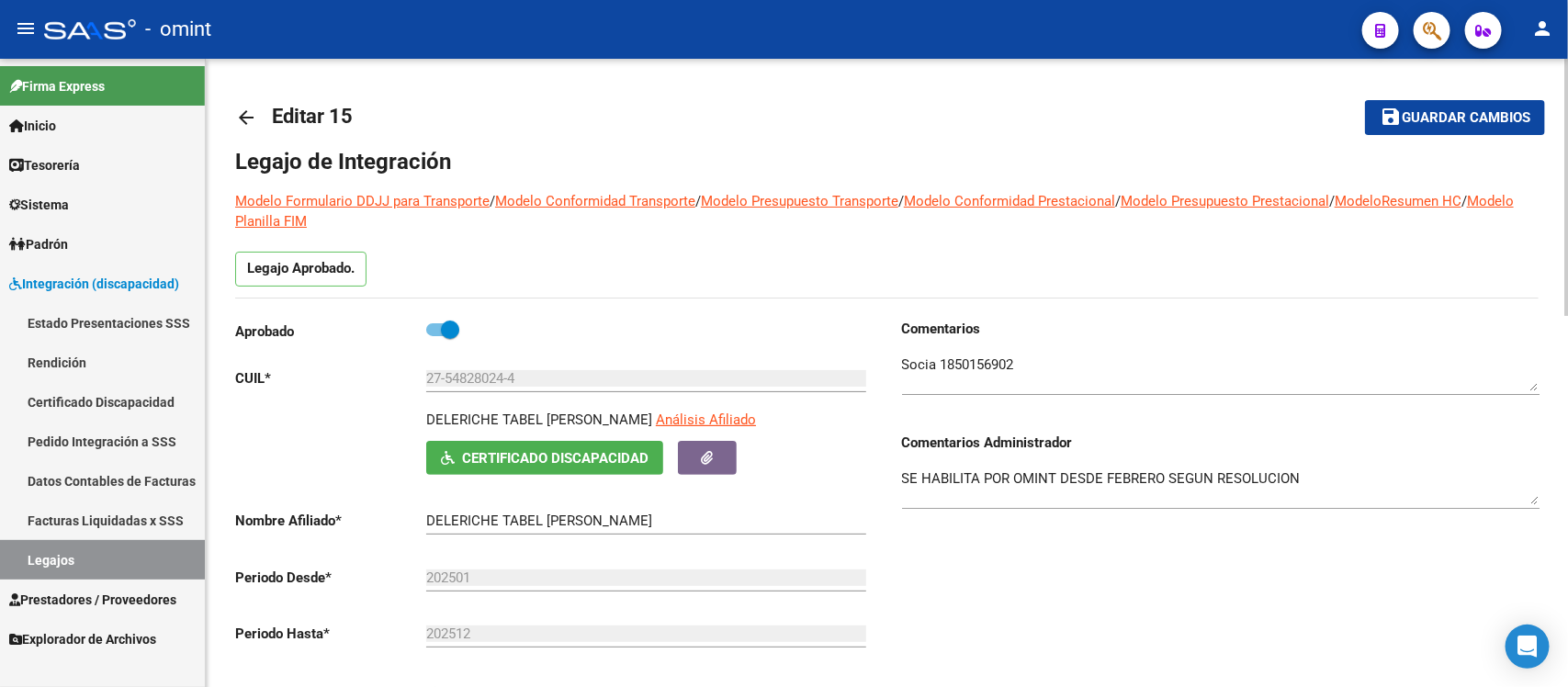
click at [252, 132] on link "arrow_back" at bounding box center [253, 117] width 36 height 43
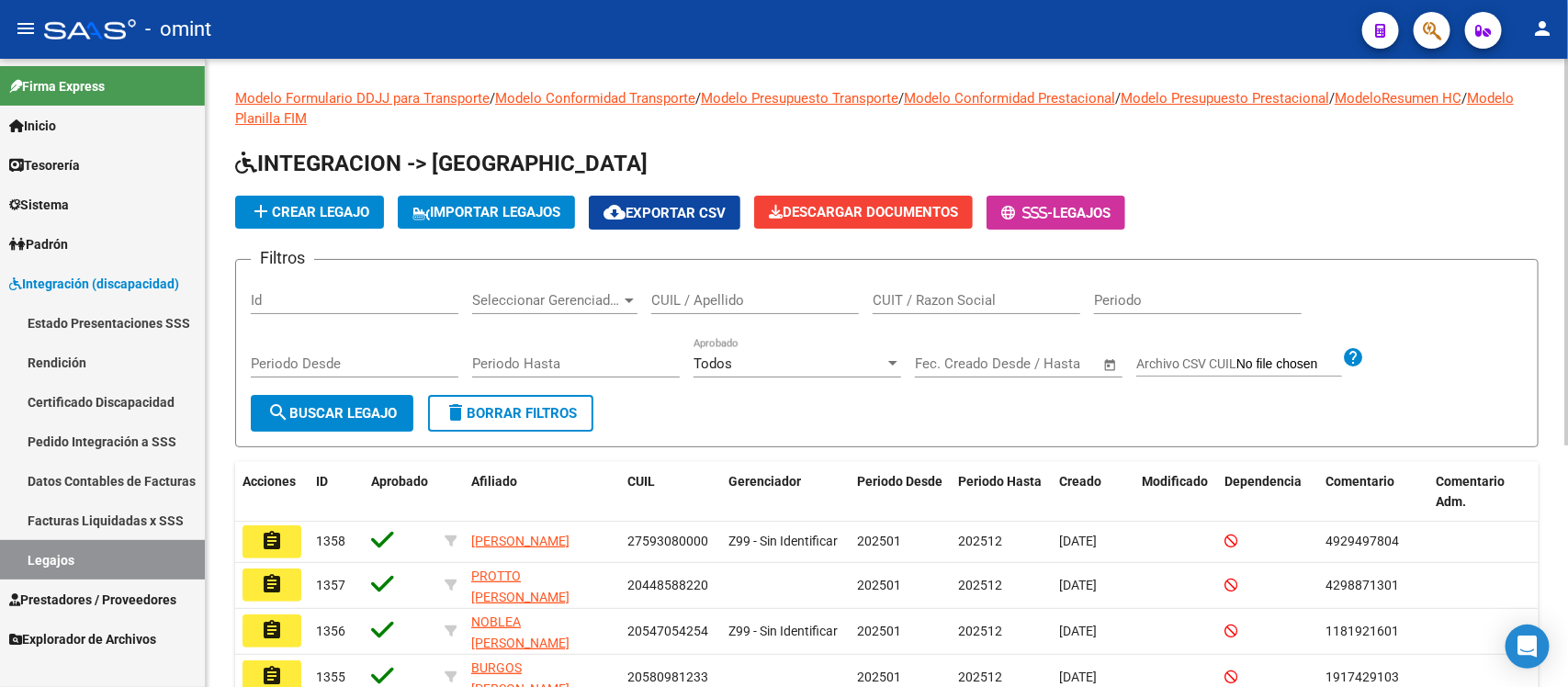
click at [742, 296] on input "CUIL / Apellido" at bounding box center [756, 300] width 208 height 17
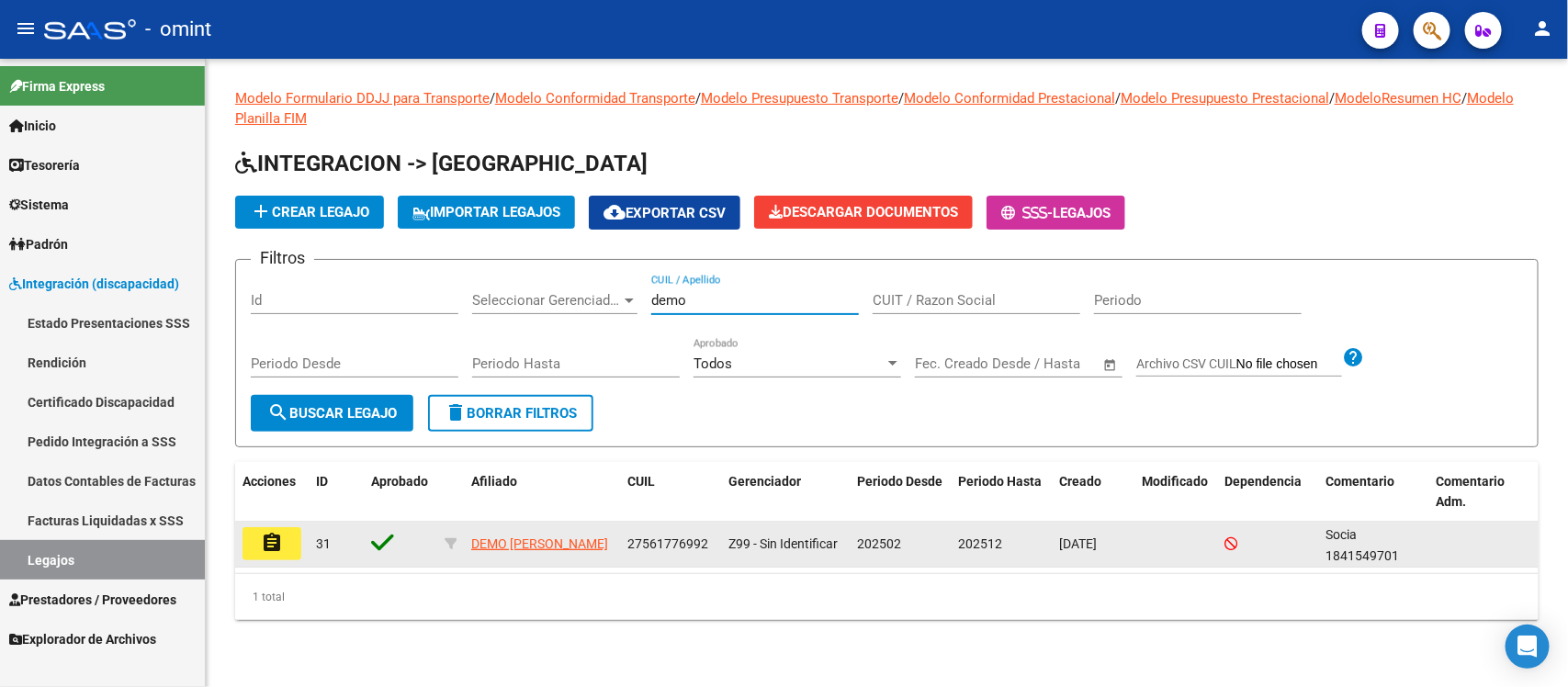
type input "demo"
click at [285, 534] on button "assignment" at bounding box center [272, 544] width 59 height 33
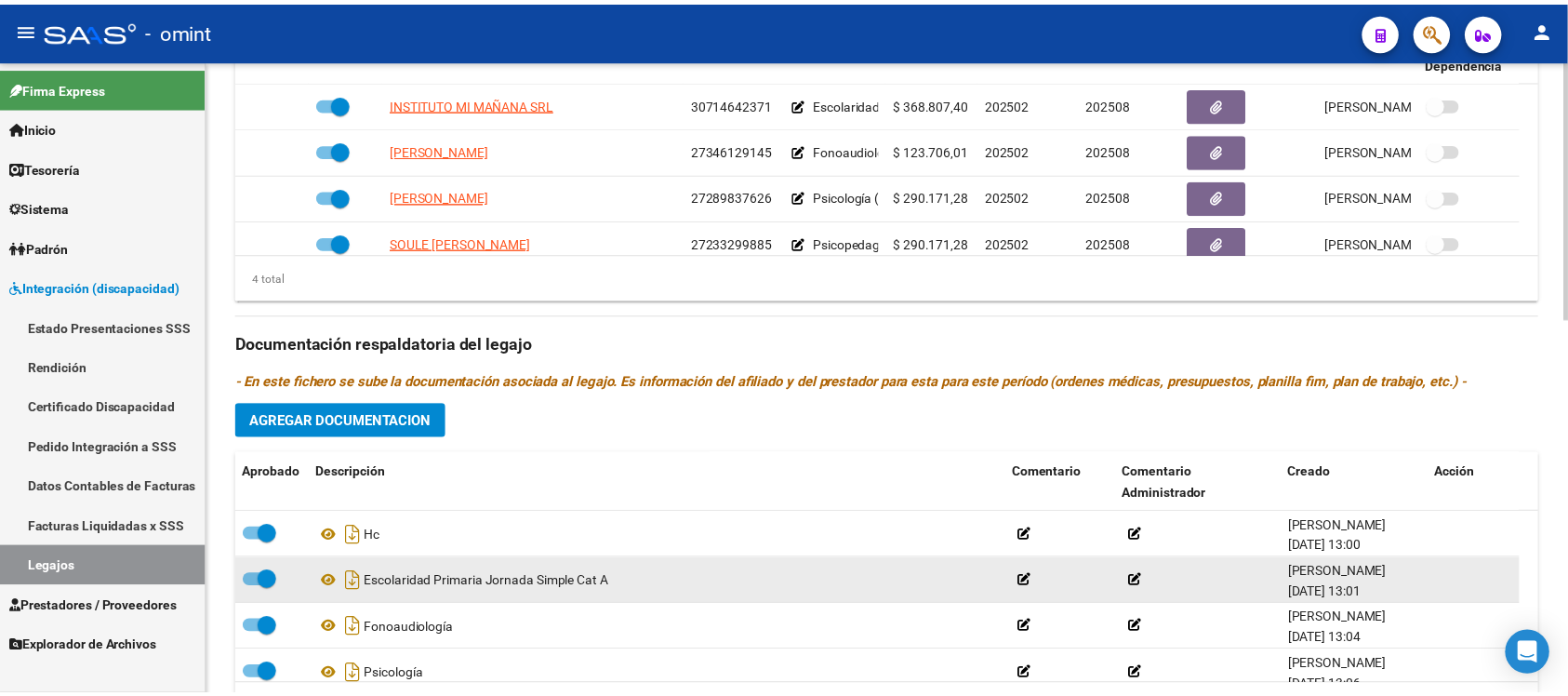
scroll to position [457, 0]
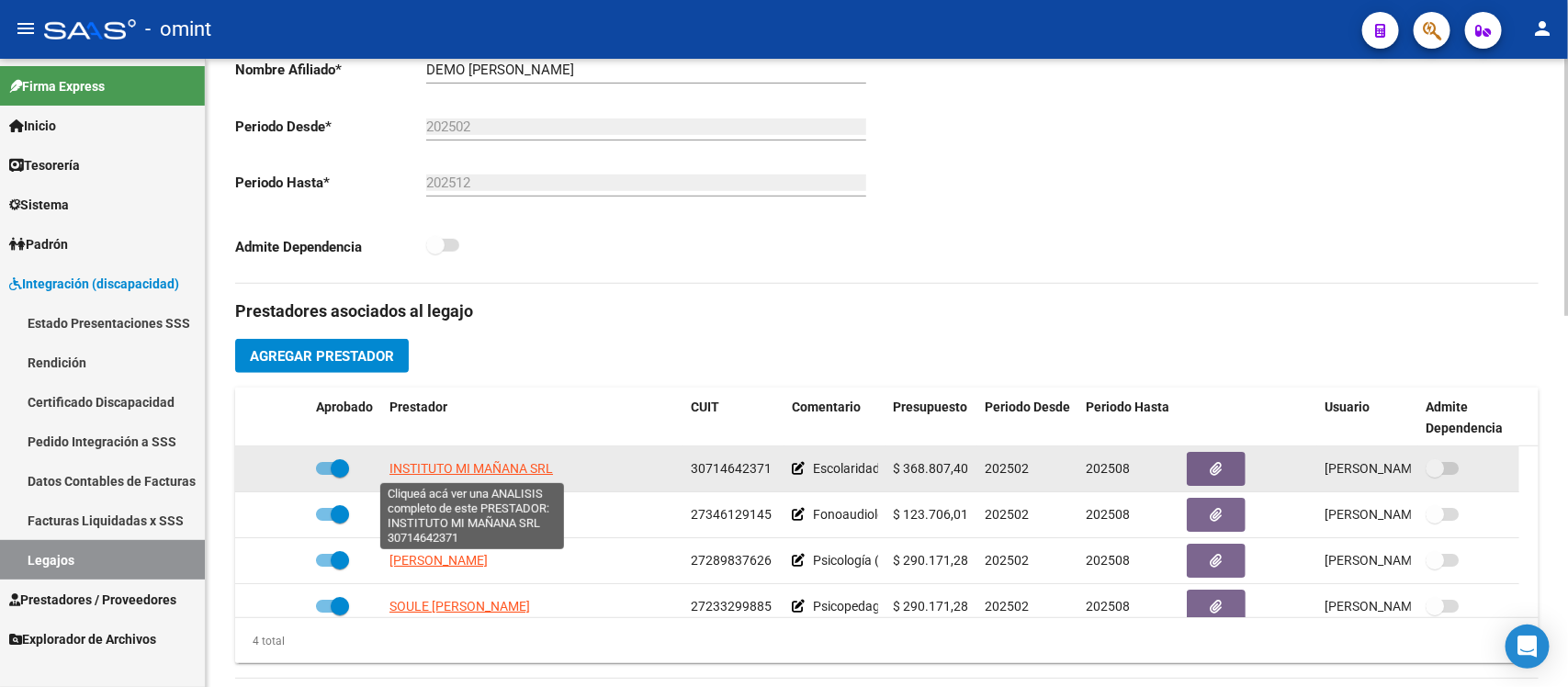
click at [508, 462] on span "INSTITUTO MI MAÑANA SRL" at bounding box center [471, 468] width 164 height 15
type textarea "30714642371"
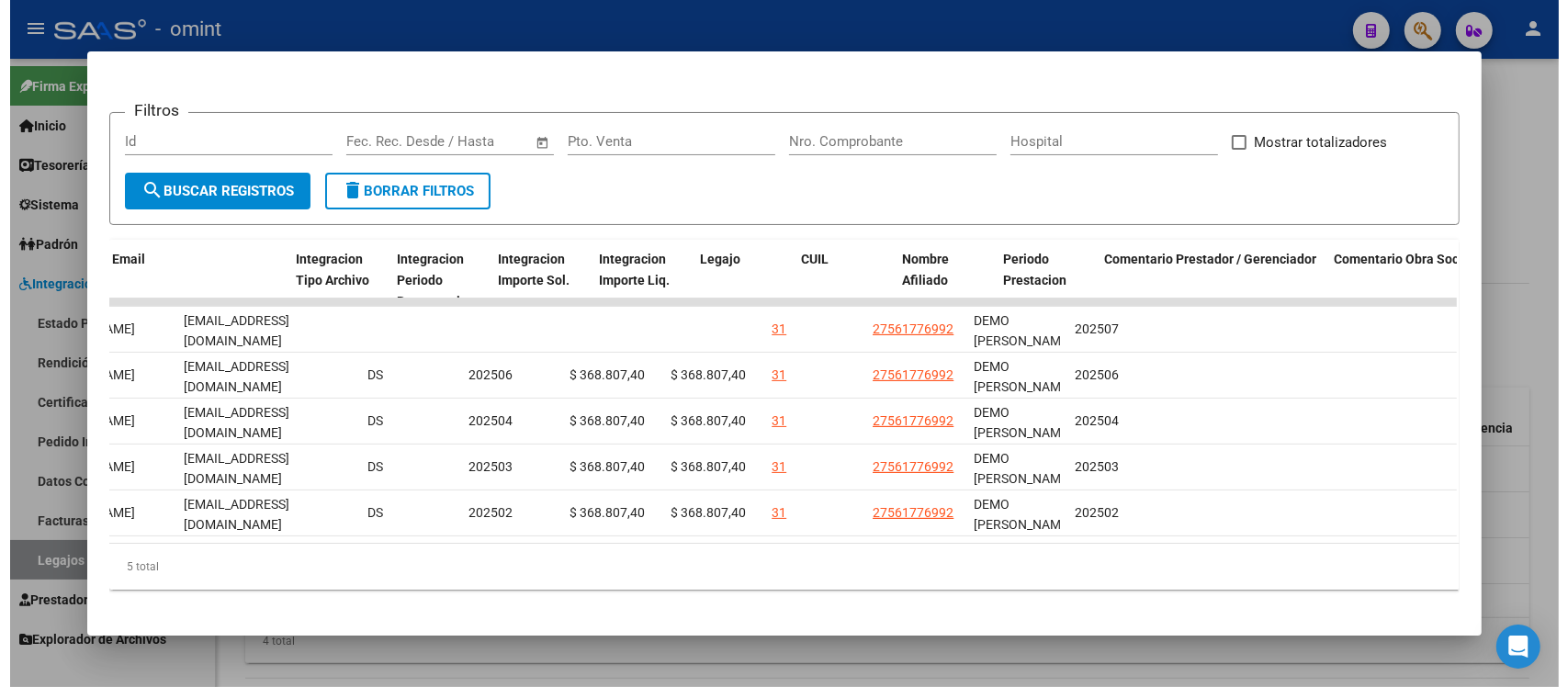
scroll to position [0, 2620]
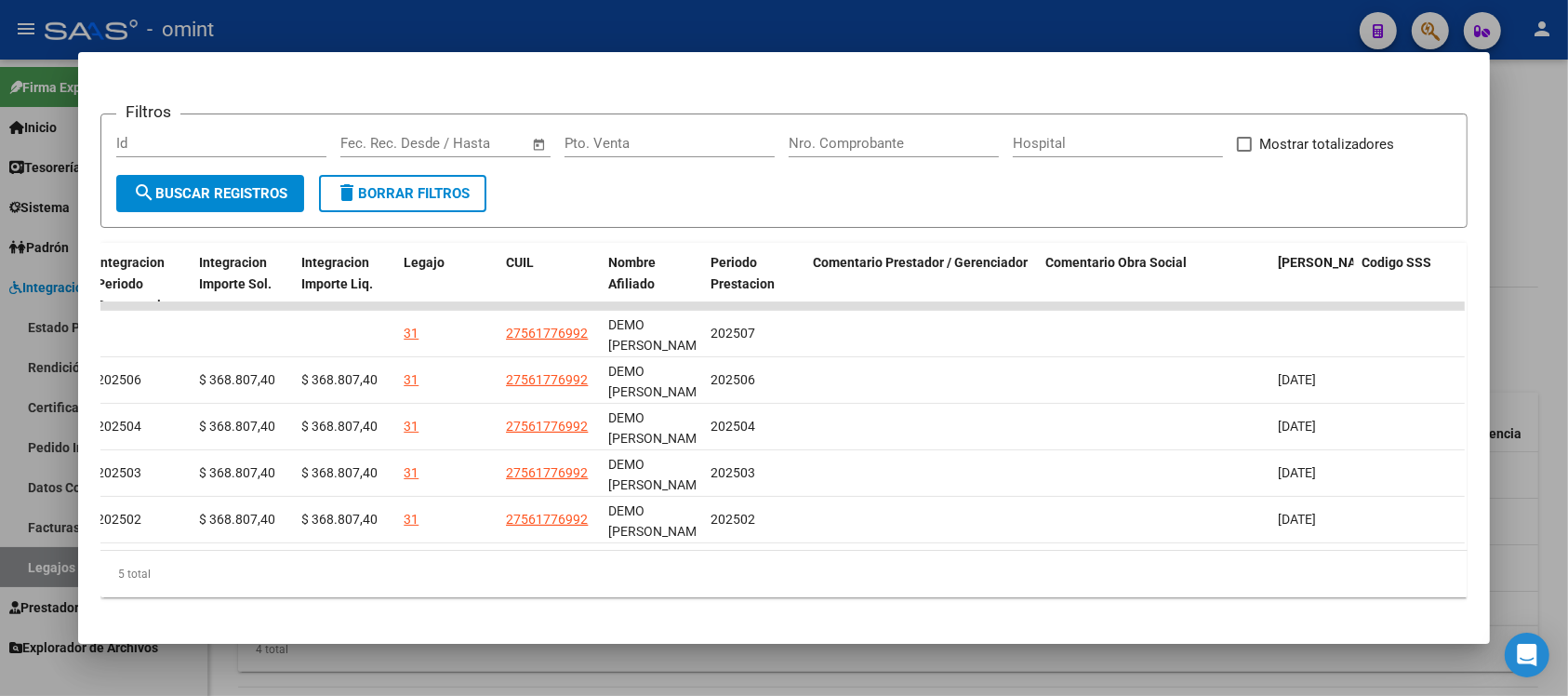
click at [800, 30] on div at bounding box center [784, 348] width 1568 height 696
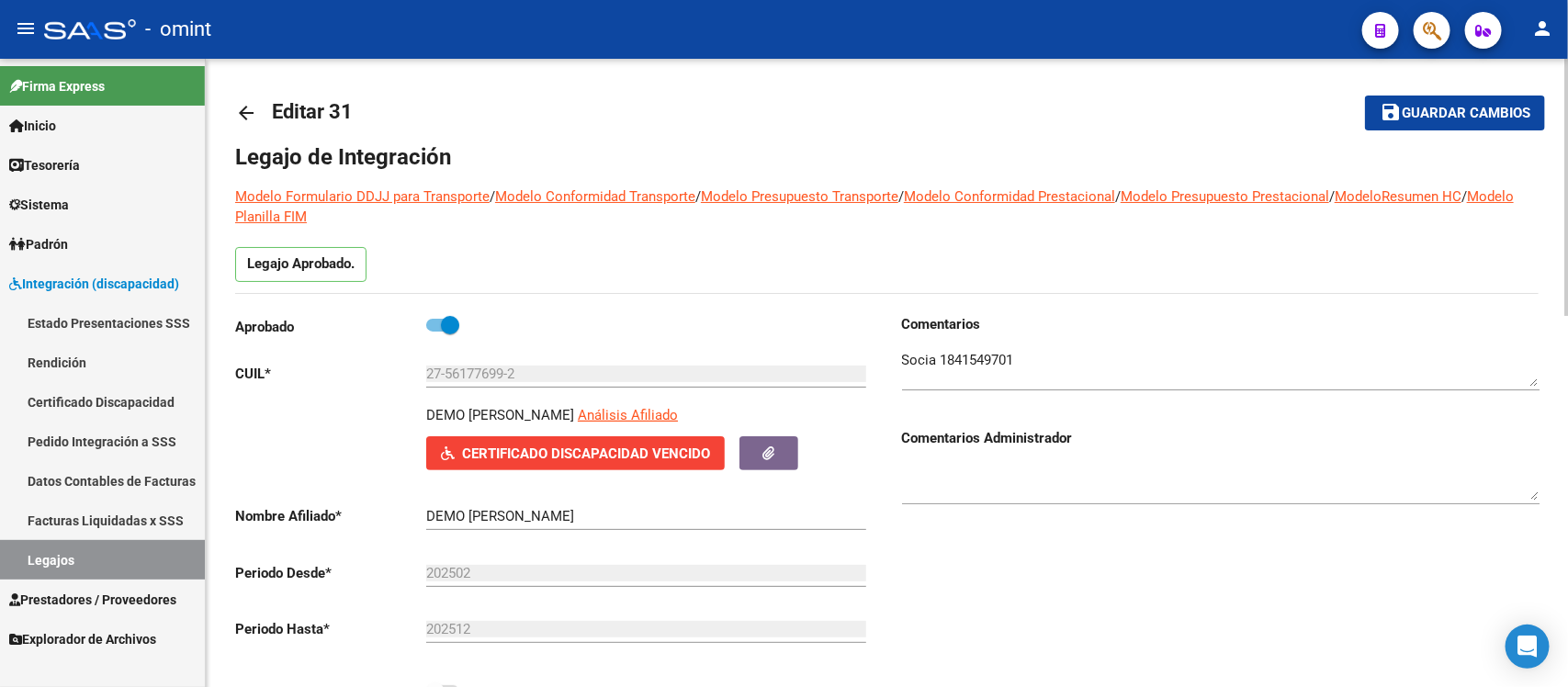
scroll to position [0, 0]
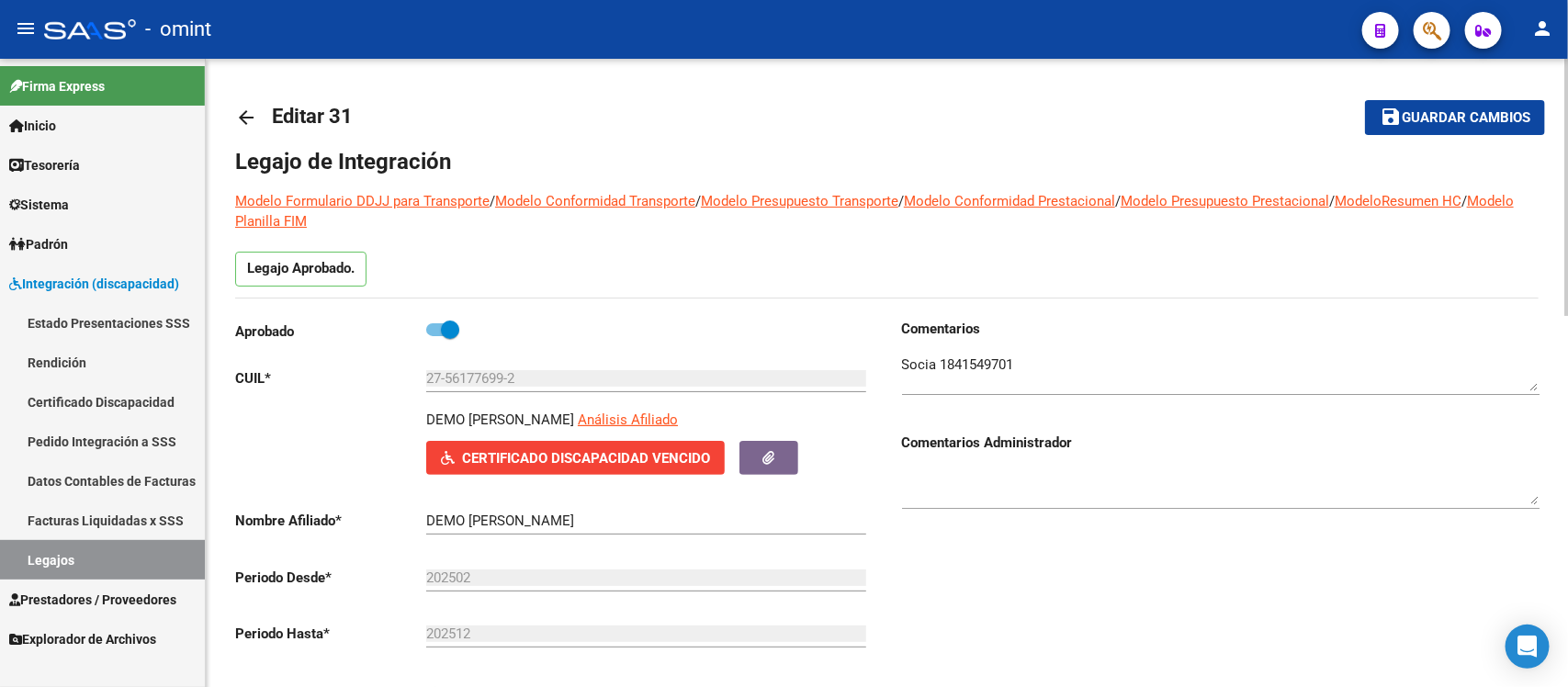
click at [243, 122] on mat-icon "arrow_back" at bounding box center [246, 118] width 22 height 22
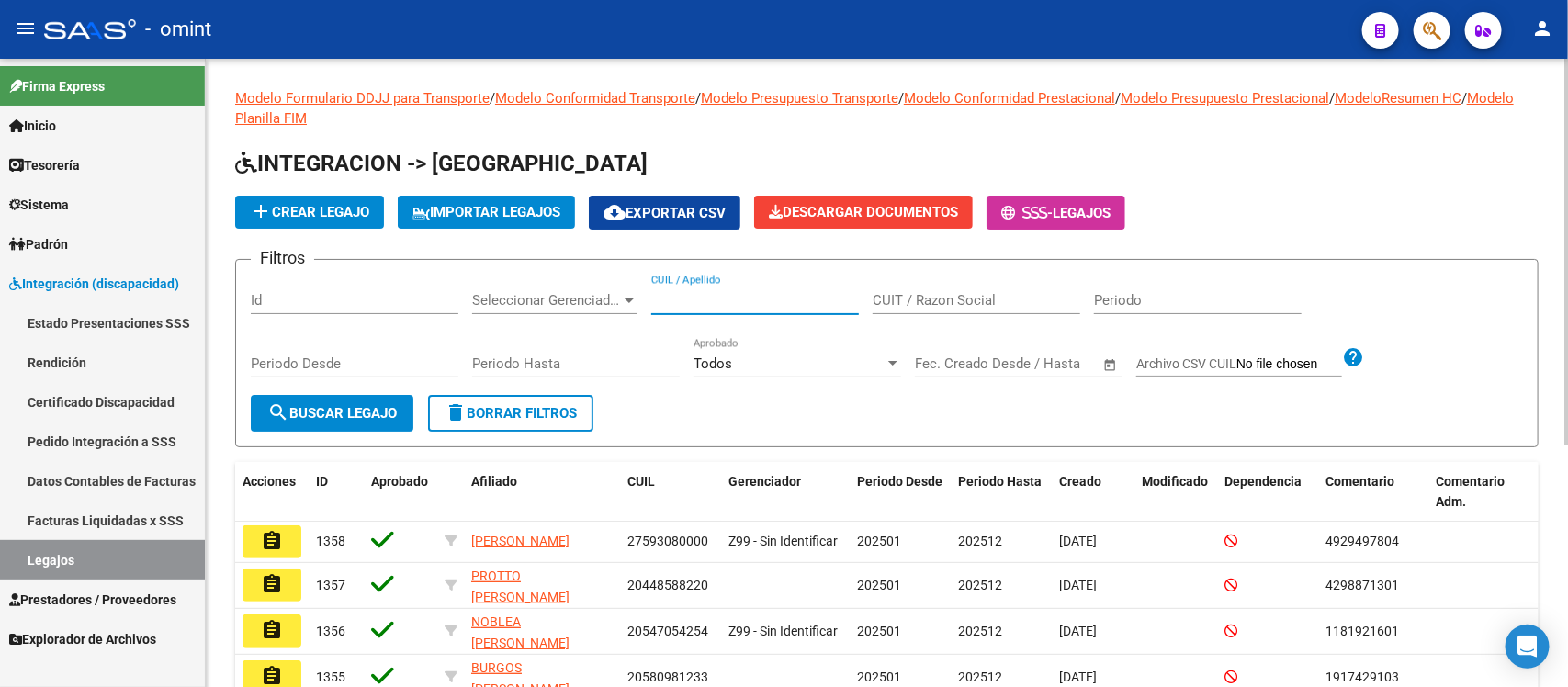
click at [694, 299] on input "CUIL / Apellido" at bounding box center [756, 300] width 208 height 17
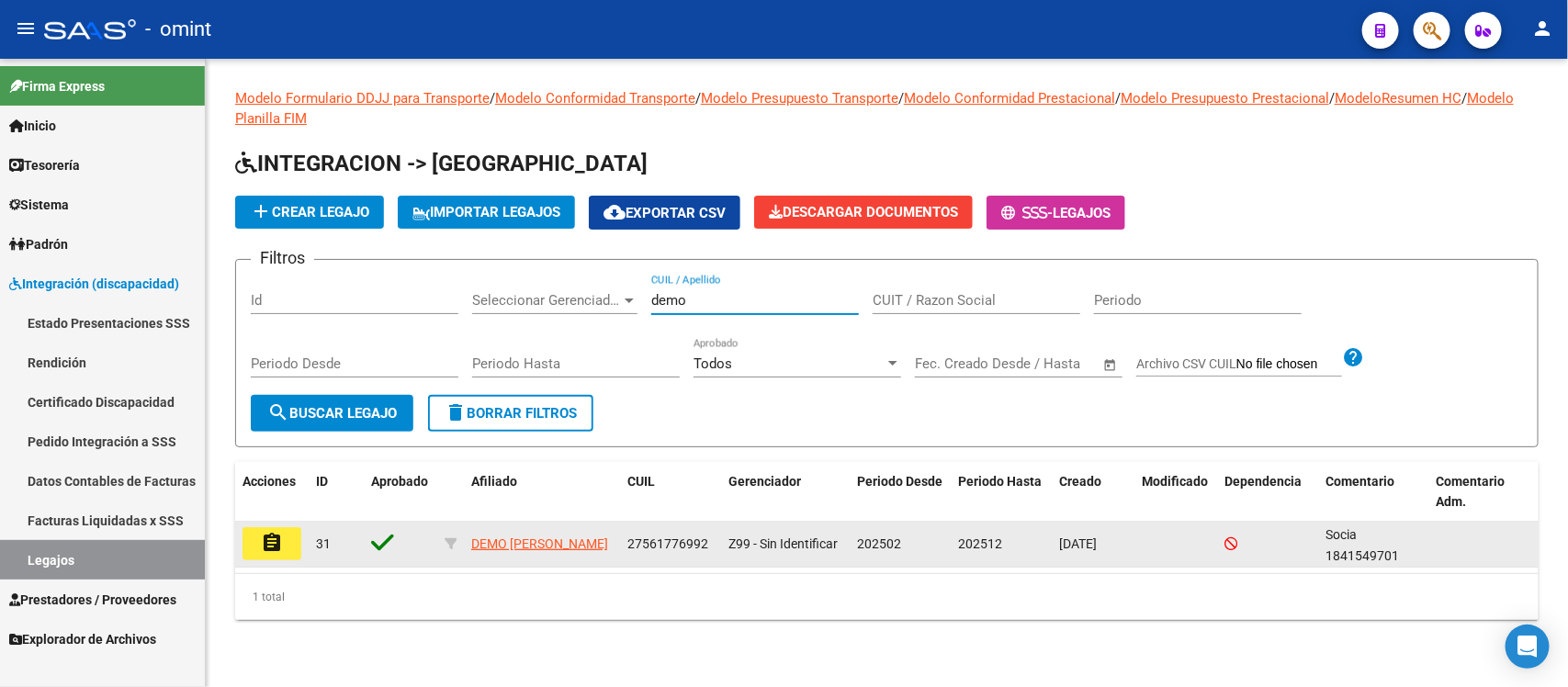
type input "demo"
click at [254, 536] on button "assignment" at bounding box center [272, 544] width 59 height 33
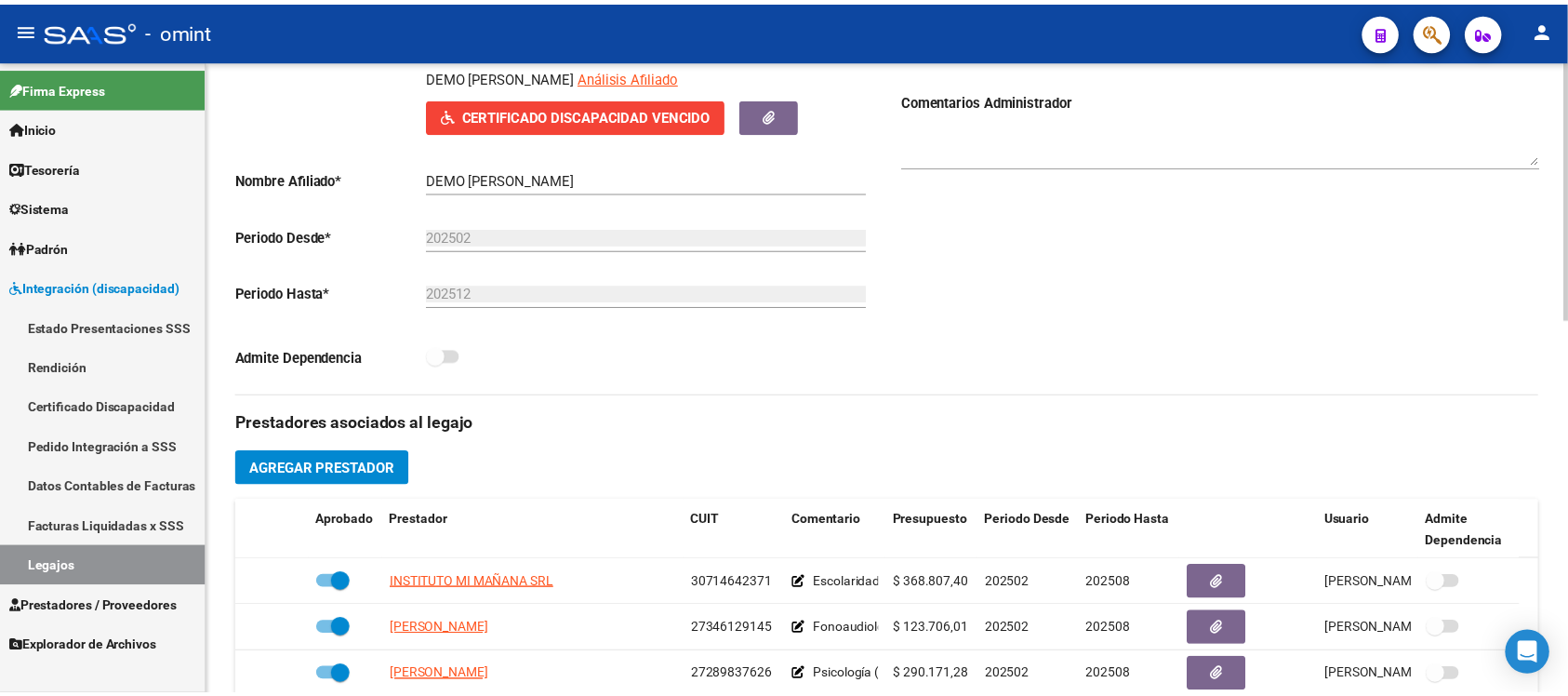
scroll to position [582, 0]
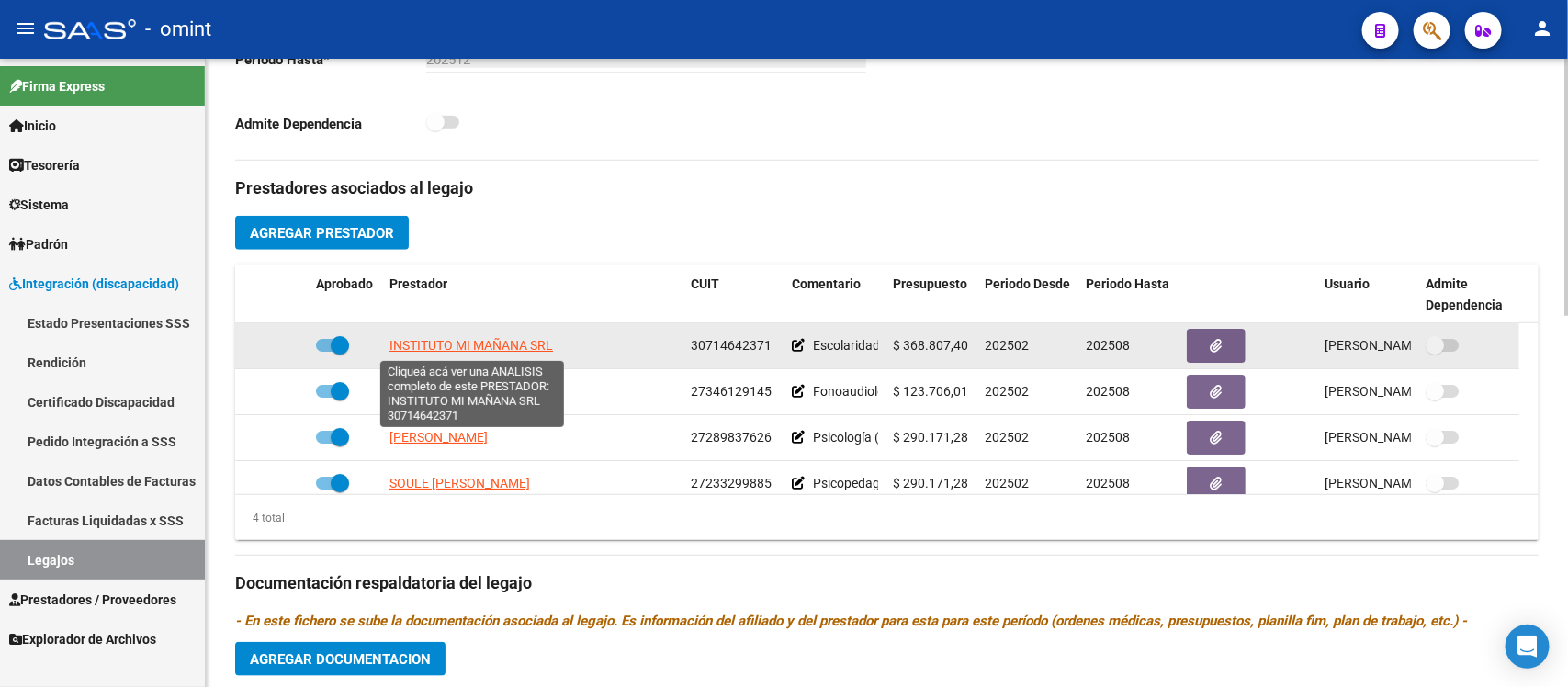
click at [517, 351] on span "INSTITUTO MI MAÑANA SRL" at bounding box center [471, 344] width 164 height 15
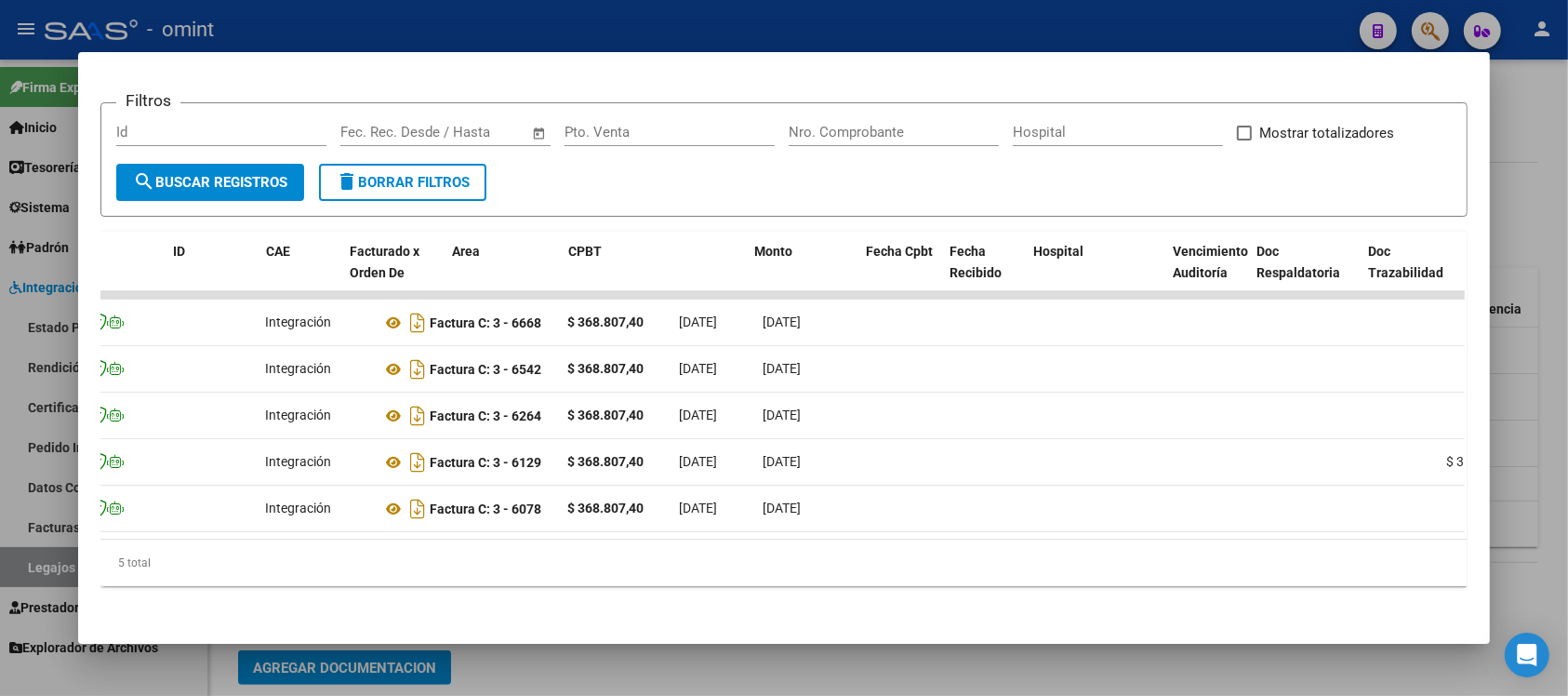
scroll to position [0, 0]
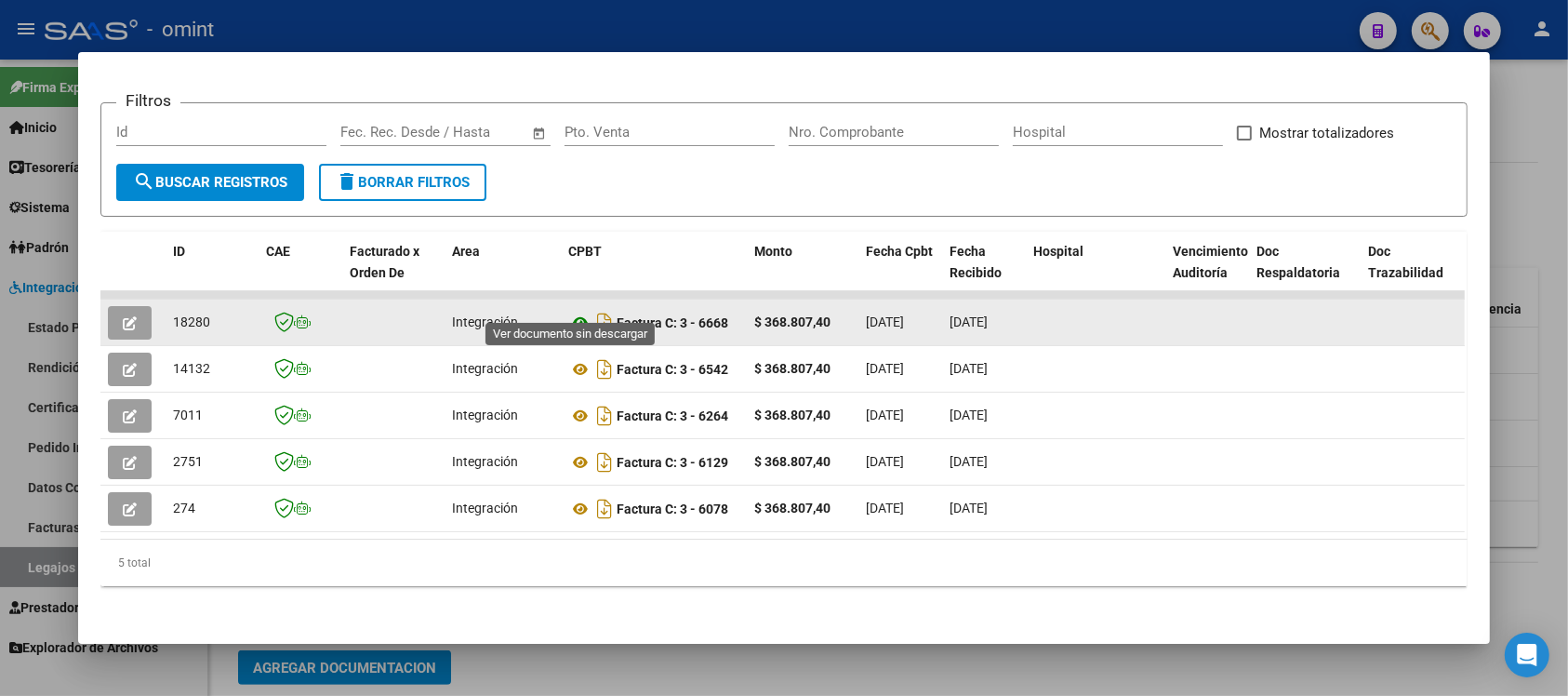
click at [570, 312] on icon at bounding box center [580, 323] width 24 height 22
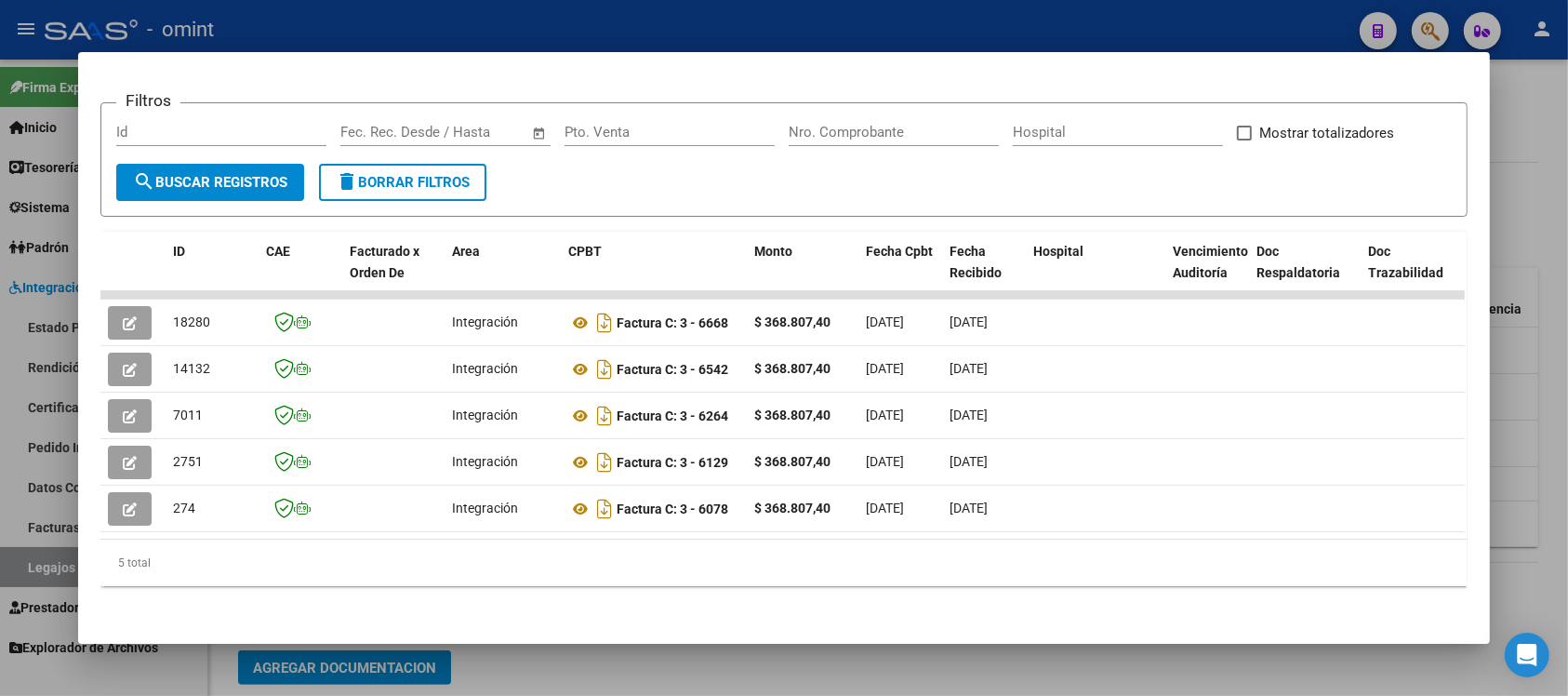
click at [560, 25] on div at bounding box center [784, 348] width 1568 height 696
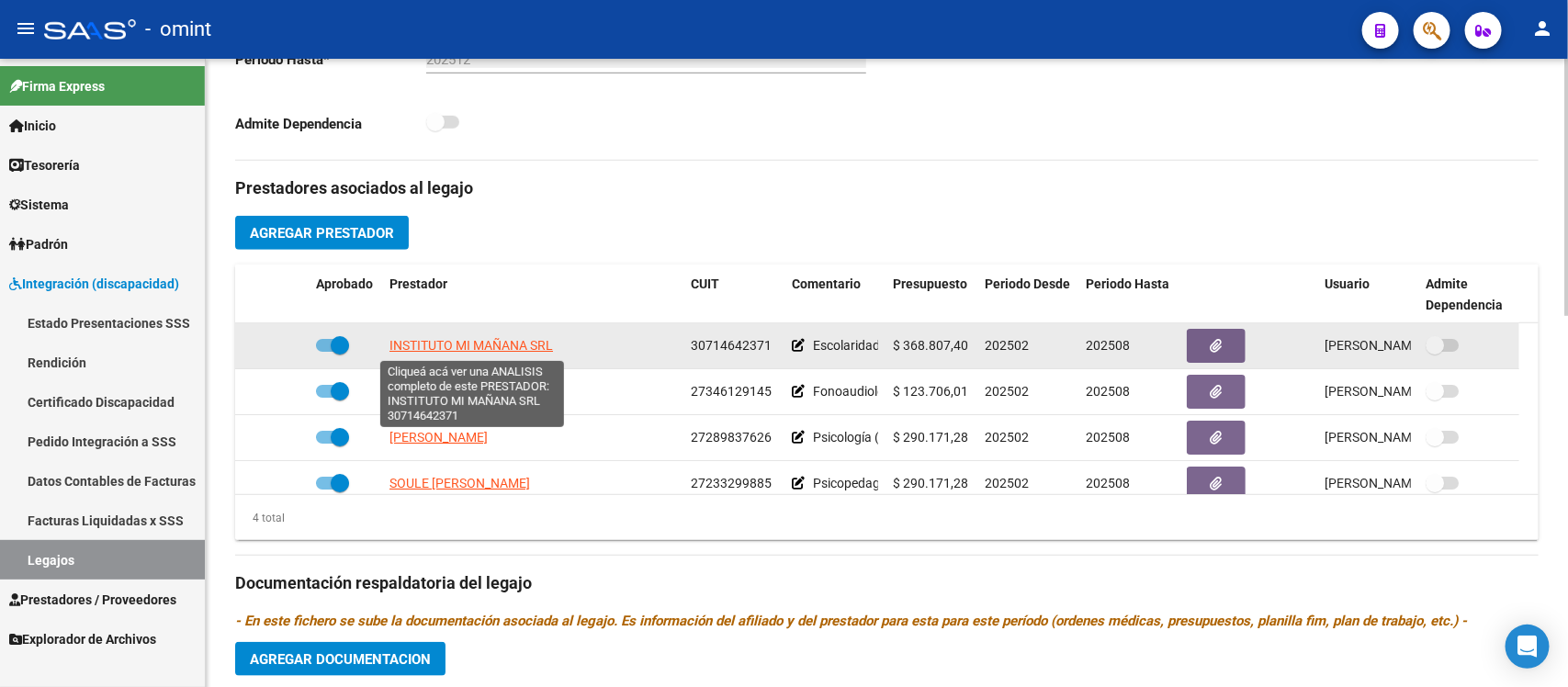
click at [501, 346] on span "INSTITUTO MI MAÑANA SRL" at bounding box center [471, 344] width 164 height 15
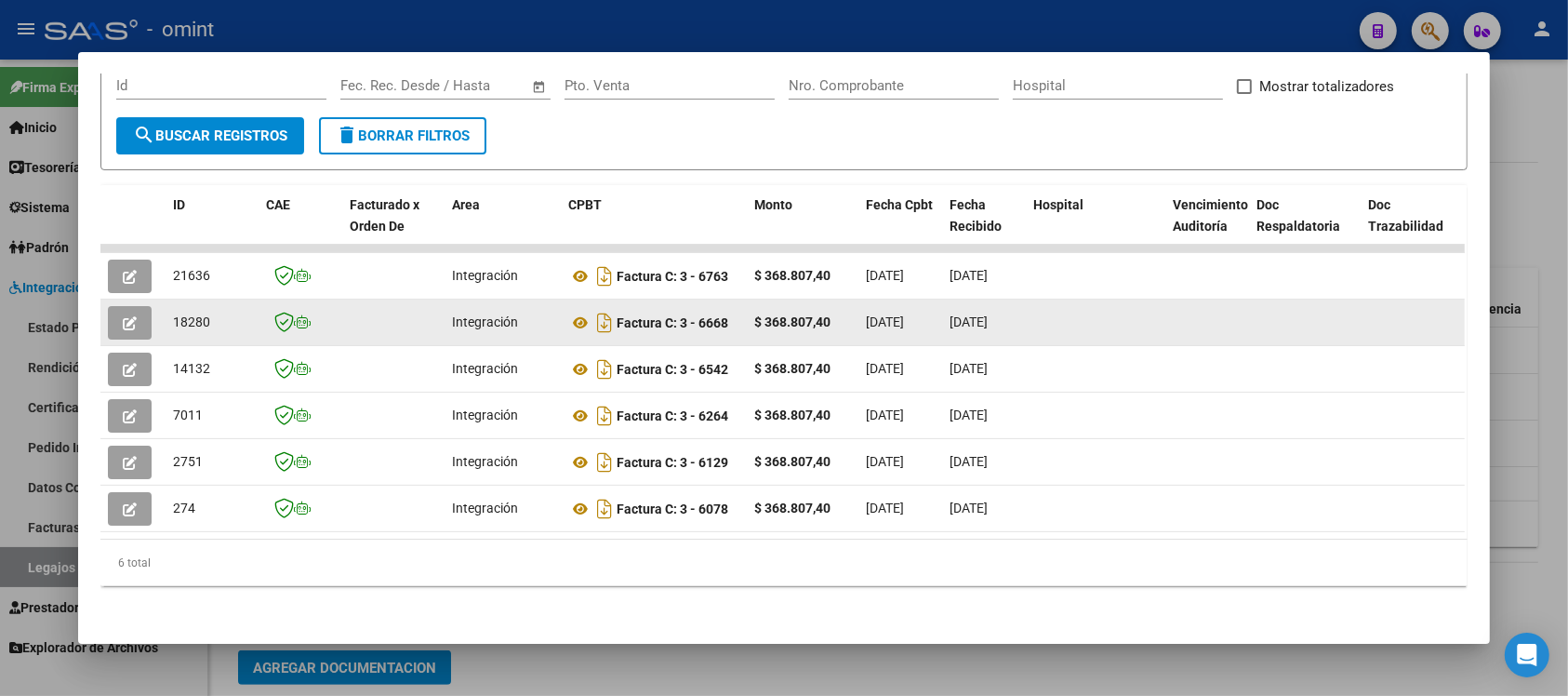
click at [111, 307] on button "button" at bounding box center [130, 323] width 44 height 34
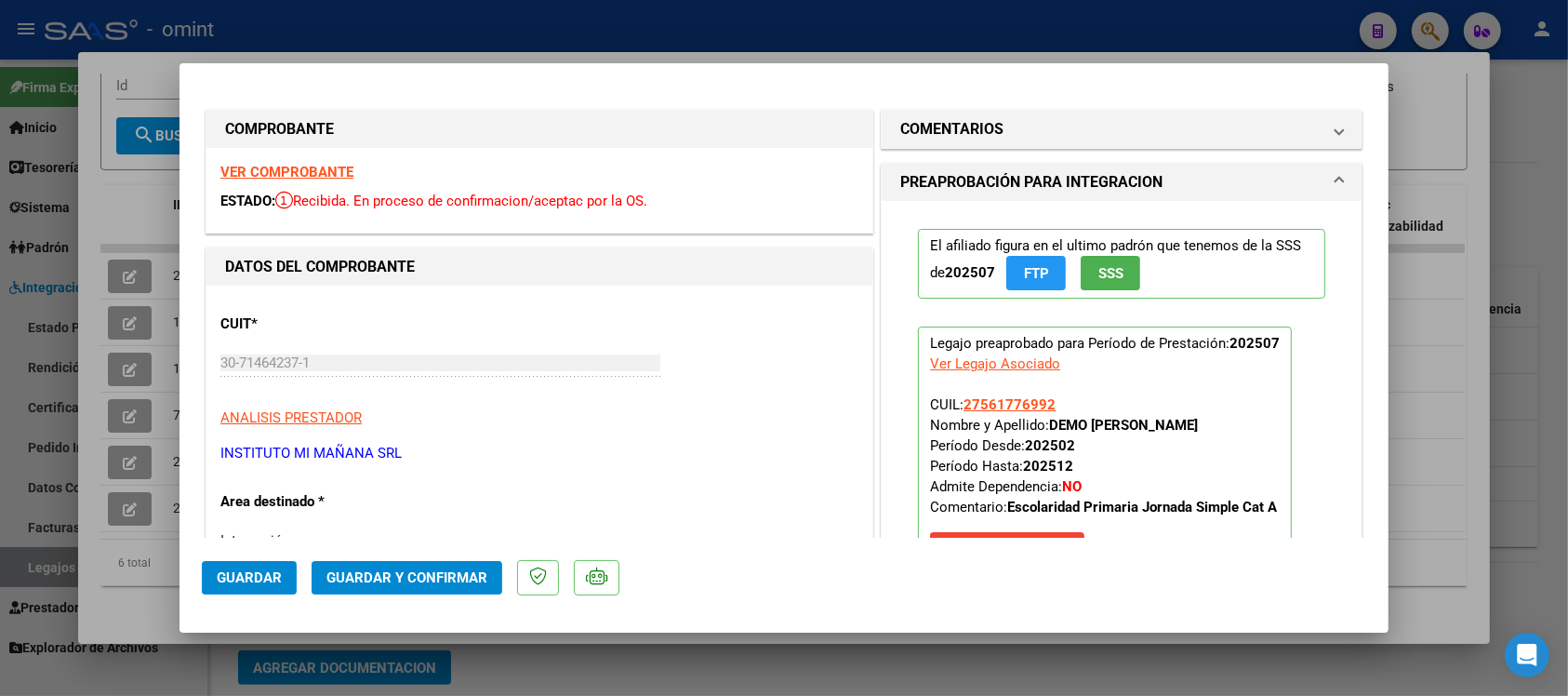
click at [392, 573] on span "Guardar y Confirmar" at bounding box center [407, 578] width 161 height 17
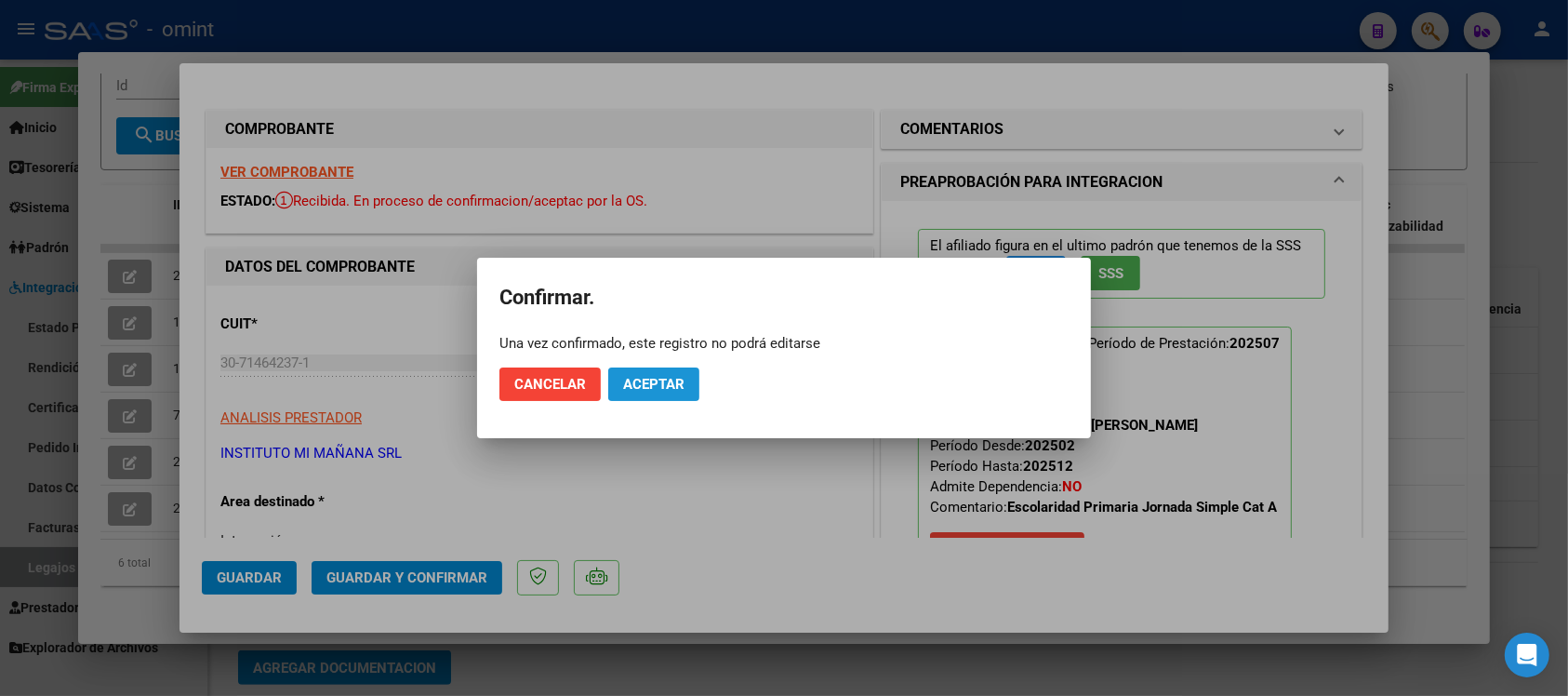
click at [679, 380] on span "Aceptar" at bounding box center [654, 384] width 62 height 17
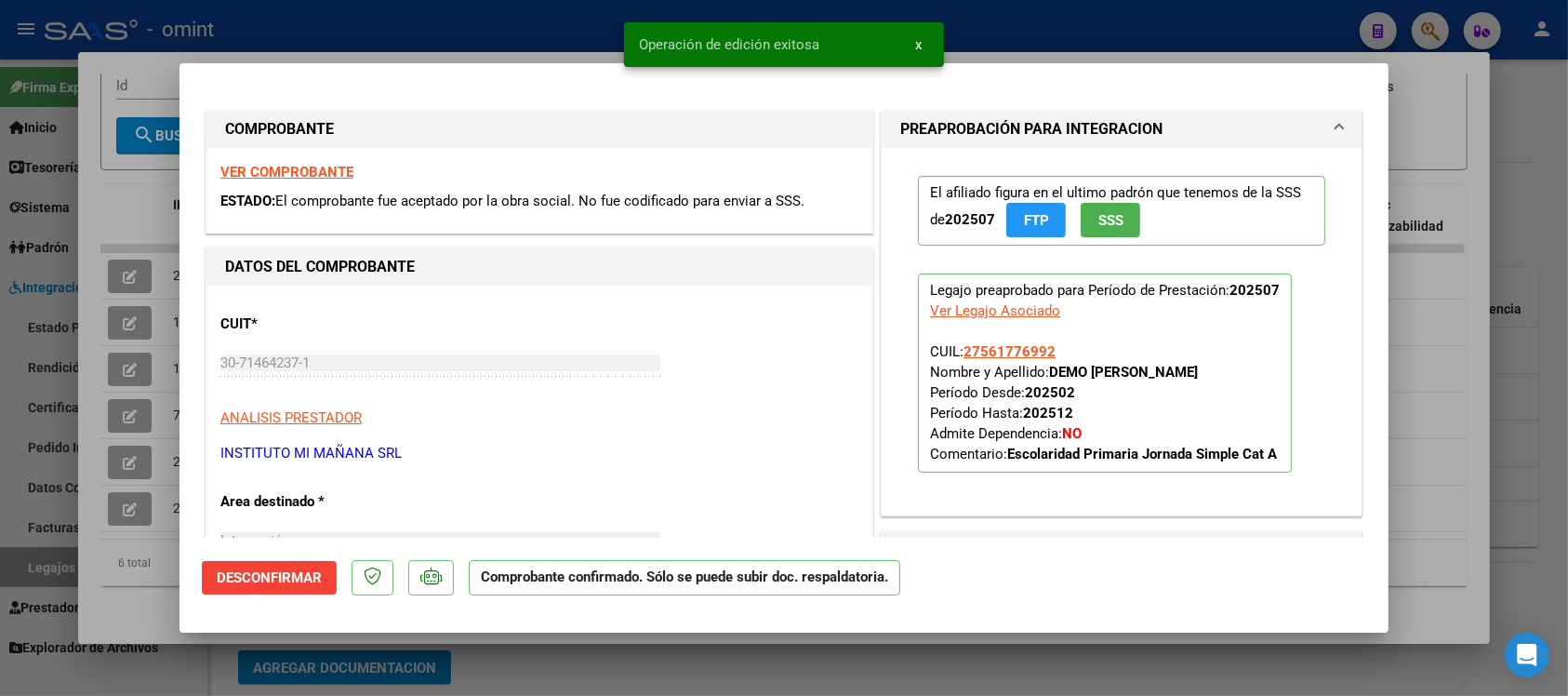
click at [522, 36] on div at bounding box center [784, 348] width 1568 height 696
type input "$ 0,00"
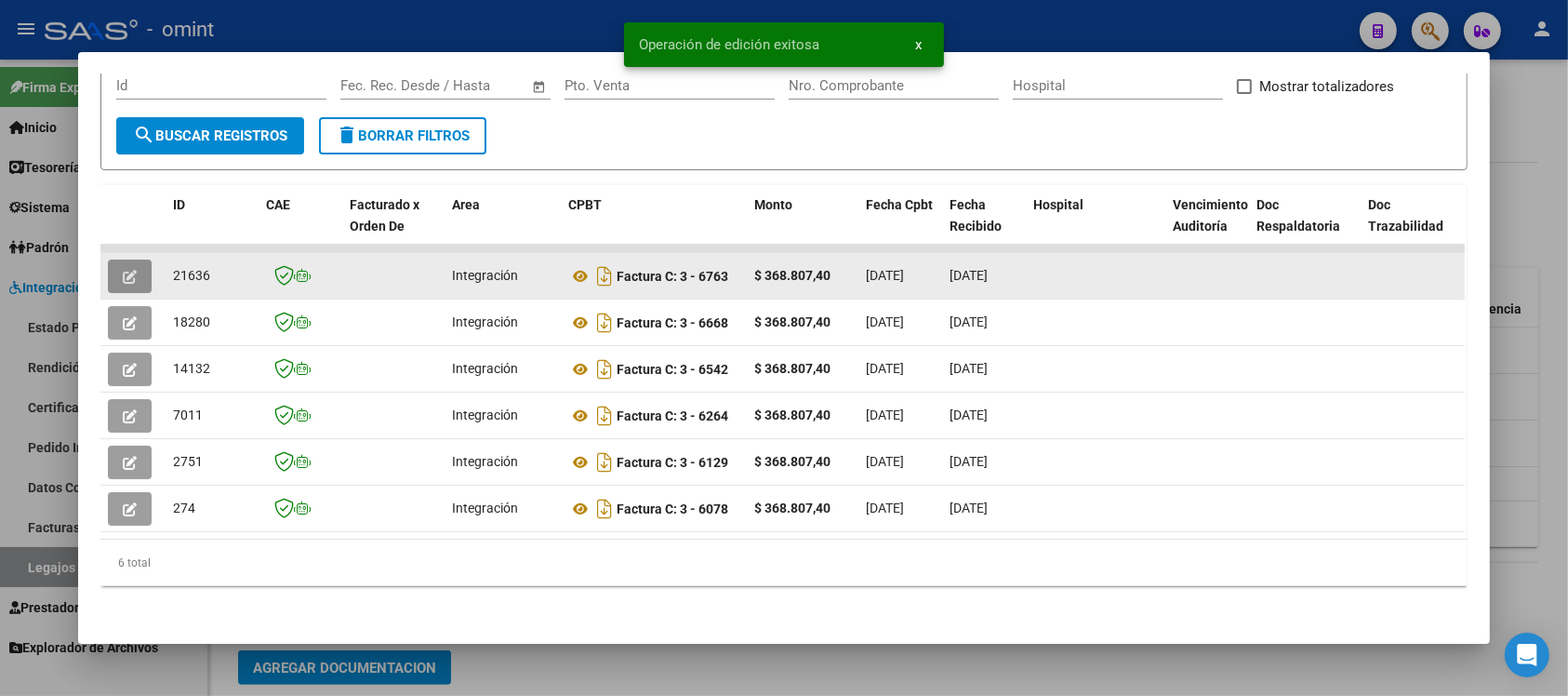
click at [108, 260] on button "button" at bounding box center [130, 276] width 44 height 34
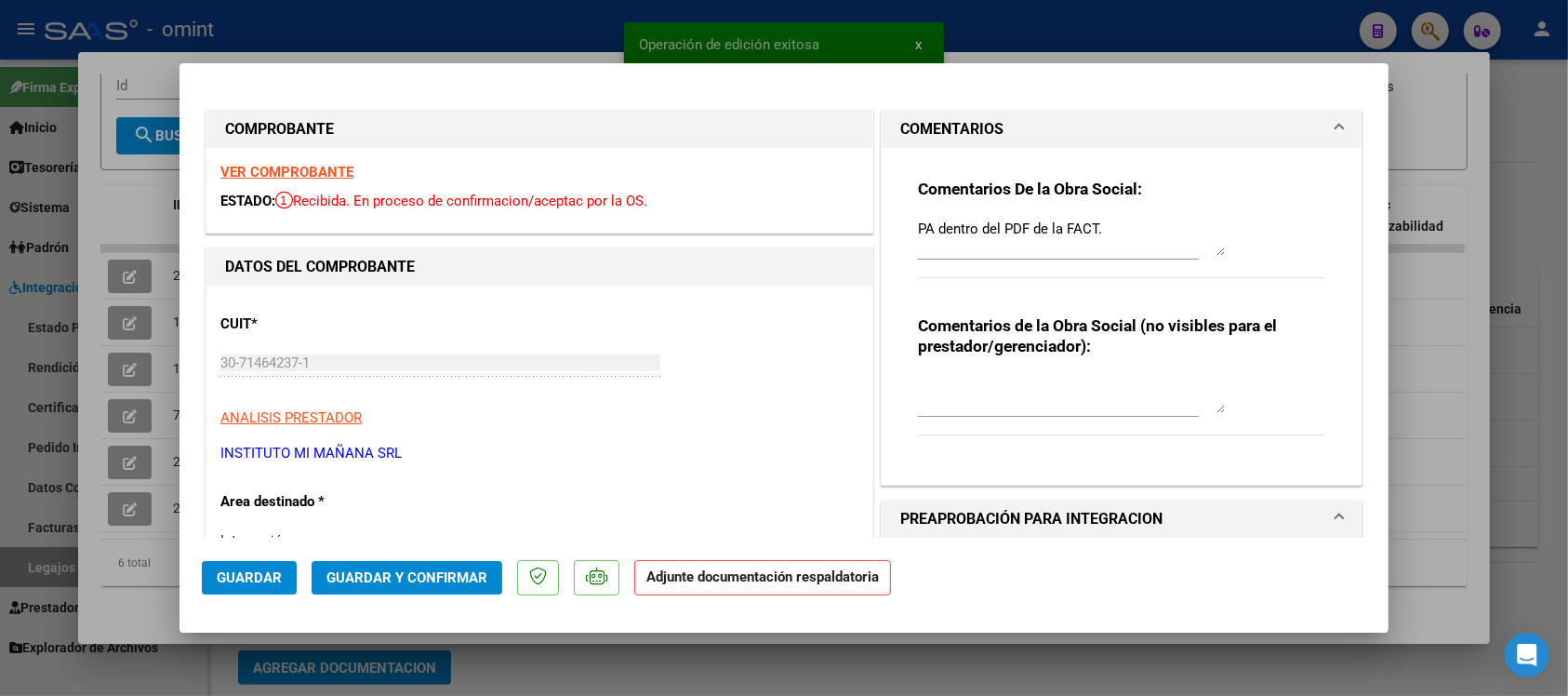
click at [476, 570] on span "Guardar y Confirmar" at bounding box center [407, 578] width 161 height 17
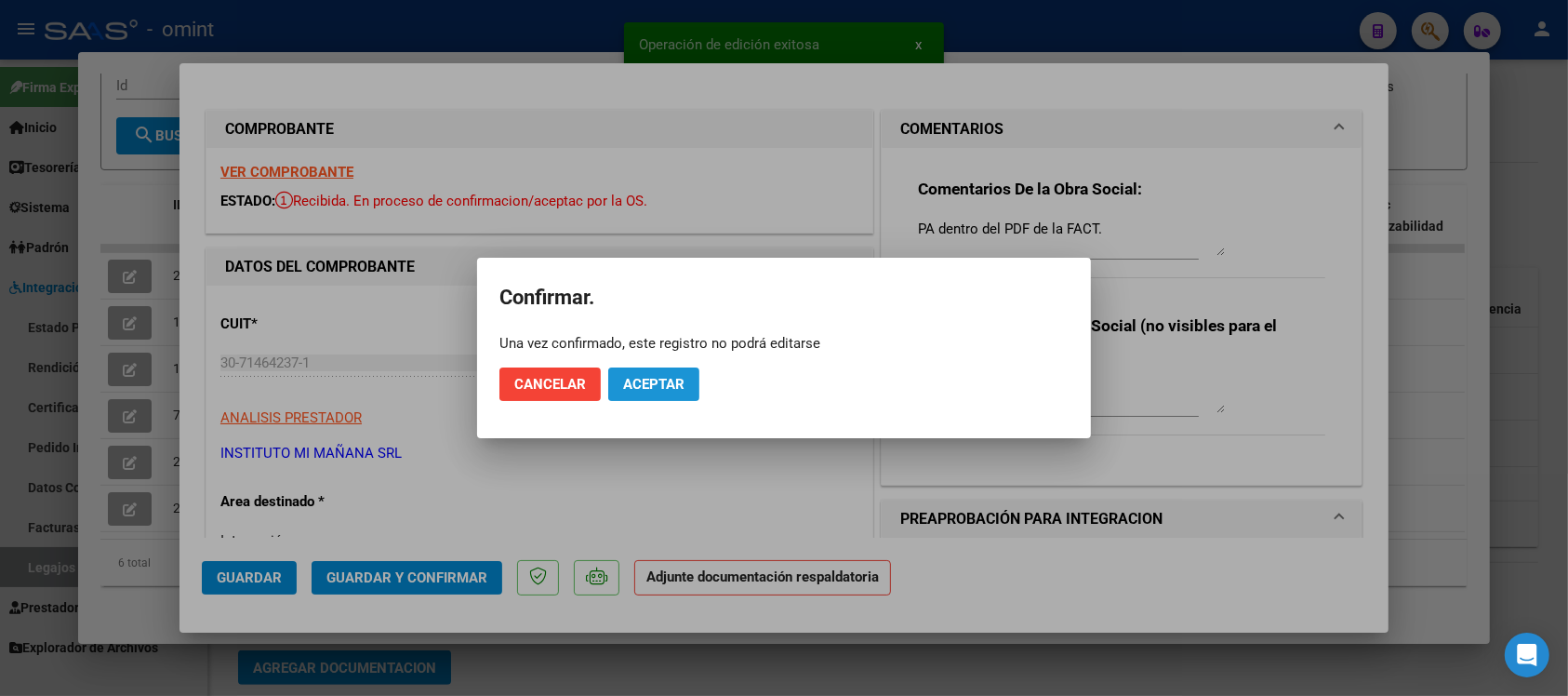
click at [672, 378] on span "Aceptar" at bounding box center [654, 384] width 62 height 17
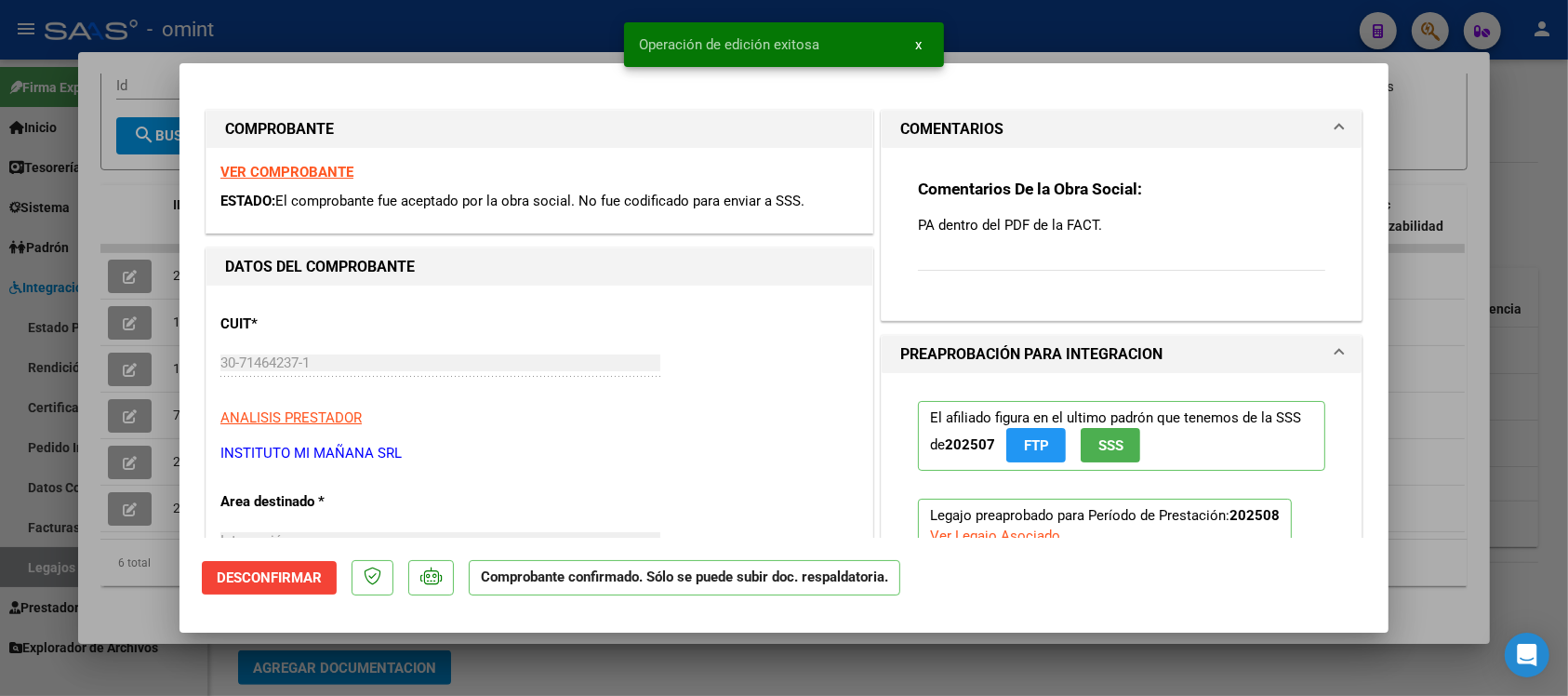
click at [528, 30] on div at bounding box center [784, 348] width 1568 height 696
type input "$ 0,00"
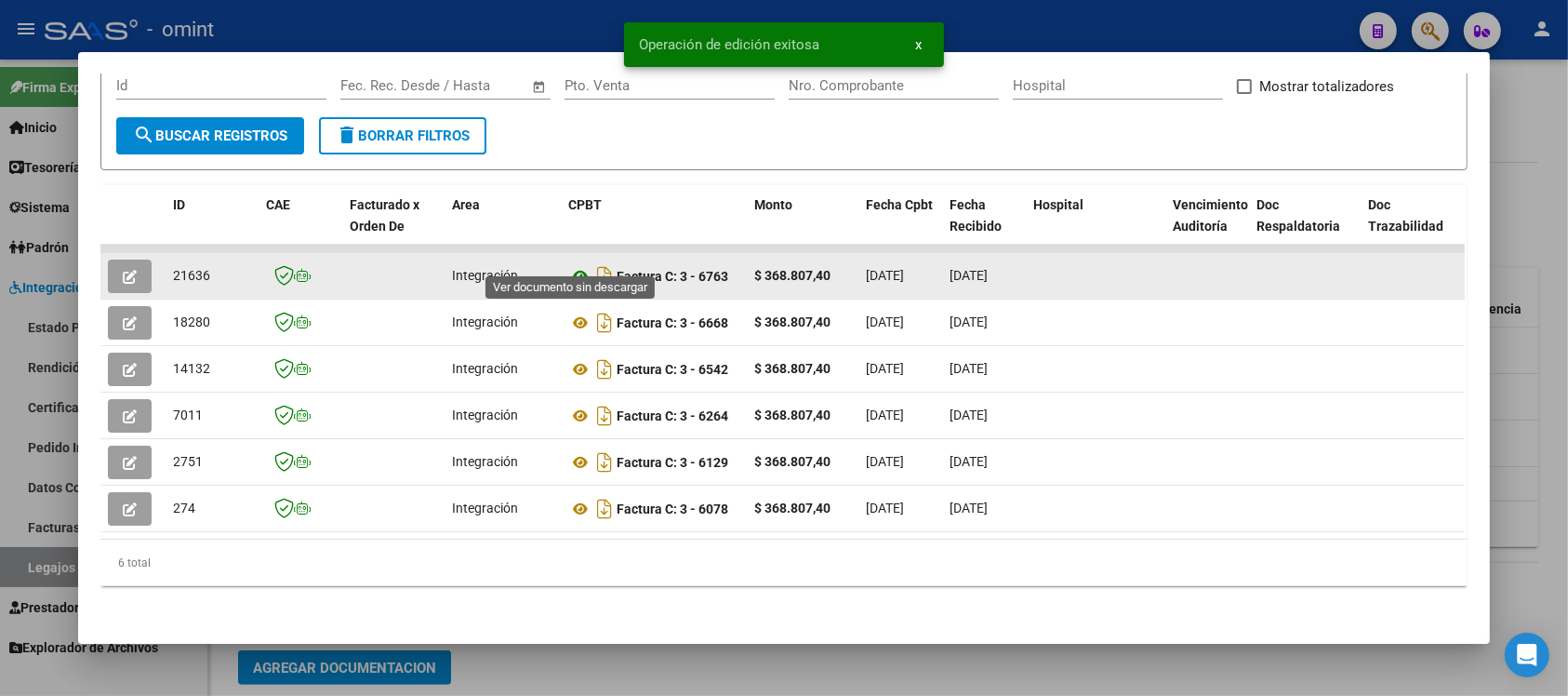
click at [569, 265] on icon at bounding box center [580, 276] width 24 height 22
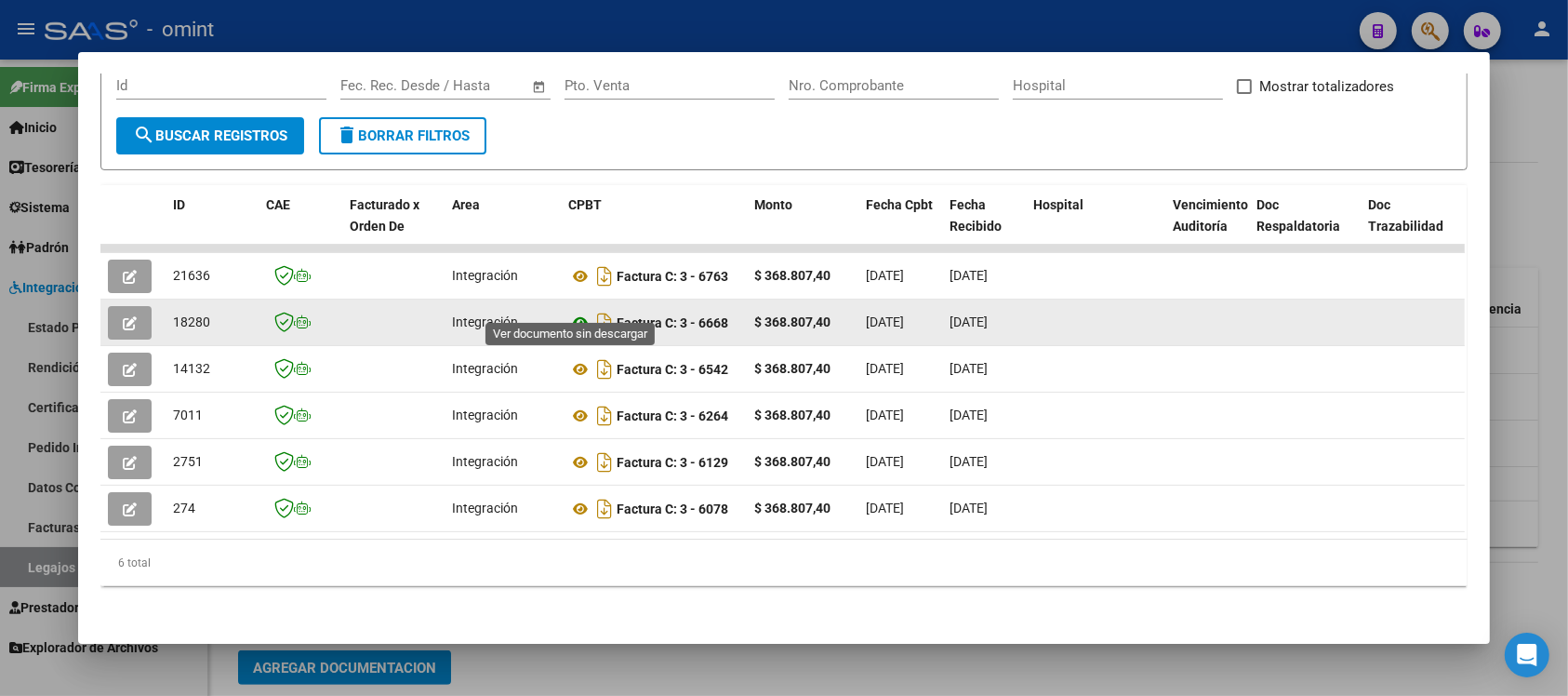
click at [572, 312] on icon at bounding box center [580, 323] width 24 height 22
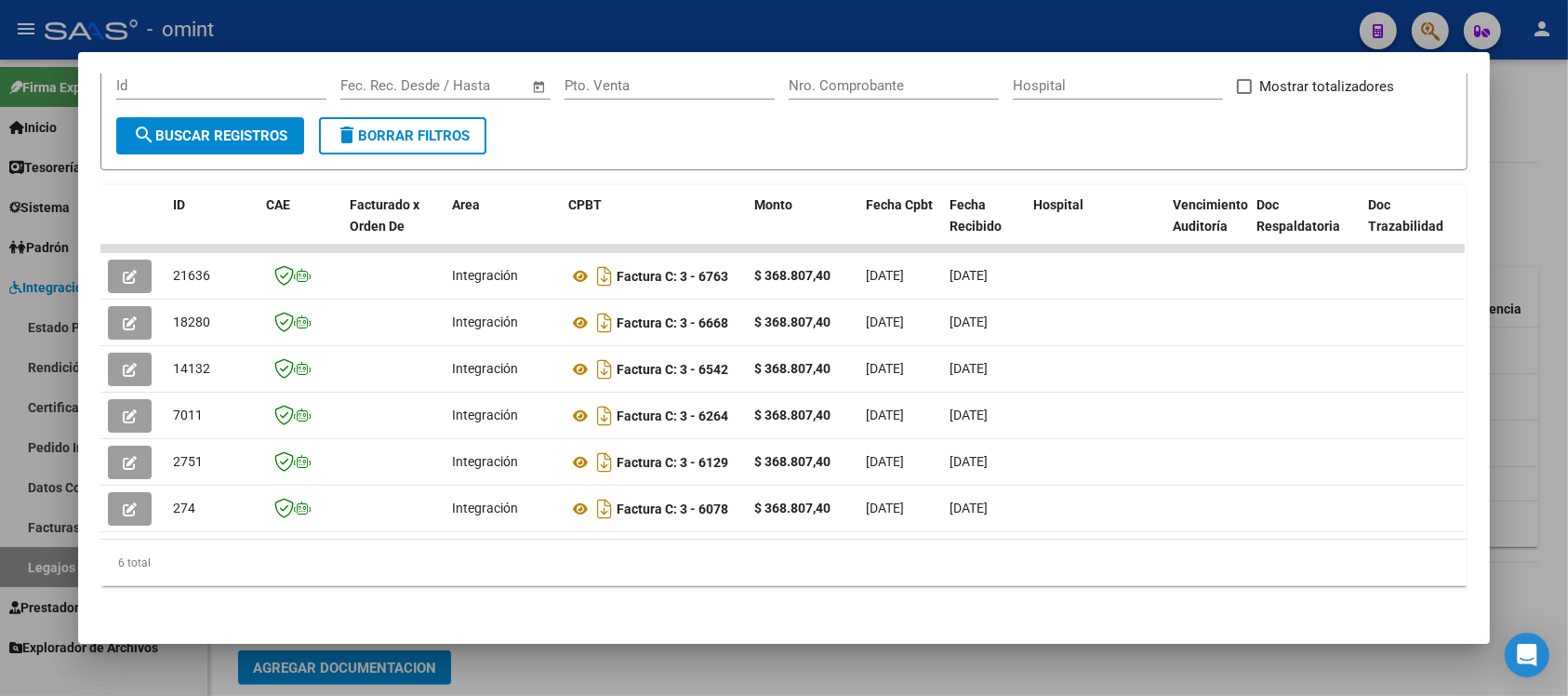
click at [563, 34] on div at bounding box center [784, 348] width 1568 height 696
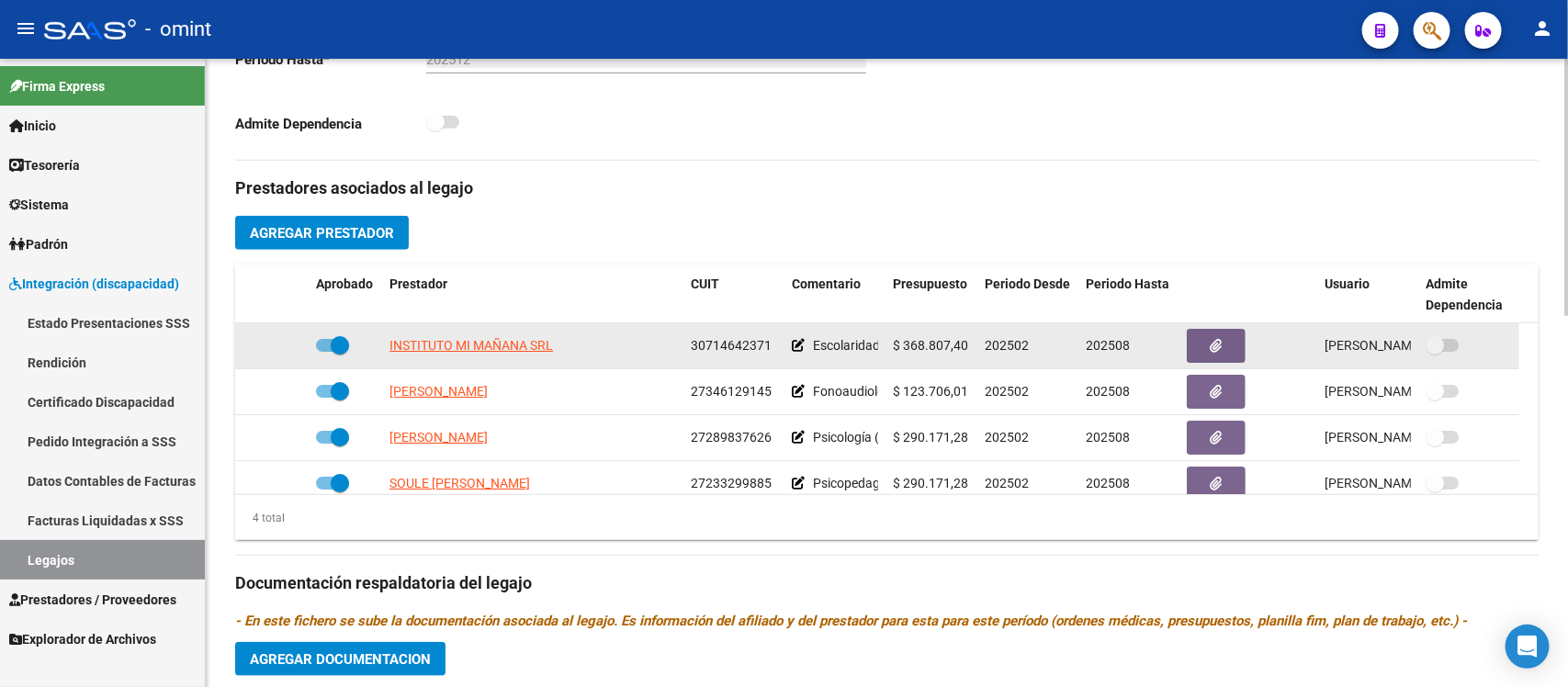
click at [475, 354] on app-link-go-to "INSTITUTO MI MAÑANA SRL" at bounding box center [471, 346] width 164 height 22
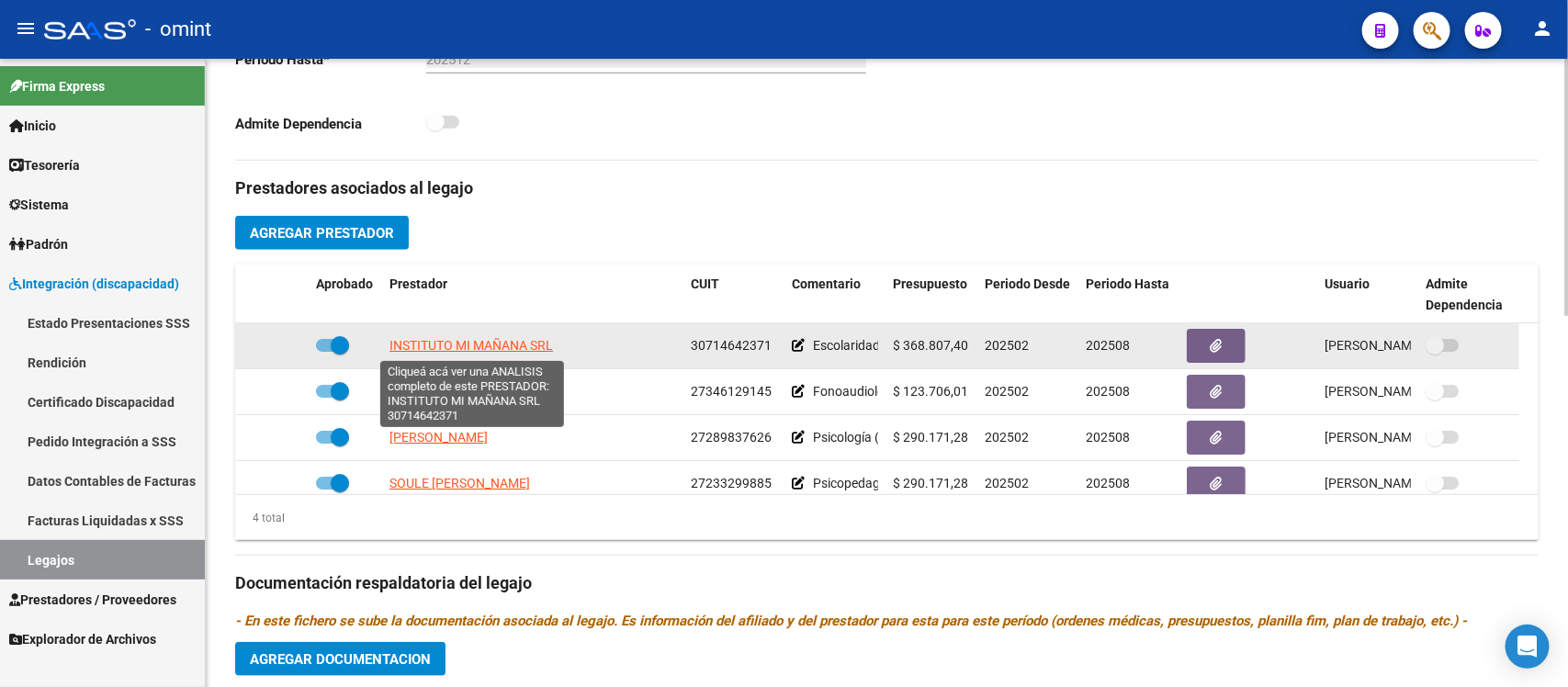
click at [478, 345] on span "INSTITUTO MI MAÑANA SRL" at bounding box center [471, 344] width 164 height 15
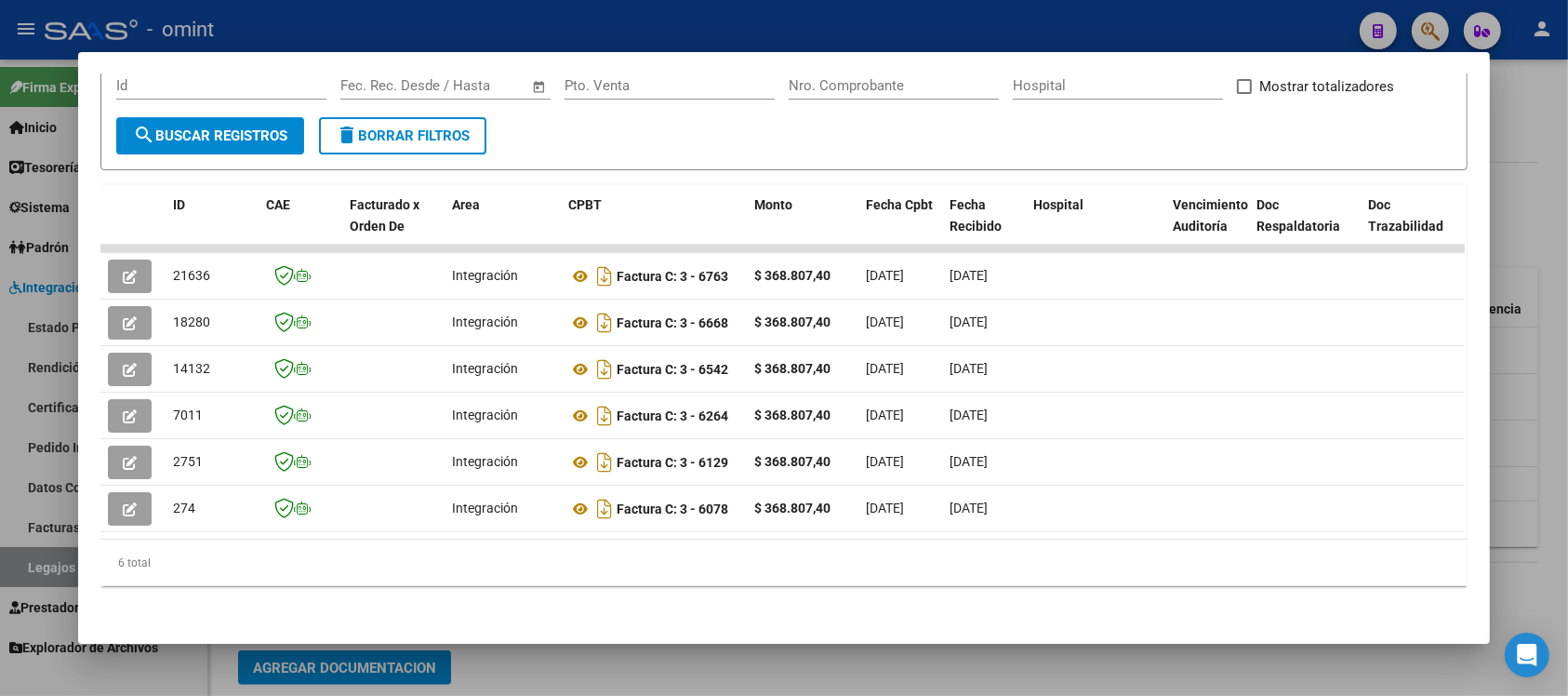
click at [524, 19] on div at bounding box center [784, 348] width 1568 height 696
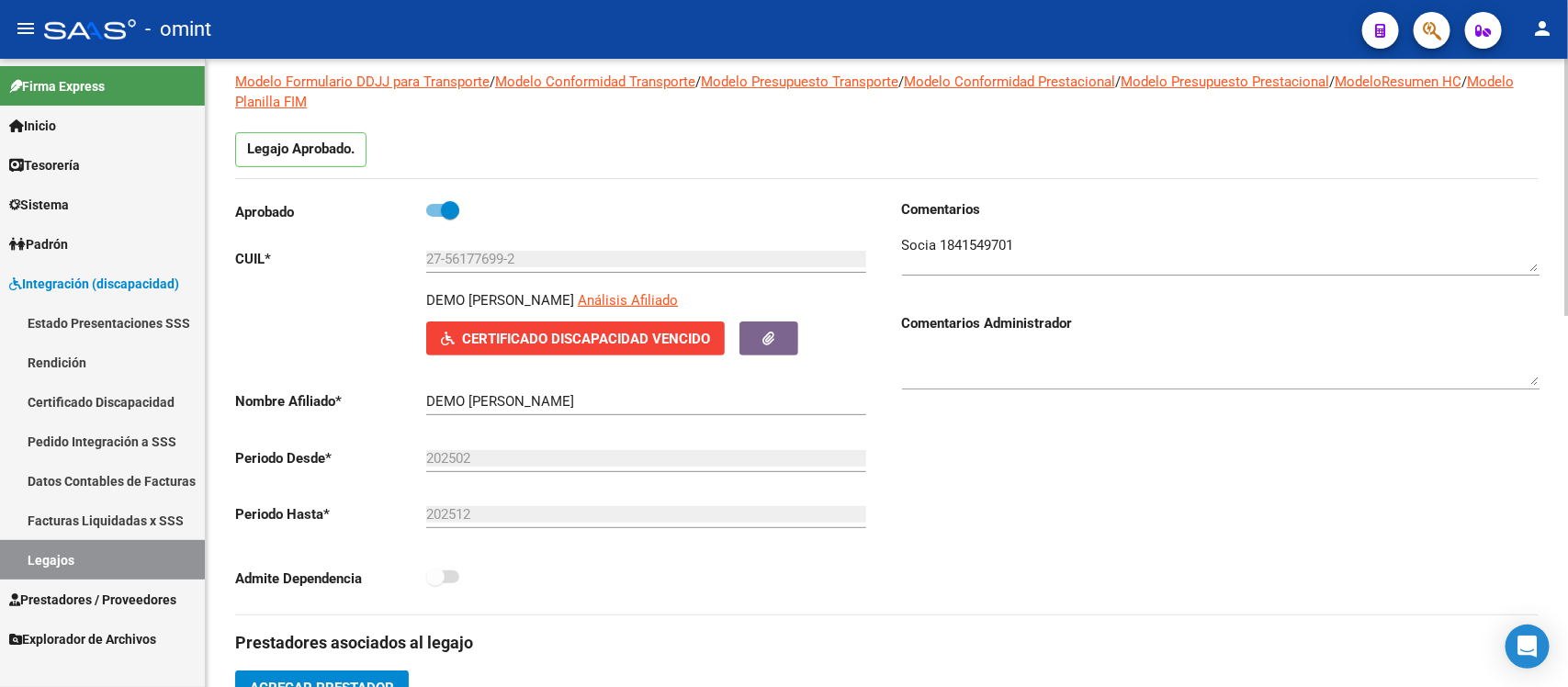
scroll to position [115, 0]
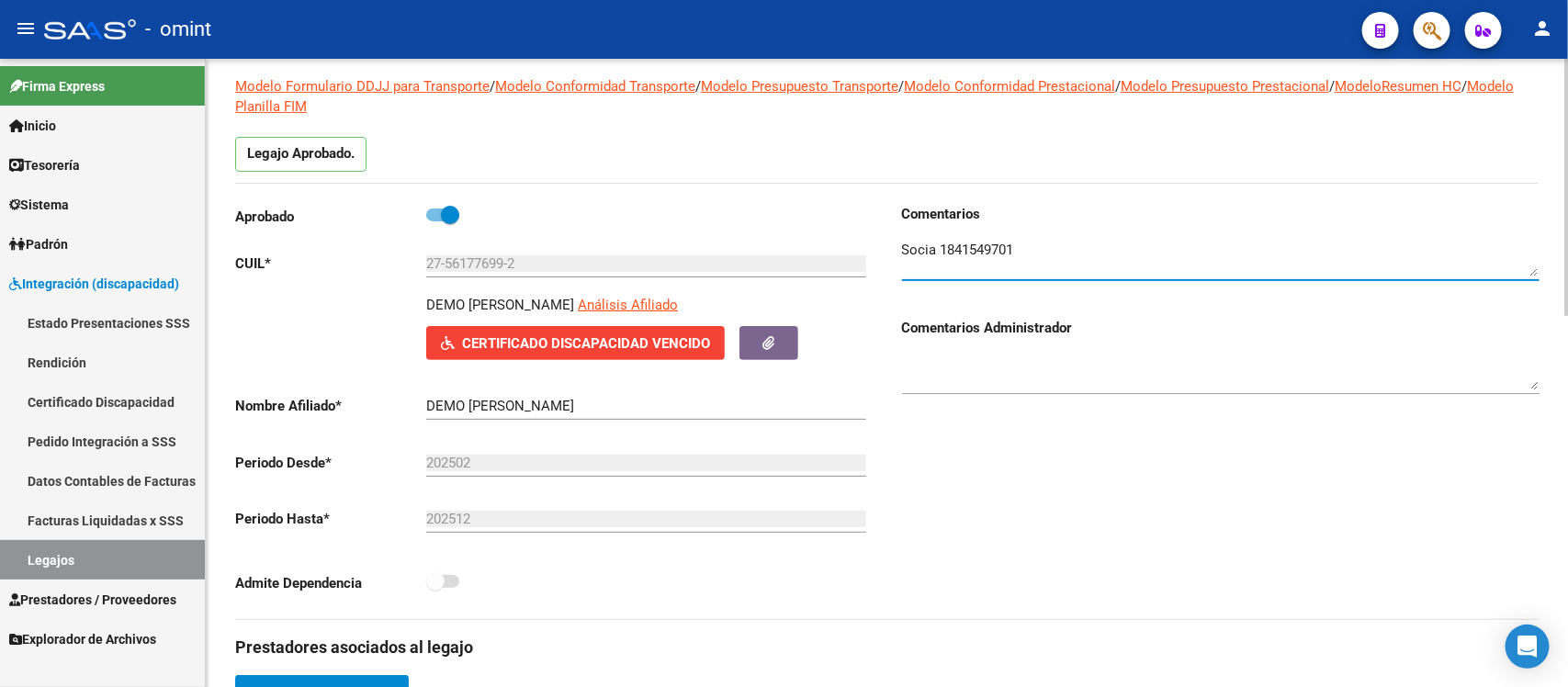
drag, startPoint x: 941, startPoint y: 243, endPoint x: 1044, endPoint y: 239, distance: 103.1
click at [1044, 239] on textarea at bounding box center [1221, 257] width 638 height 36
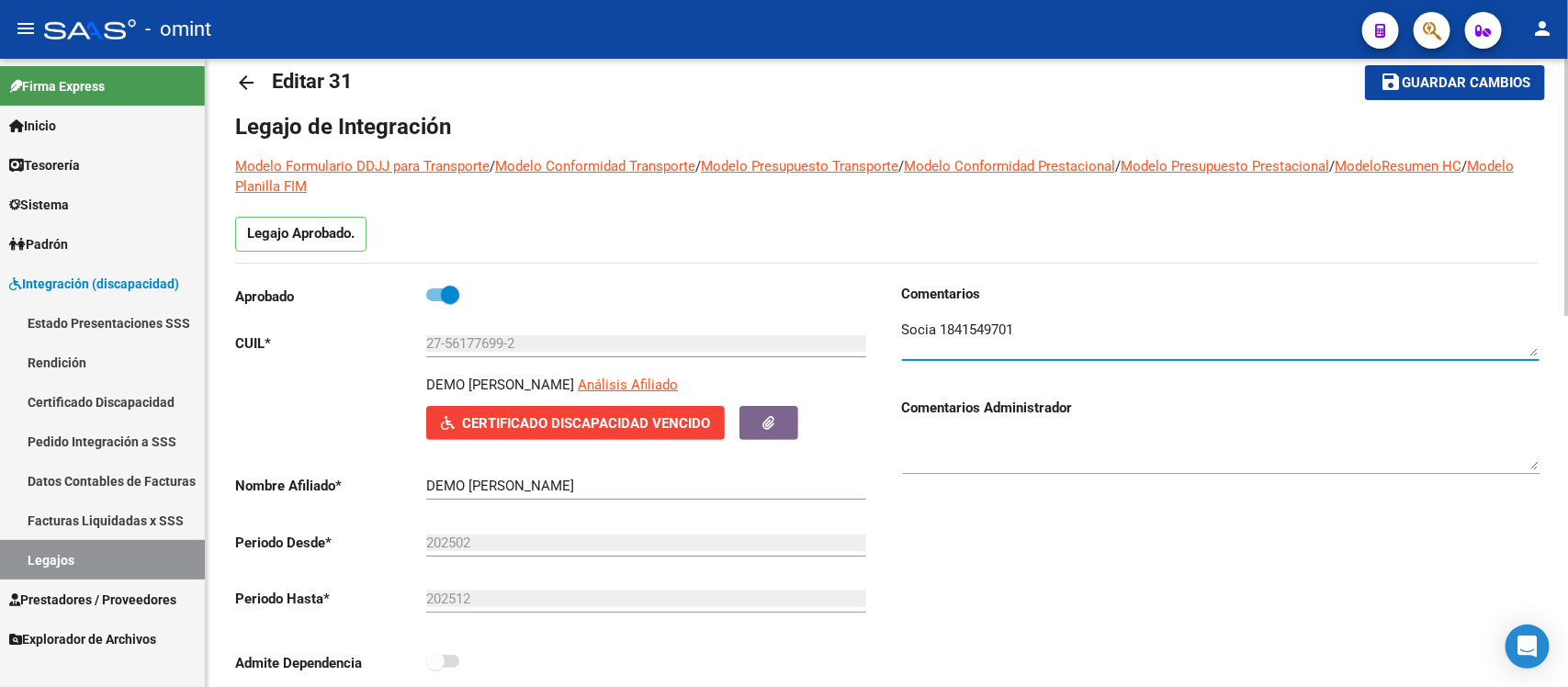
scroll to position [0, 0]
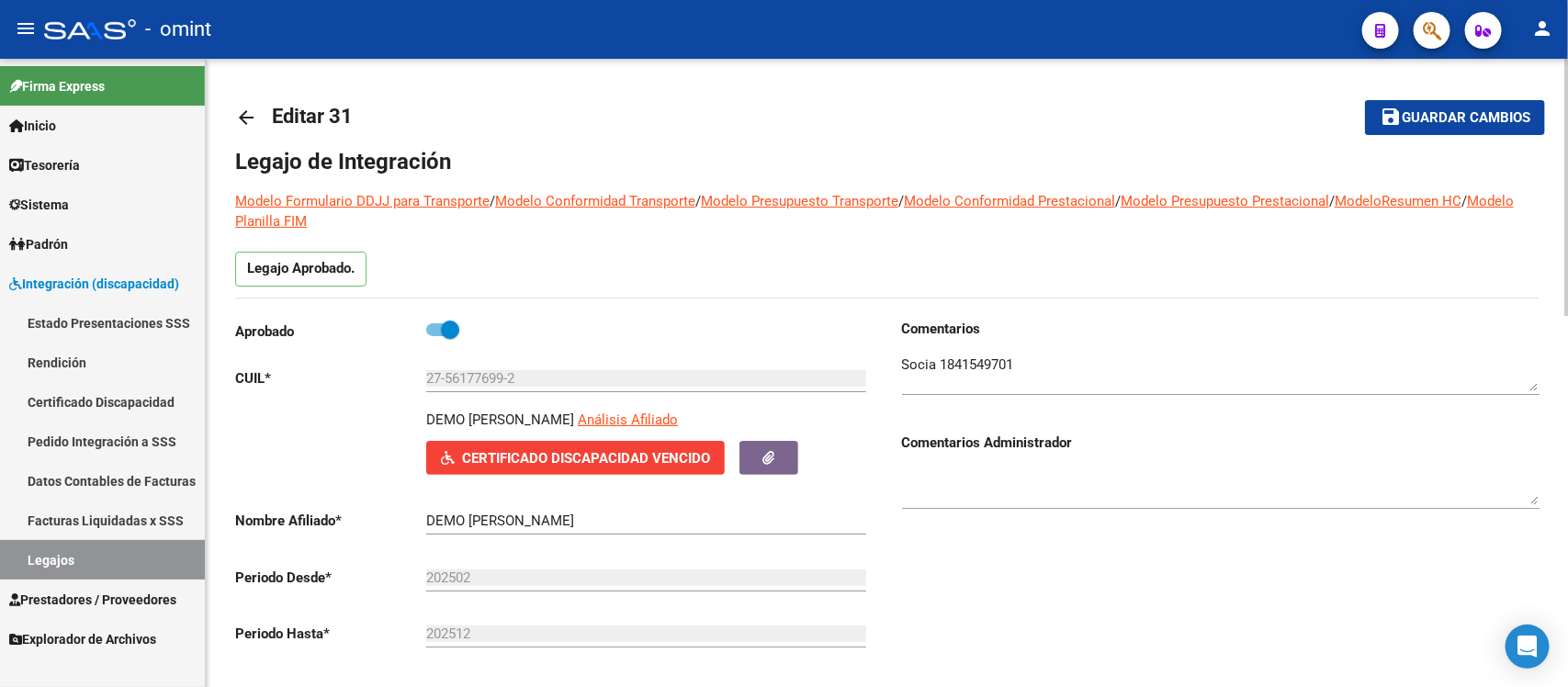
click at [239, 108] on mat-icon "arrow_back" at bounding box center [246, 118] width 22 height 22
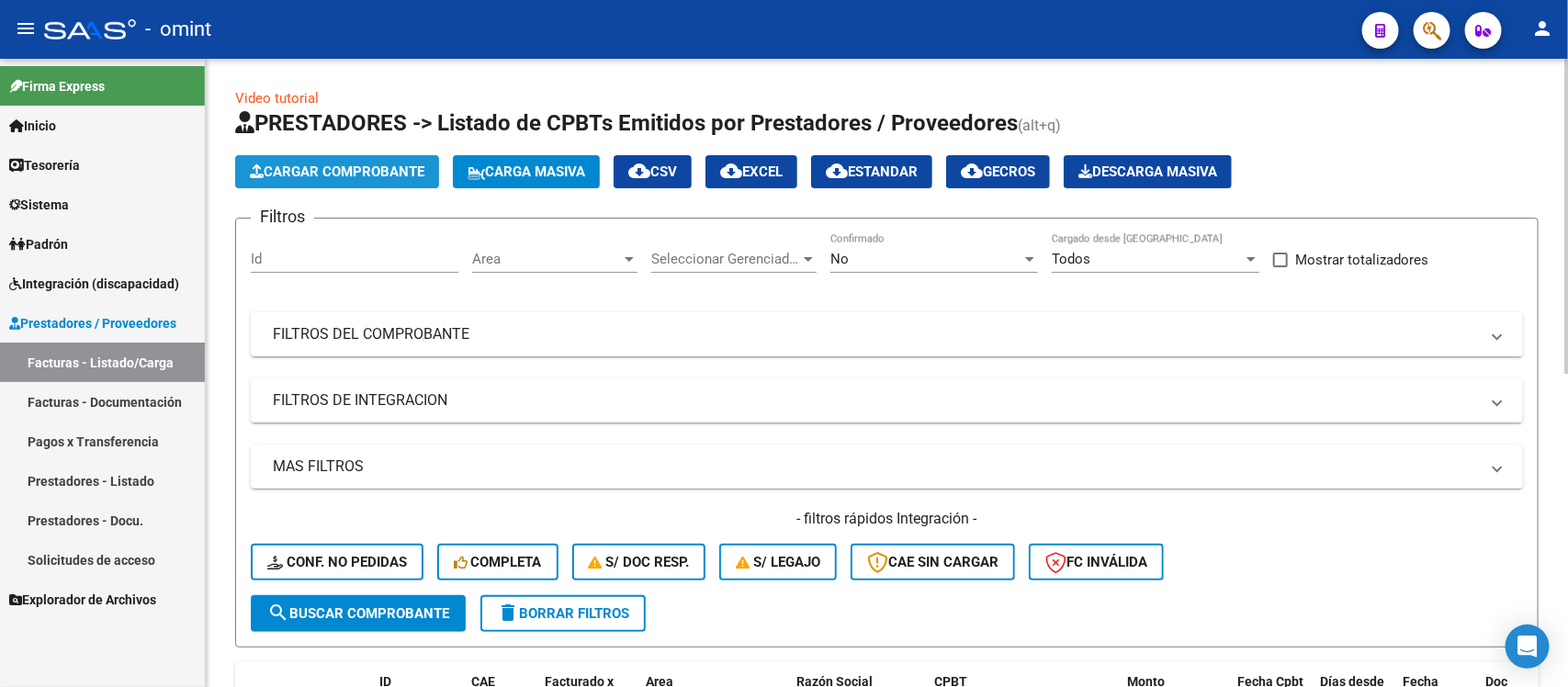
click at [342, 176] on span "Cargar Comprobante" at bounding box center [338, 172] width 175 height 17
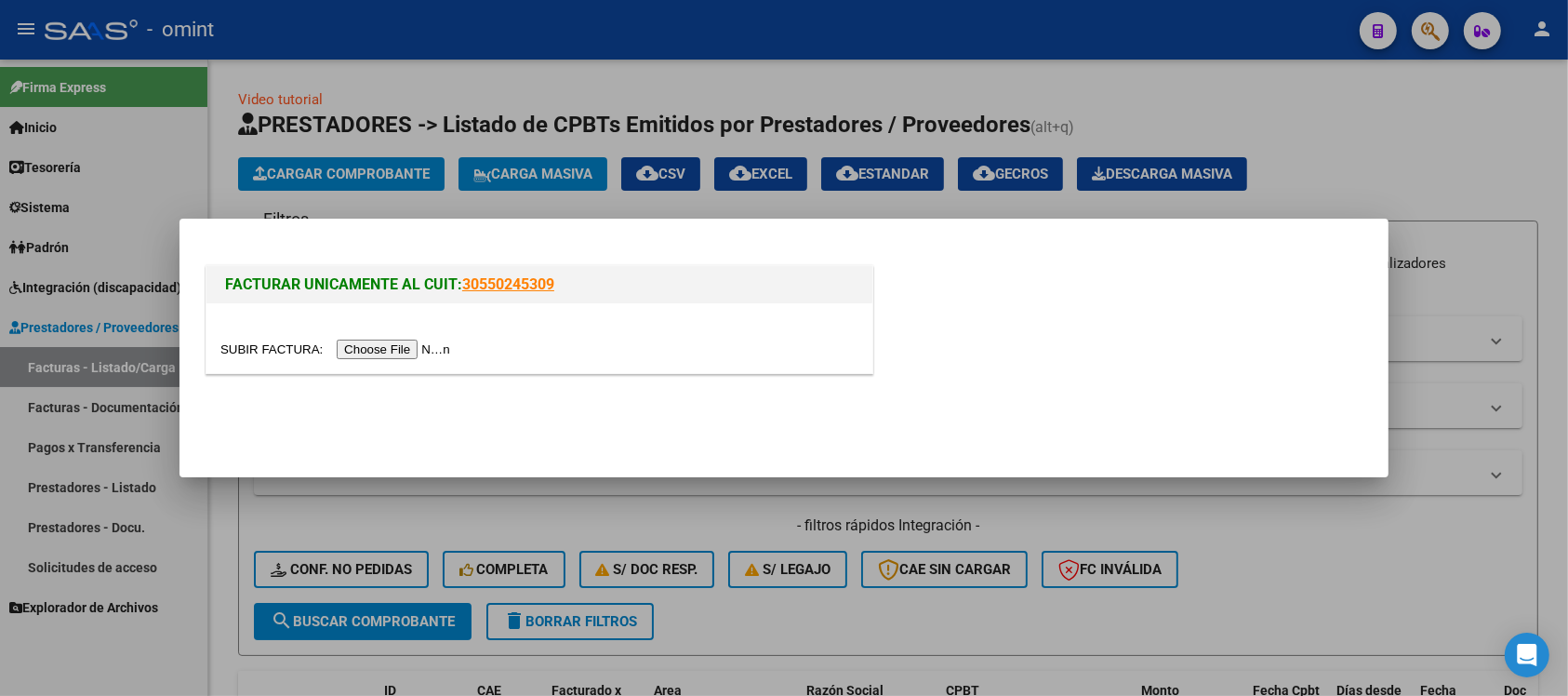
click at [406, 347] on input "file" at bounding box center [338, 350] width 235 height 20
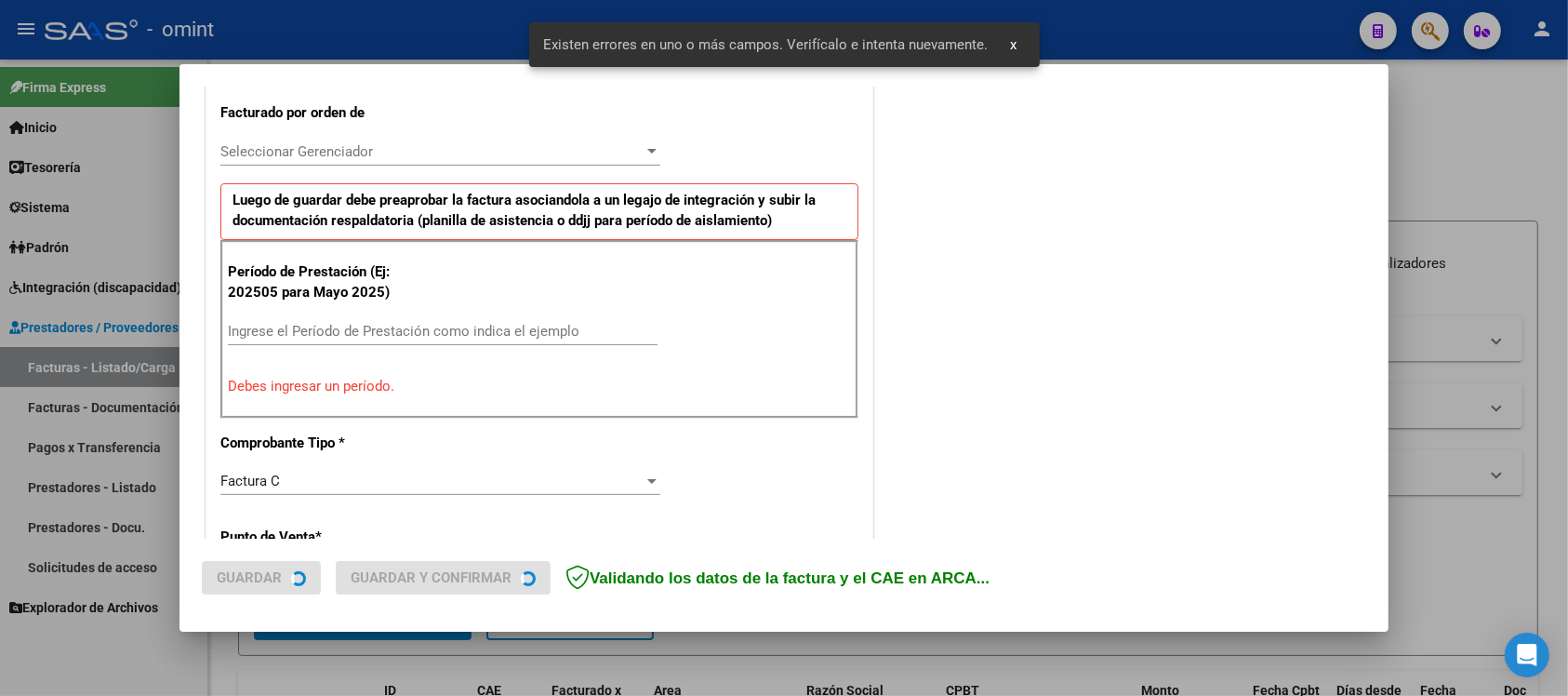
scroll to position [517, 0]
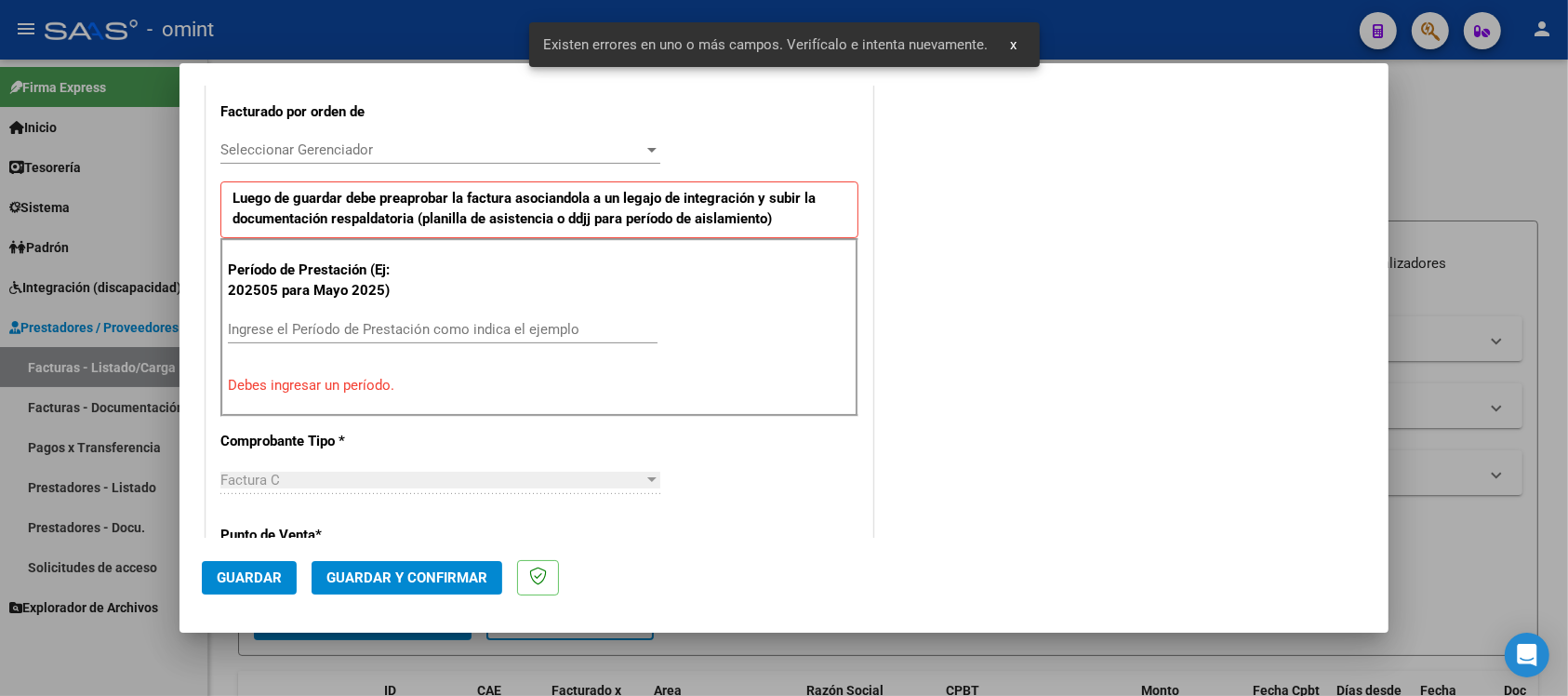
click at [429, 340] on div "Ingrese el Período de Prestación como indica el ejemplo" at bounding box center [442, 329] width 429 height 28
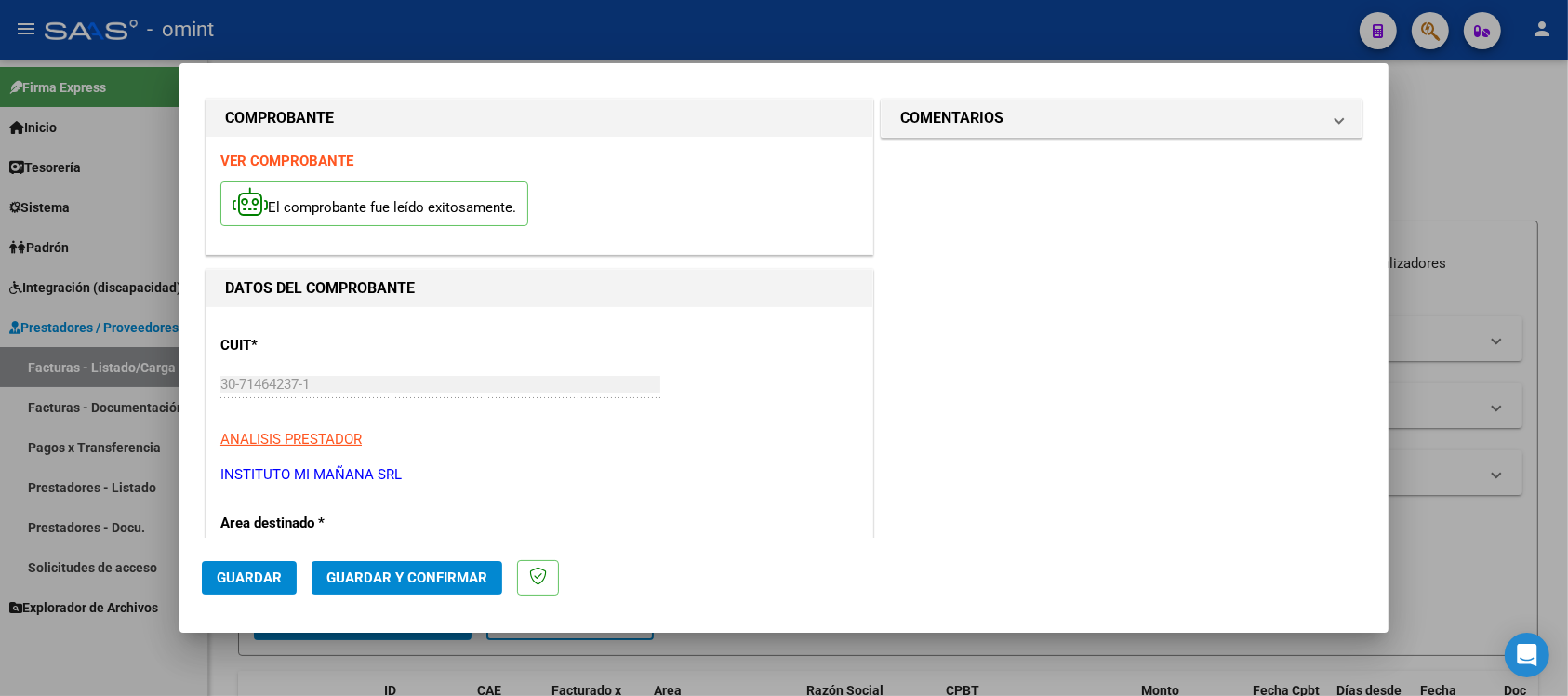
scroll to position [0, 0]
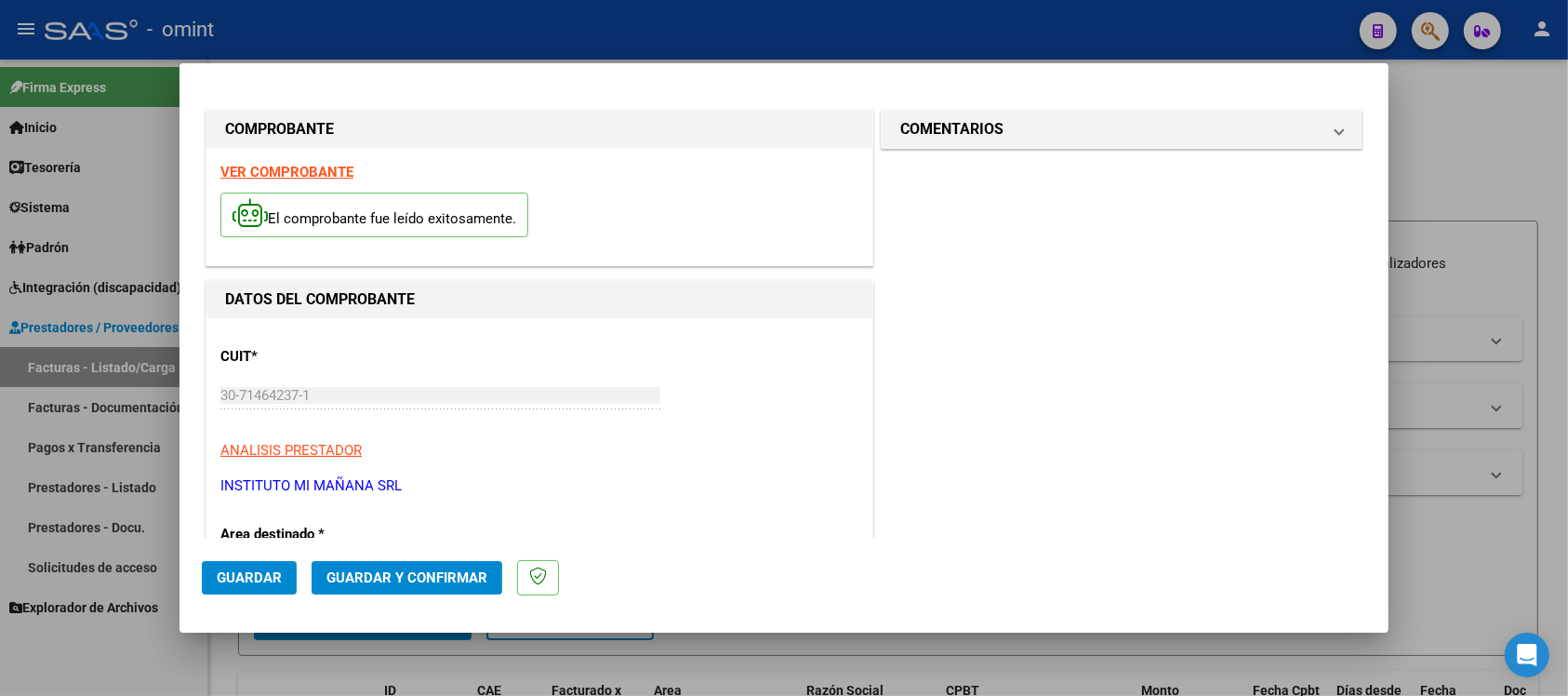
type input "202508"
click at [260, 566] on button "Guardar" at bounding box center [248, 578] width 94 height 34
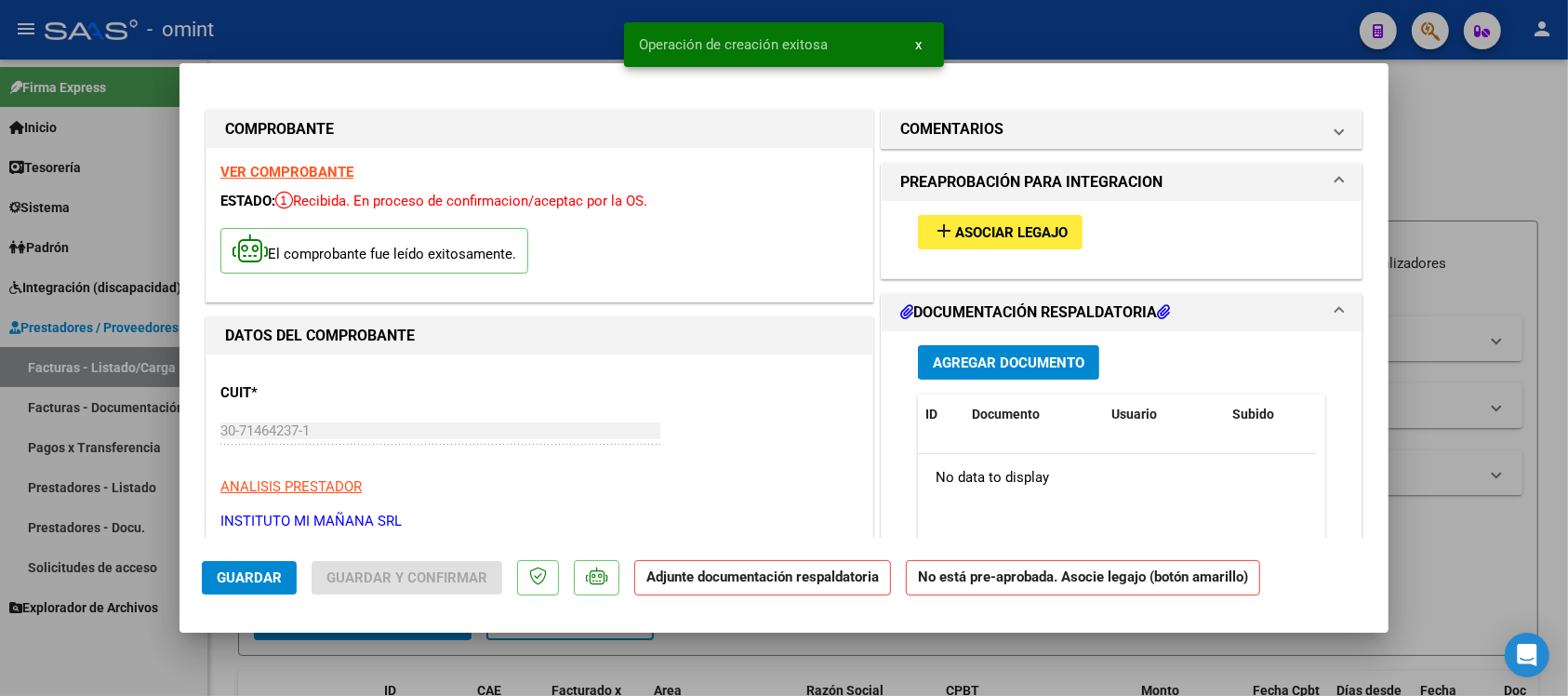
click at [998, 234] on span "Asociar Legajo" at bounding box center [1011, 233] width 112 height 17
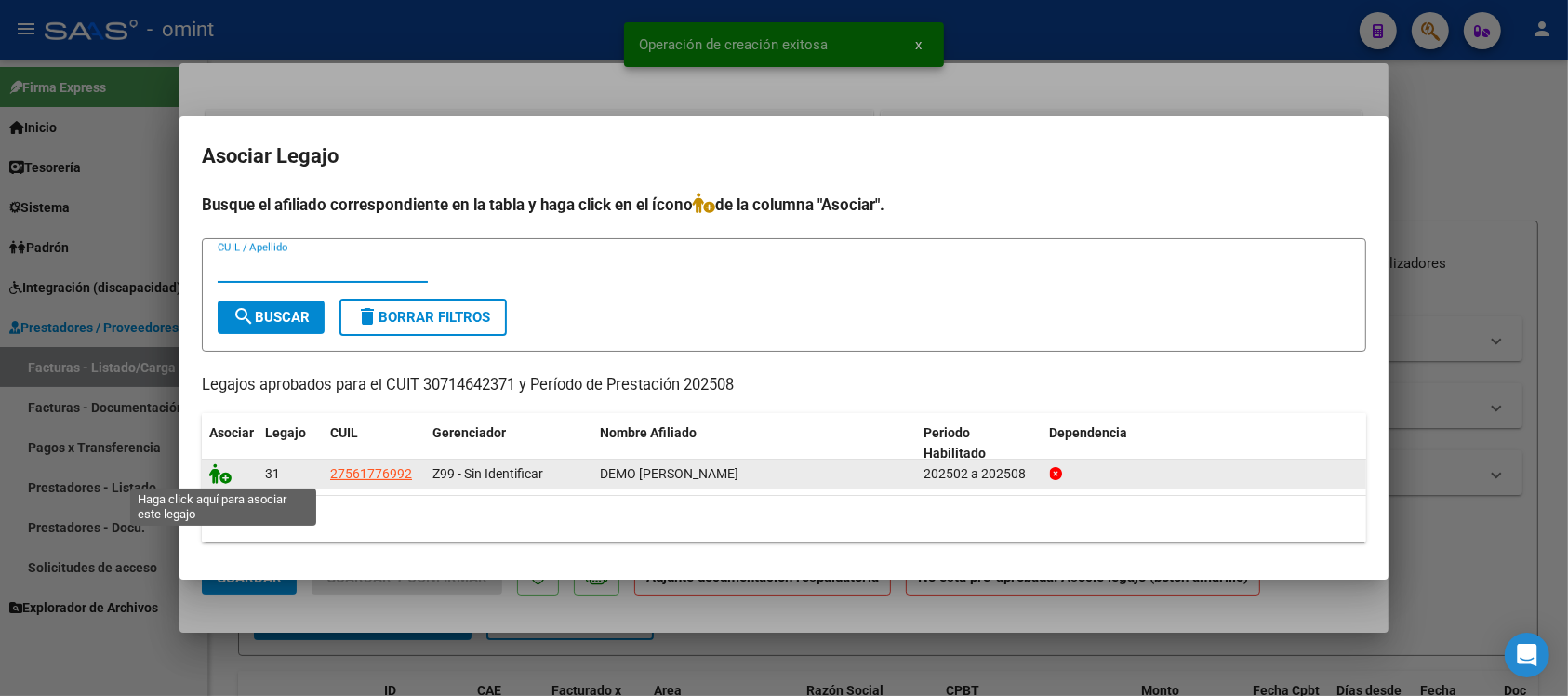
click at [220, 475] on icon at bounding box center [221, 473] width 22 height 21
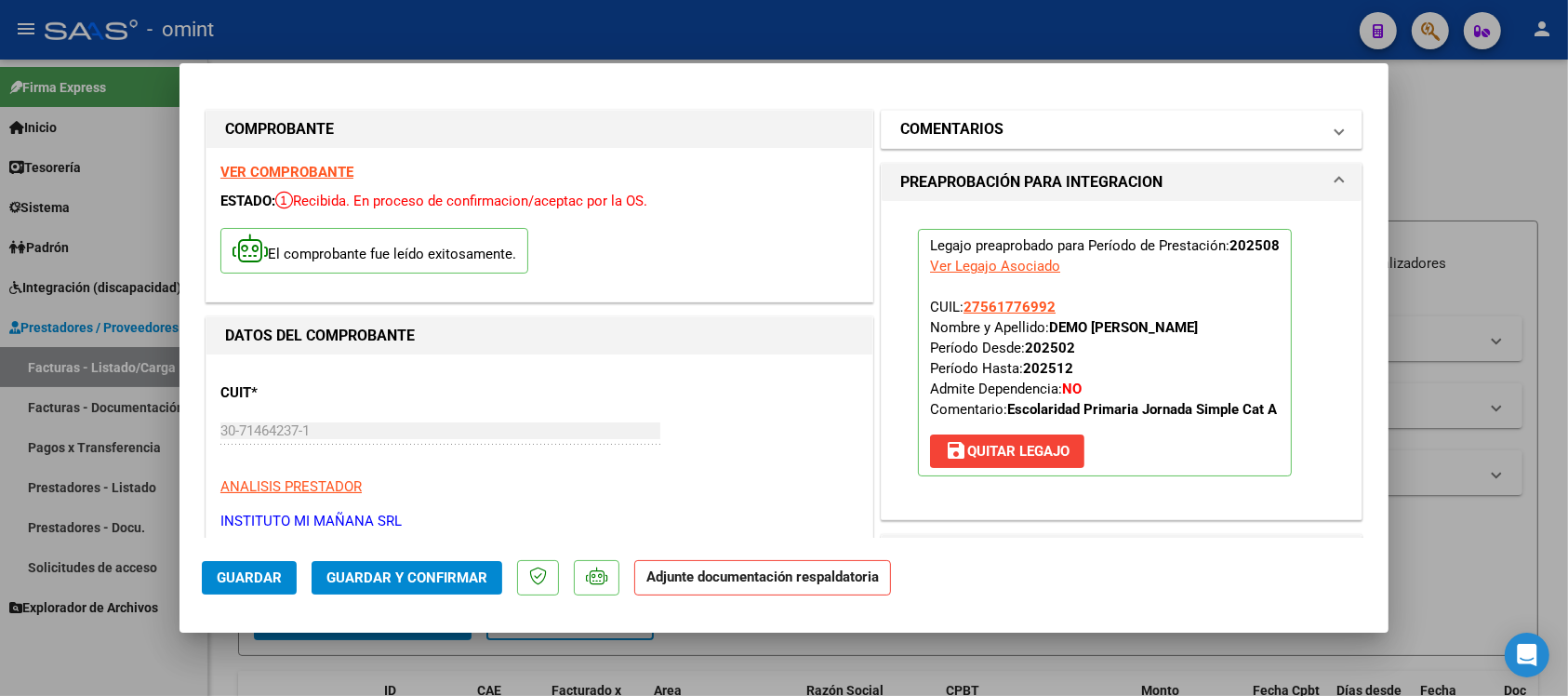
click at [977, 125] on h1 "COMENTARIOS" at bounding box center [952, 129] width 103 height 22
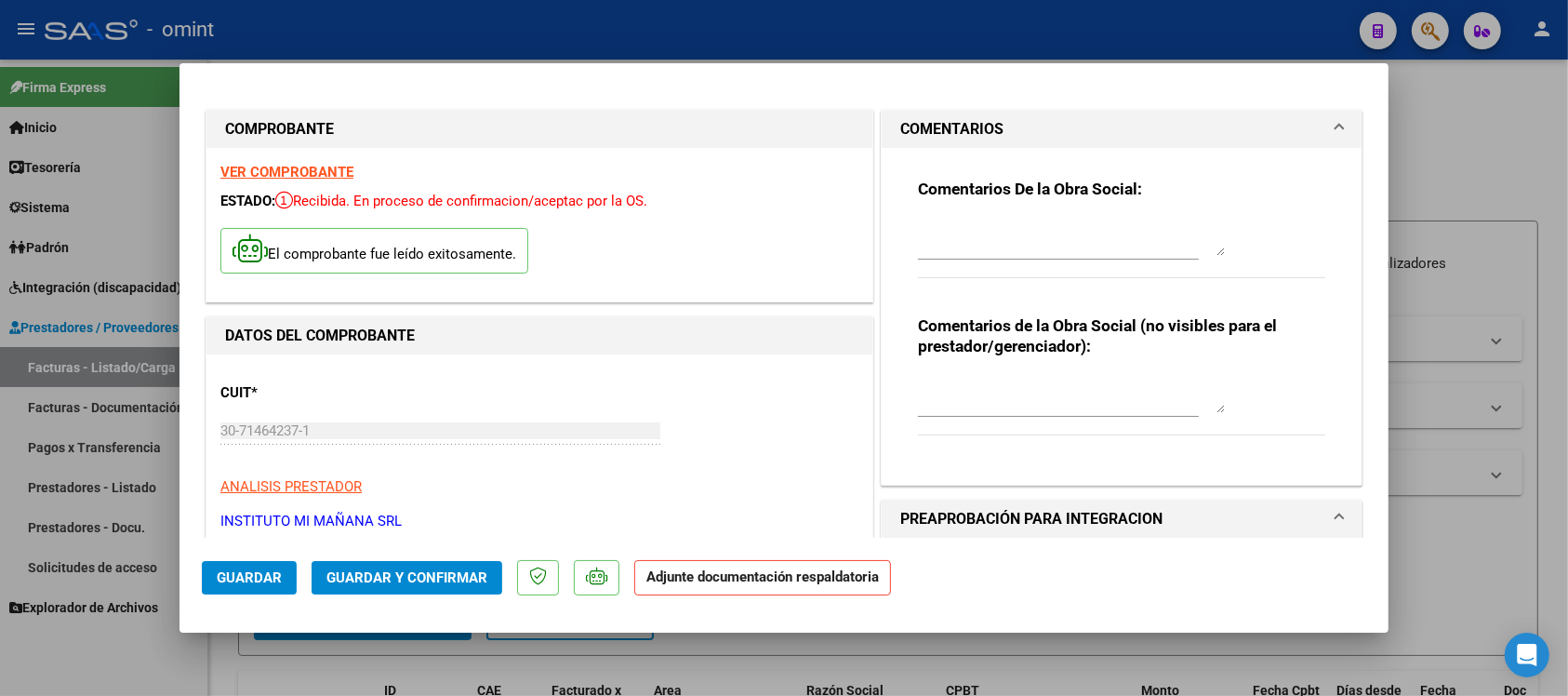
click at [994, 257] on div at bounding box center [1071, 237] width 307 height 45
click at [318, 172] on strong "VER COMPROBANTE" at bounding box center [287, 172] width 133 height 17
click at [975, 252] on textarea at bounding box center [1071, 237] width 307 height 37
type textarea "PA dentro del PDF de la FACT."
click at [263, 575] on span "Guardar" at bounding box center [249, 578] width 66 height 17
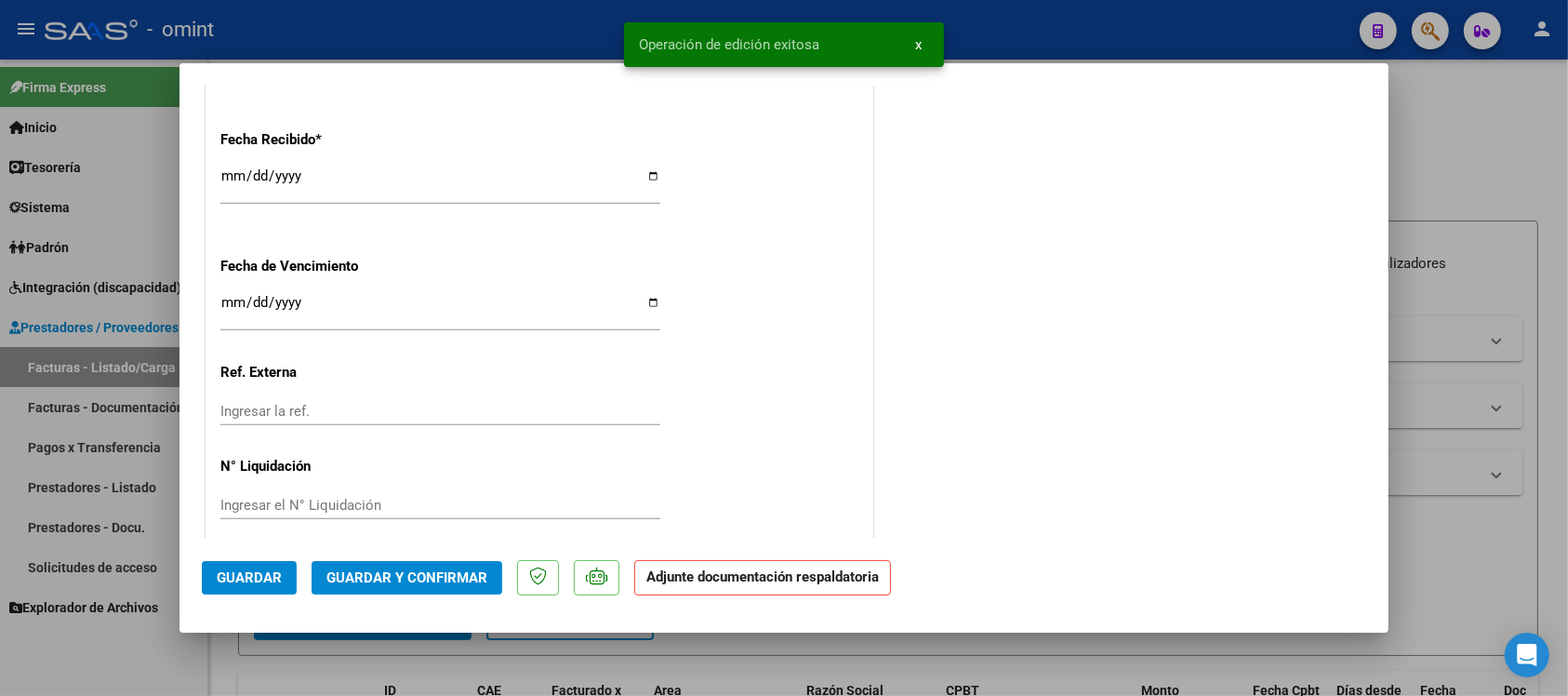
scroll to position [1415, 0]
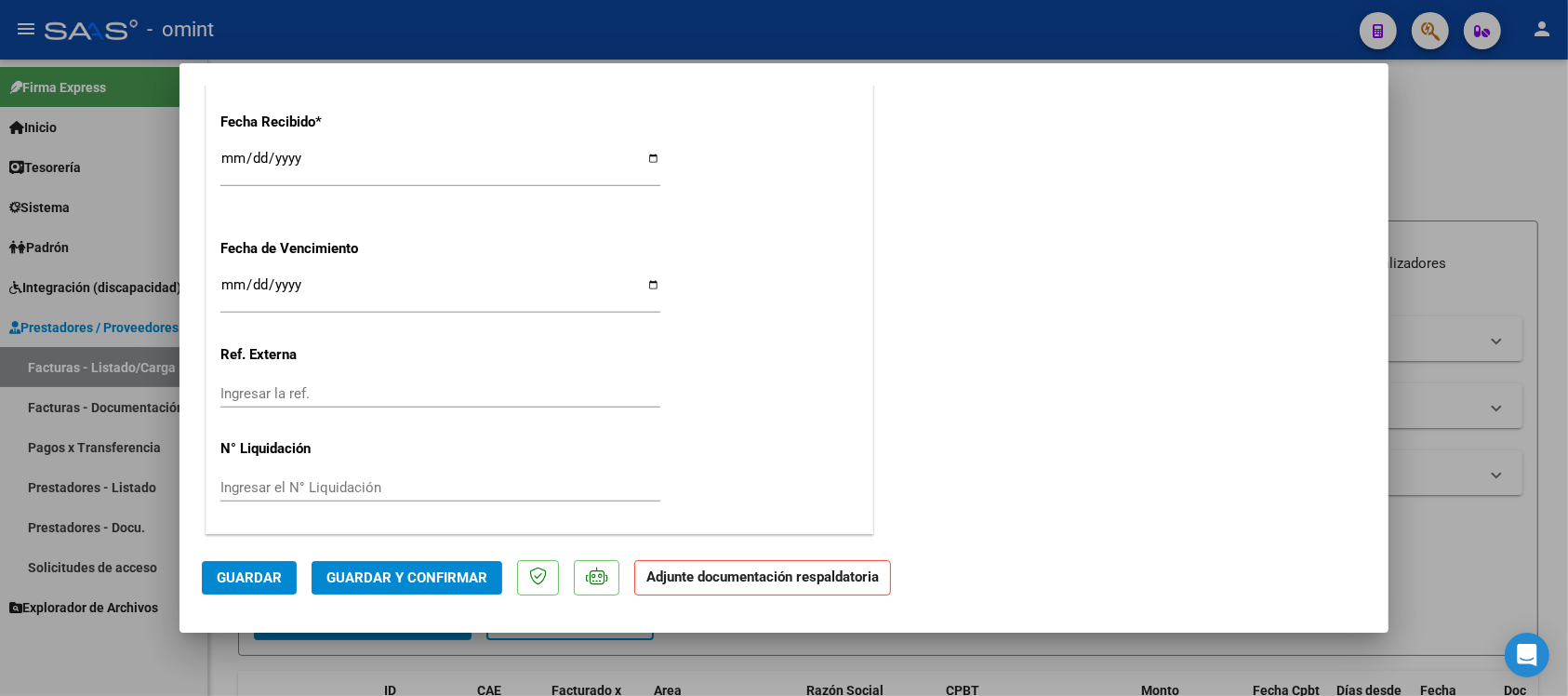
click at [442, 31] on div at bounding box center [784, 348] width 1568 height 696
type input "$ 0,00"
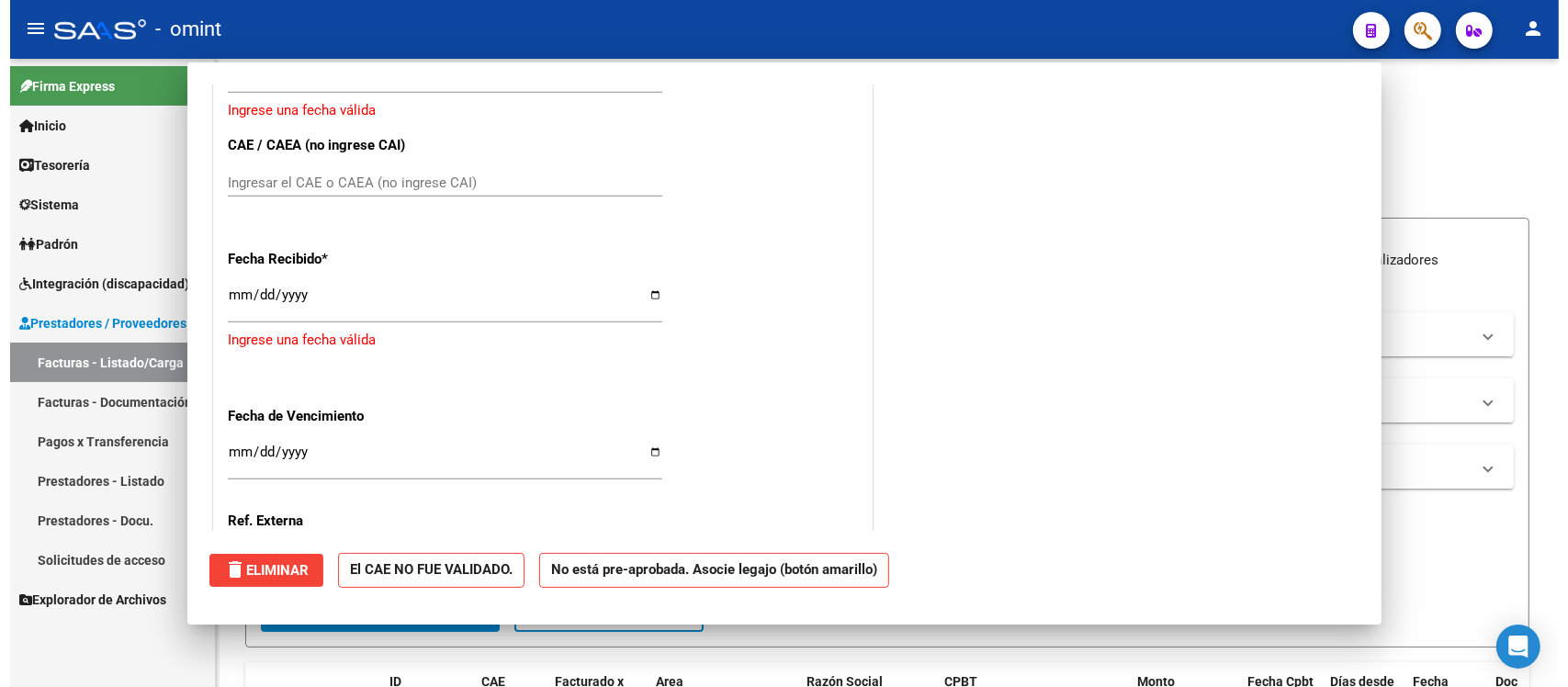
scroll to position [0, 0]
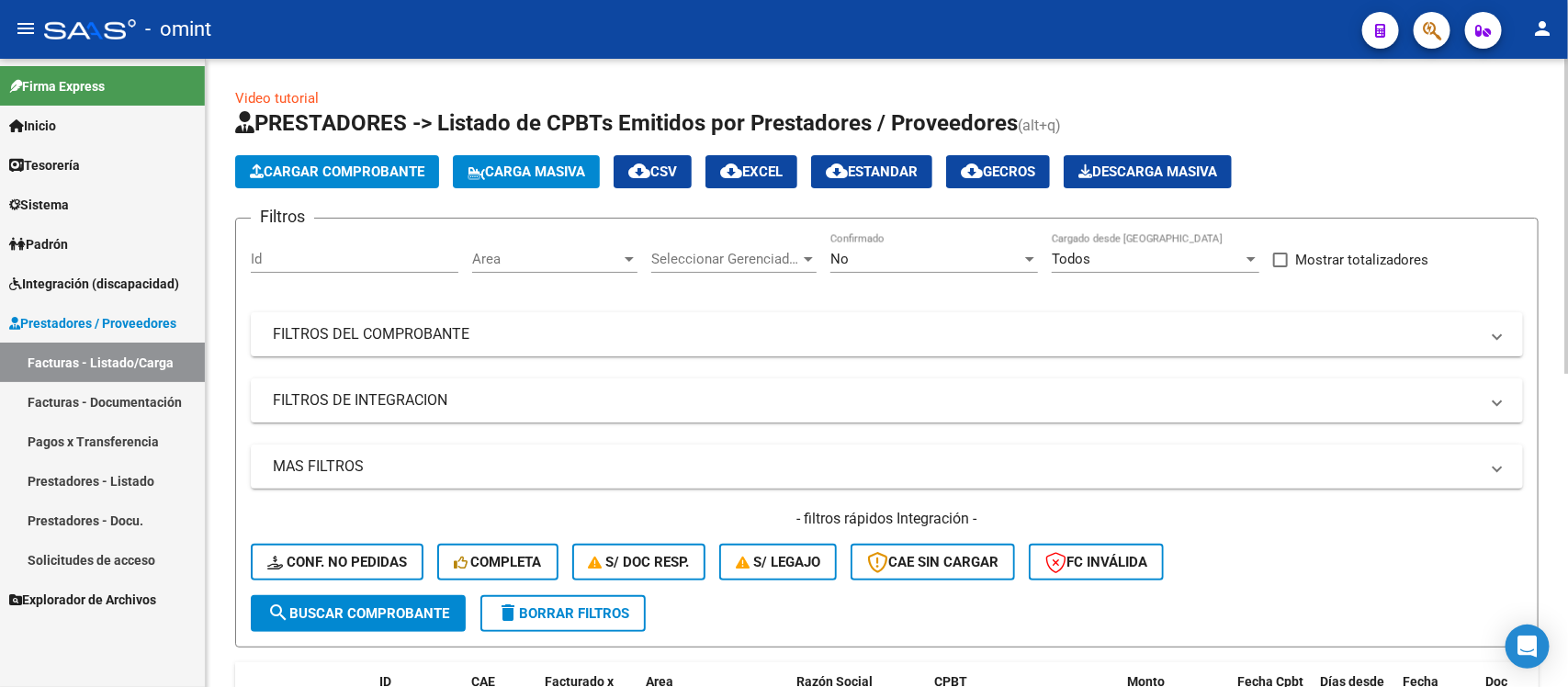
click at [557, 611] on span "delete Borrar Filtros" at bounding box center [562, 613] width 132 height 17
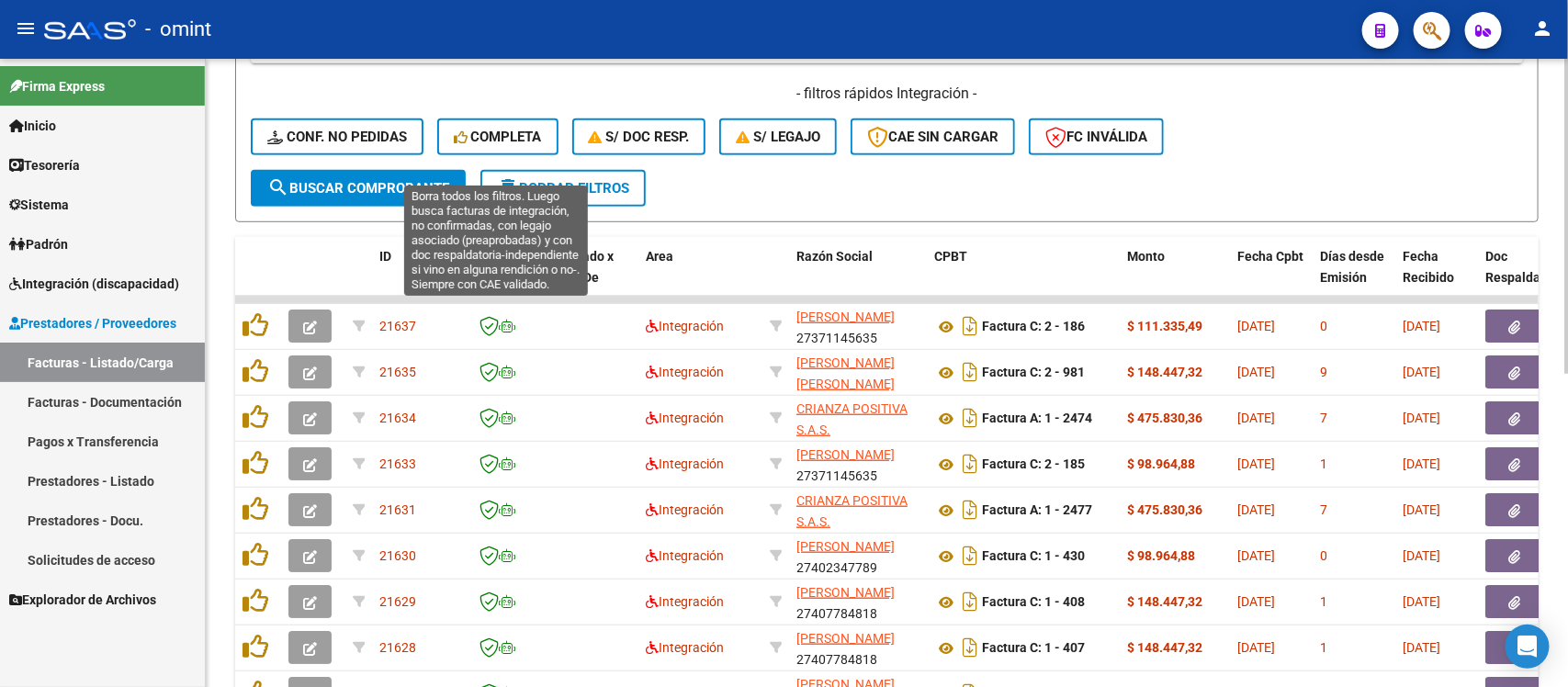
scroll to position [399, 0]
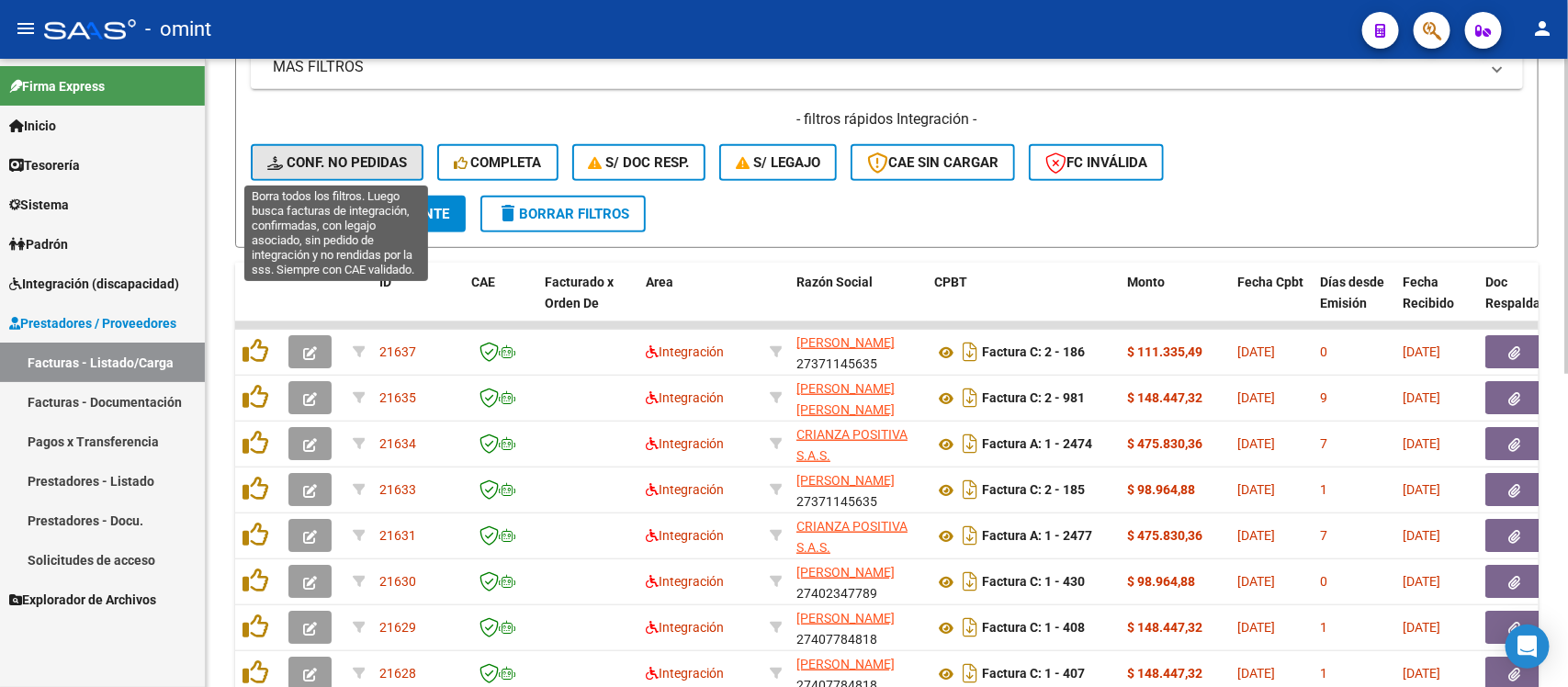
click at [392, 159] on span "Conf. no pedidas" at bounding box center [337, 162] width 139 height 17
